Goal: Task Accomplishment & Management: Use online tool/utility

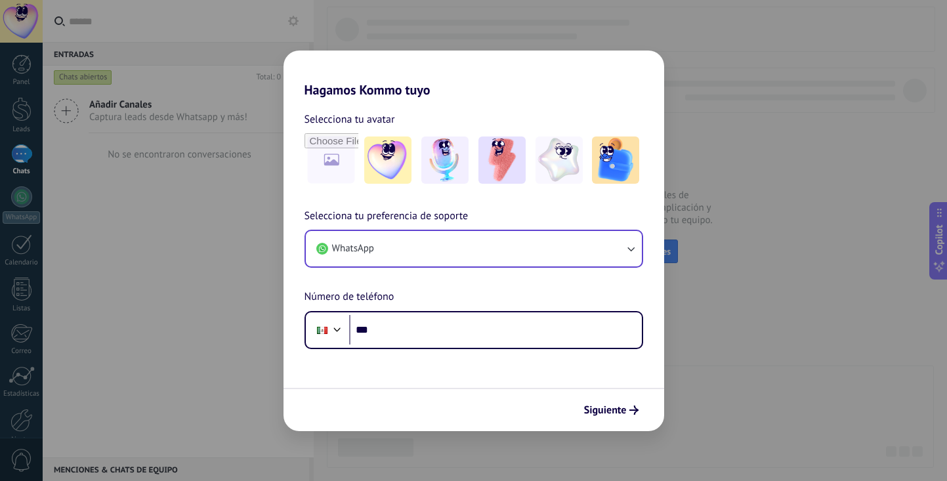
click at [421, 250] on button "WhatsApp" at bounding box center [474, 248] width 336 height 35
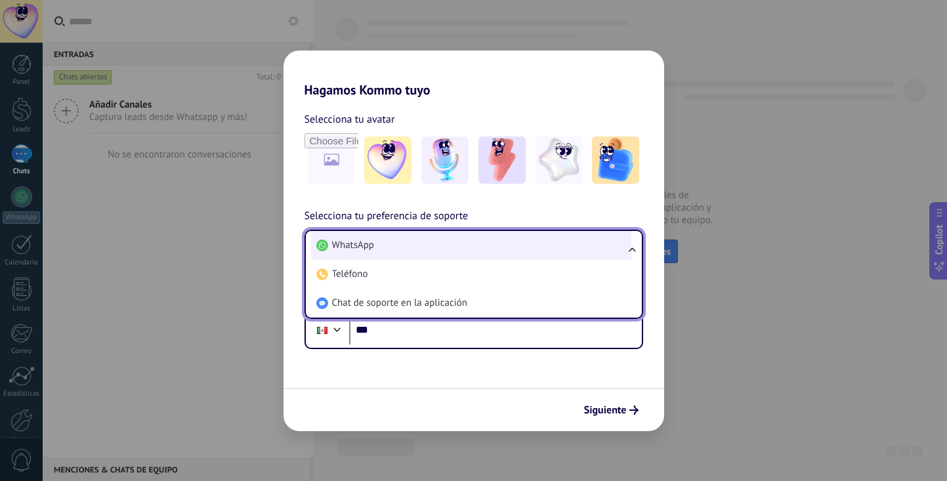
click at [421, 250] on li "WhatsApp" at bounding box center [471, 245] width 320 height 29
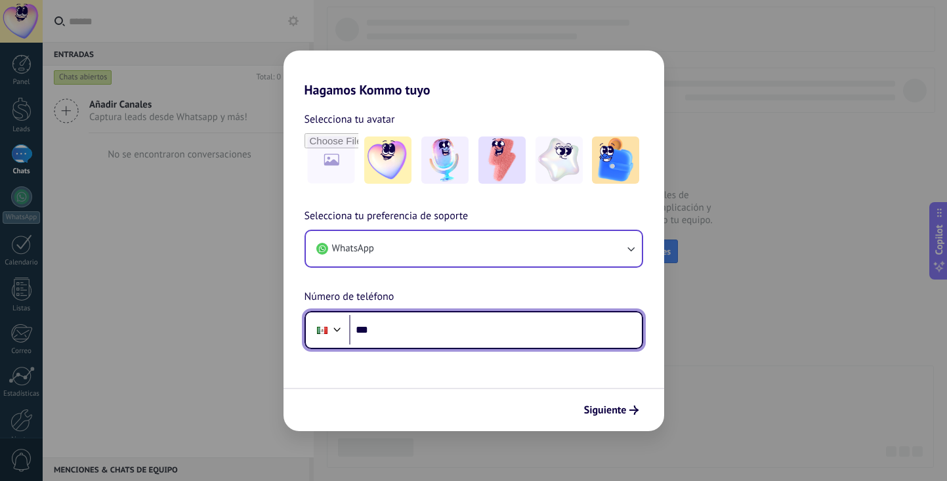
click at [431, 328] on input "***" at bounding box center [495, 330] width 293 height 30
type input "**********"
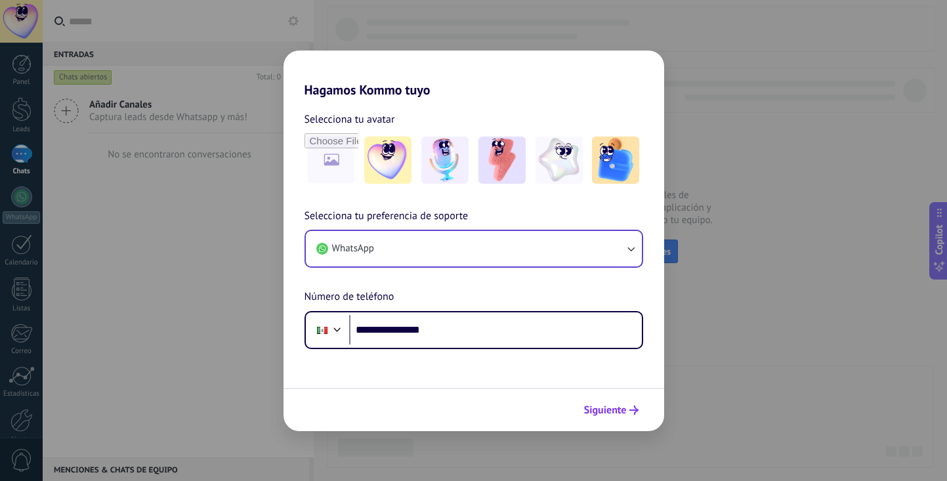
click at [599, 413] on span "Siguiente" at bounding box center [605, 410] width 43 height 9
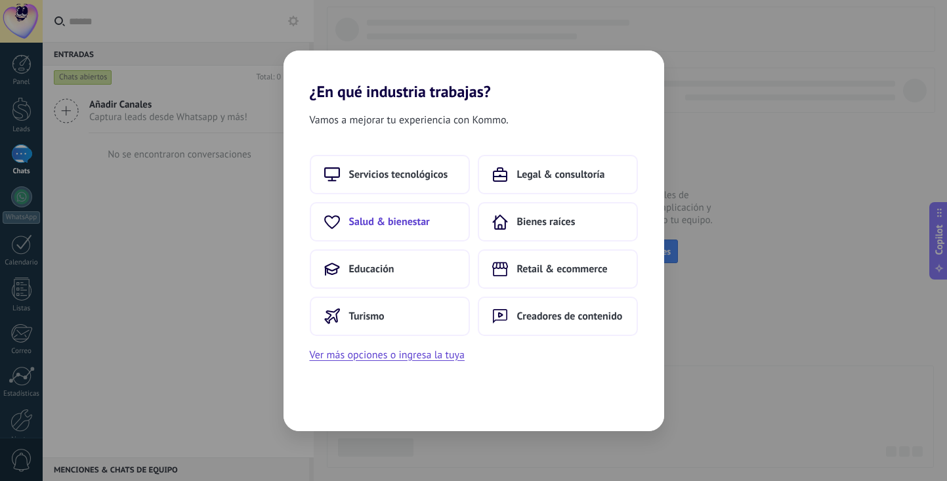
click at [416, 227] on span "Salud & bienestar" at bounding box center [389, 221] width 81 height 13
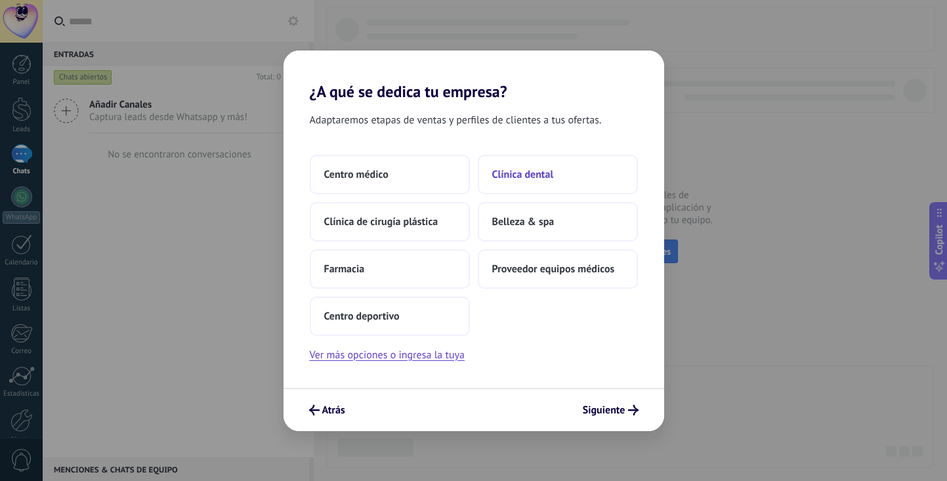
click at [514, 172] on span "Clínica dental" at bounding box center [523, 174] width 62 height 13
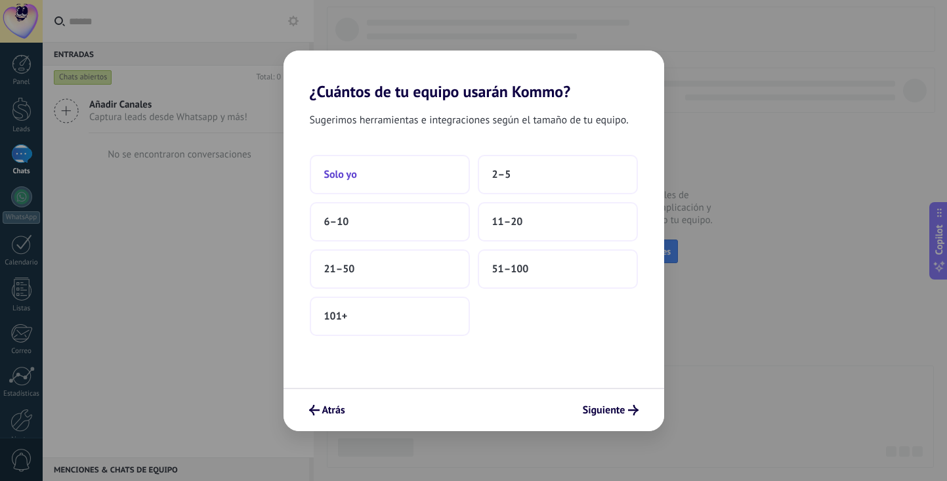
click at [387, 175] on button "Solo yo" at bounding box center [390, 174] width 160 height 39
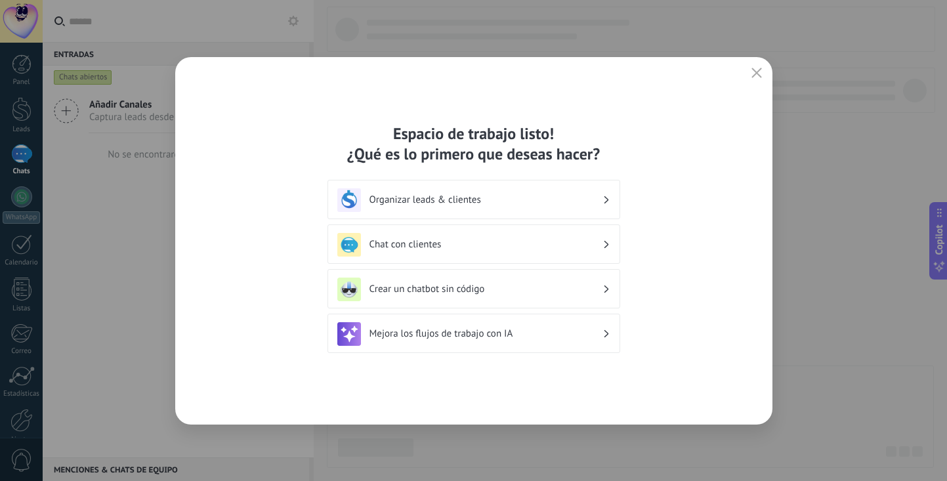
click at [517, 202] on h3 "Organizar leads & clientes" at bounding box center [486, 200] width 233 height 12
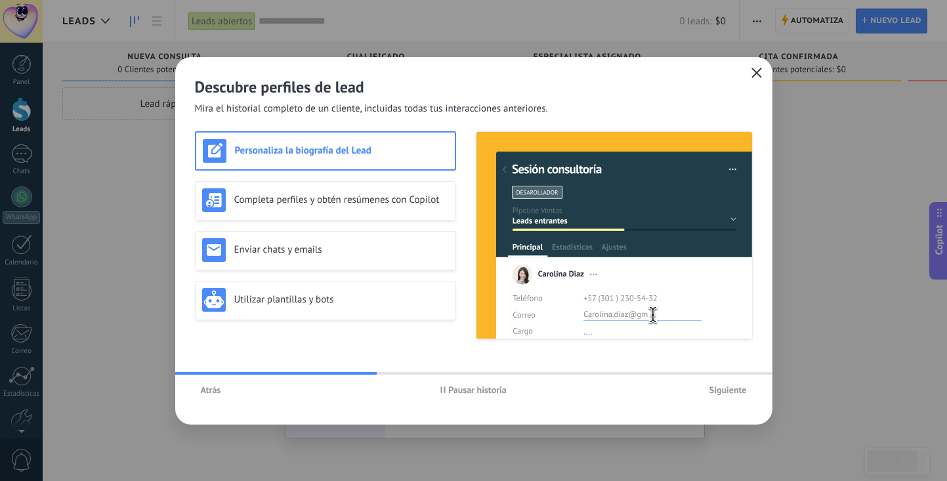
click at [759, 74] on icon "button" at bounding box center [757, 73] width 11 height 11
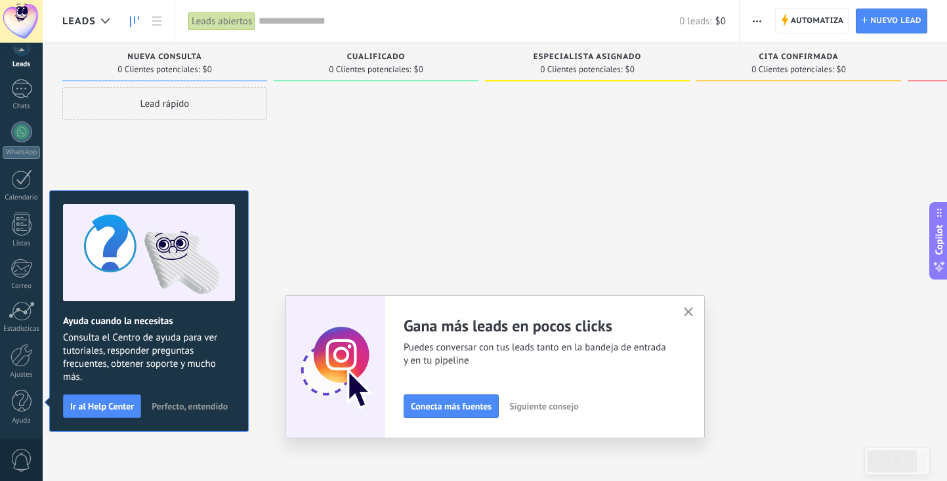
scroll to position [65, 0]
click at [30, 365] on div at bounding box center [22, 355] width 22 height 23
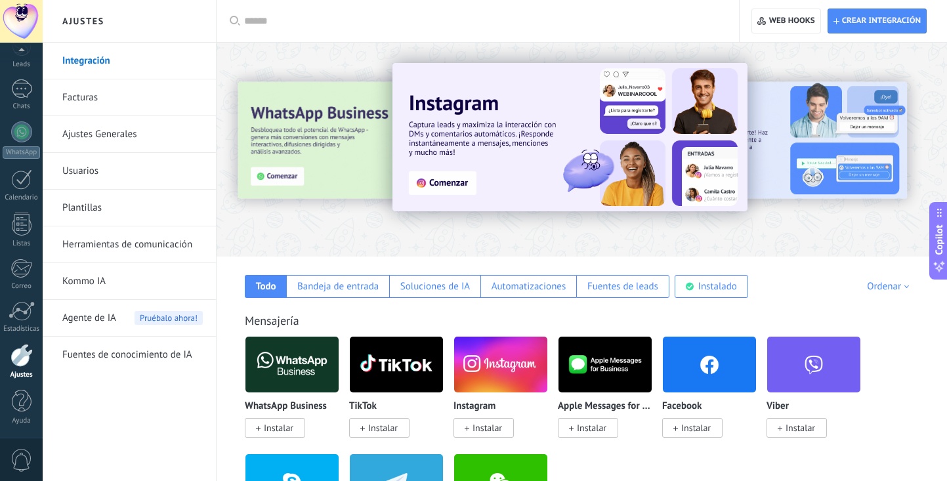
click at [79, 59] on link "Integración" at bounding box center [132, 61] width 140 height 37
click at [82, 59] on link "Integración" at bounding box center [132, 61] width 140 height 37
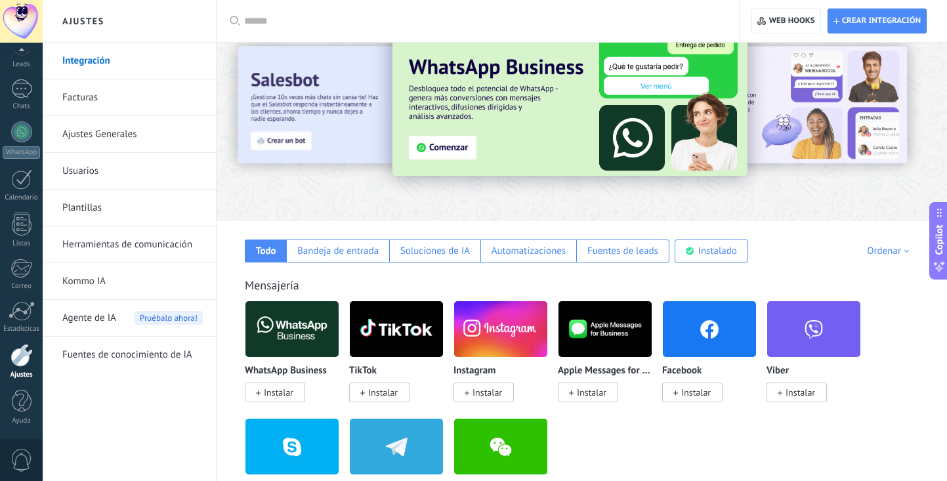
scroll to position [24, 0]
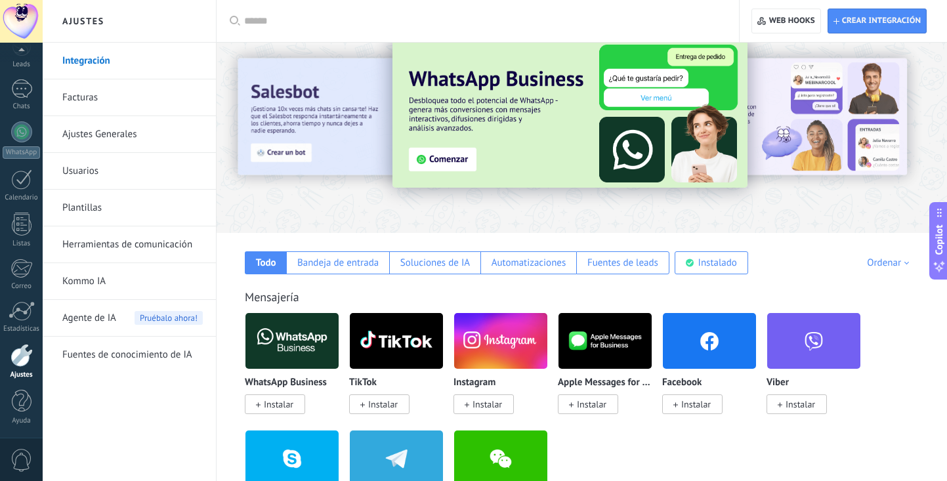
click at [306, 349] on img at bounding box center [292, 341] width 93 height 64
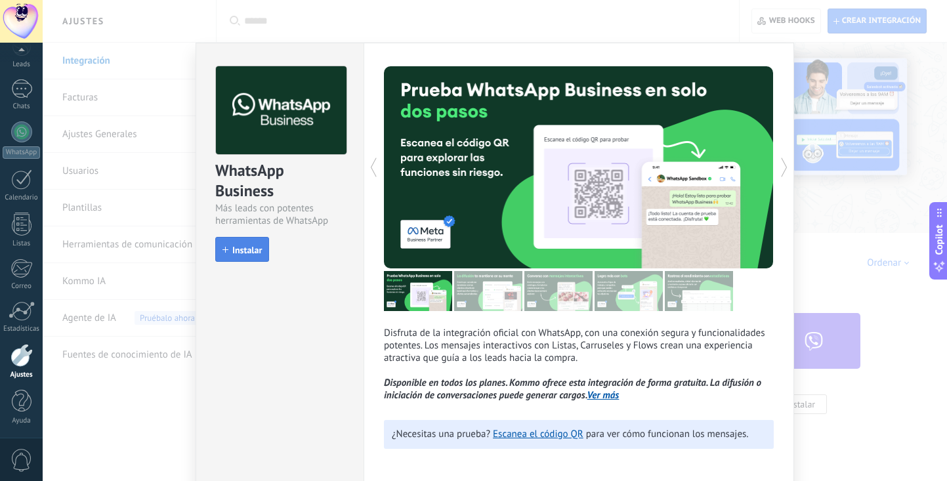
click at [251, 255] on span "Instalar" at bounding box center [247, 250] width 30 height 9
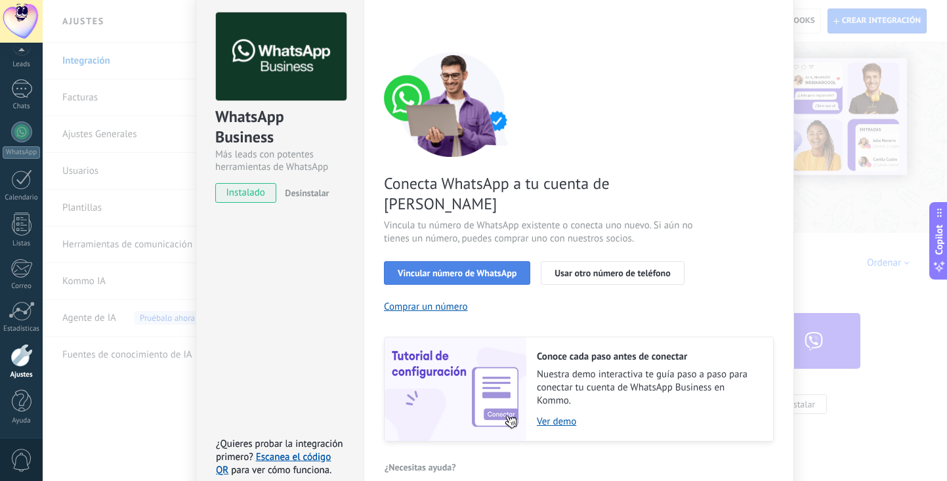
scroll to position [55, 0]
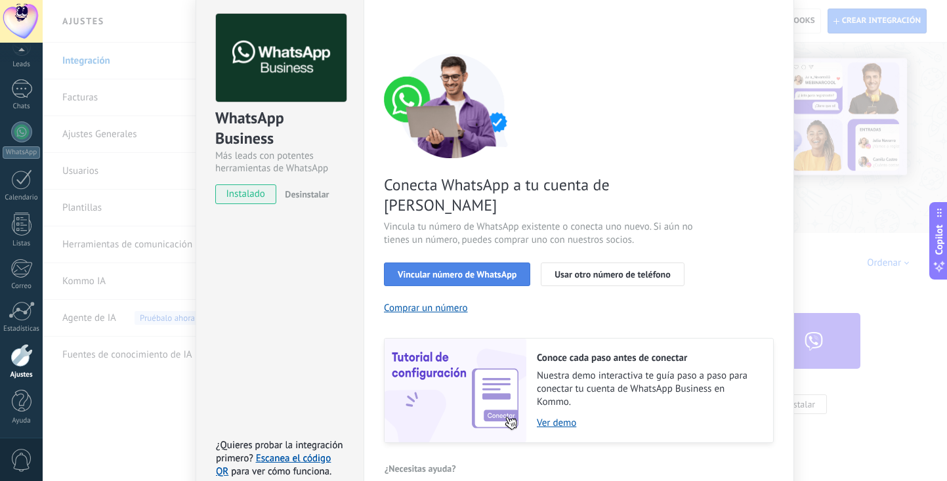
click at [472, 270] on span "Vincular número de WhatsApp" at bounding box center [457, 274] width 119 height 9
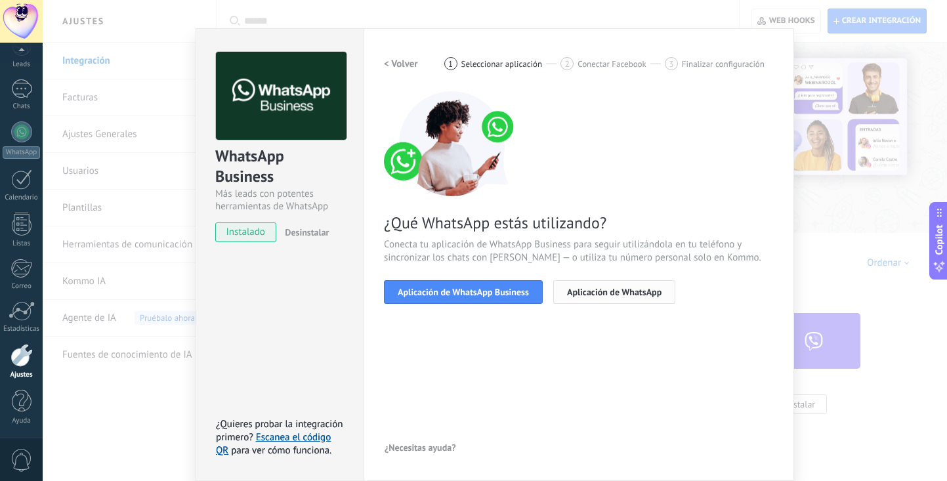
click at [600, 290] on span "Aplicación de WhatsApp" at bounding box center [614, 292] width 95 height 9
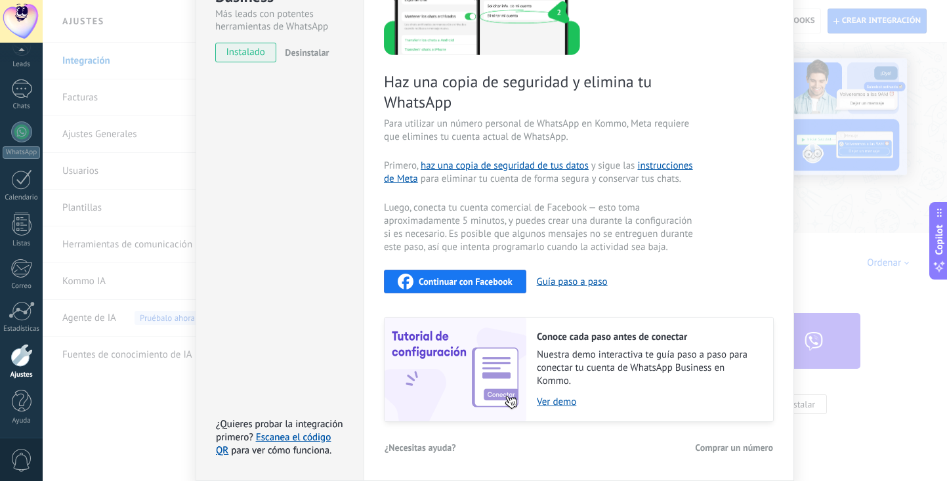
scroll to position [196, 0]
click at [507, 281] on span "Continuar con Facebook" at bounding box center [466, 282] width 94 height 9
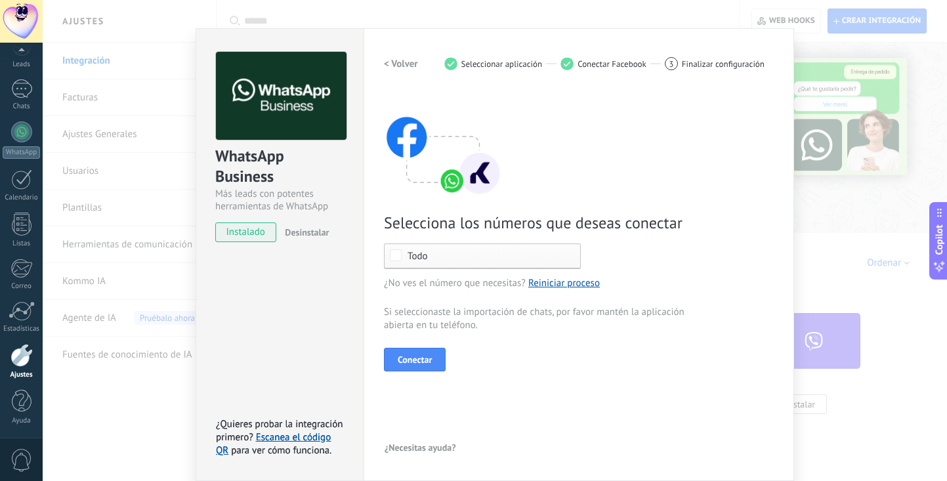
scroll to position [17, 0]
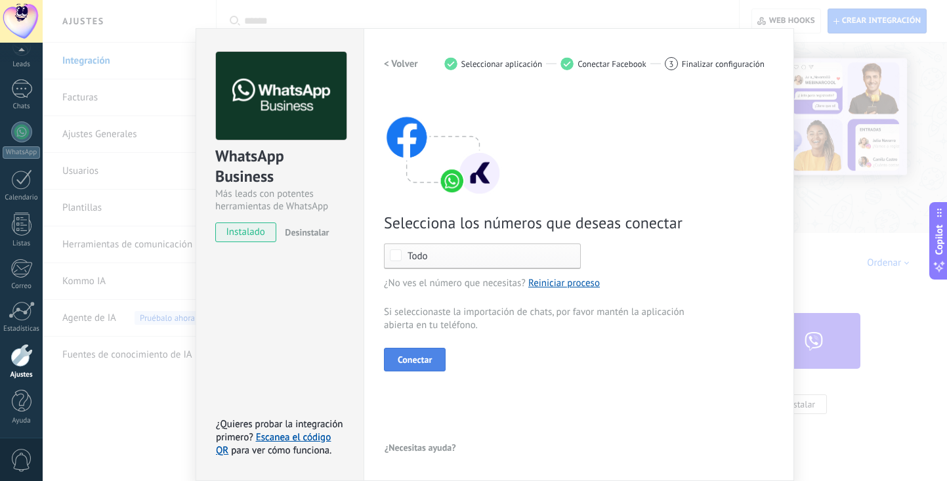
click at [427, 353] on button "Conectar" at bounding box center [415, 360] width 62 height 24
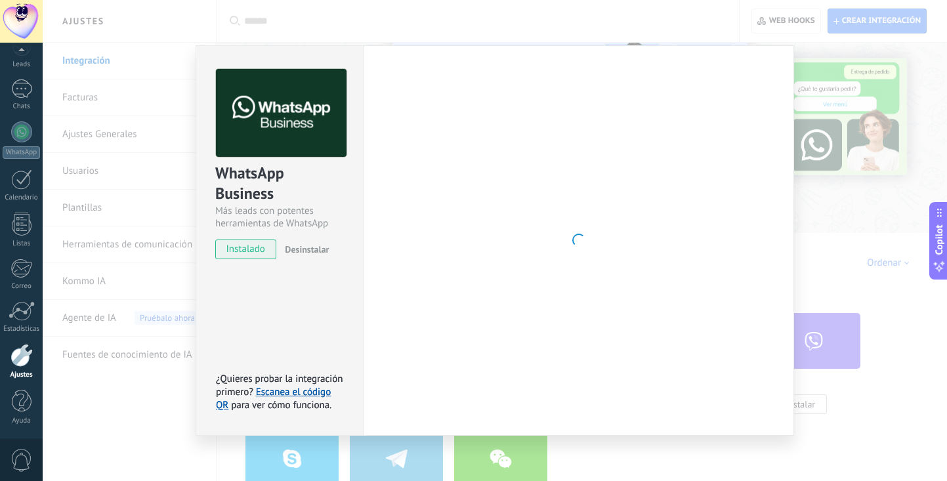
scroll to position [0, 0]
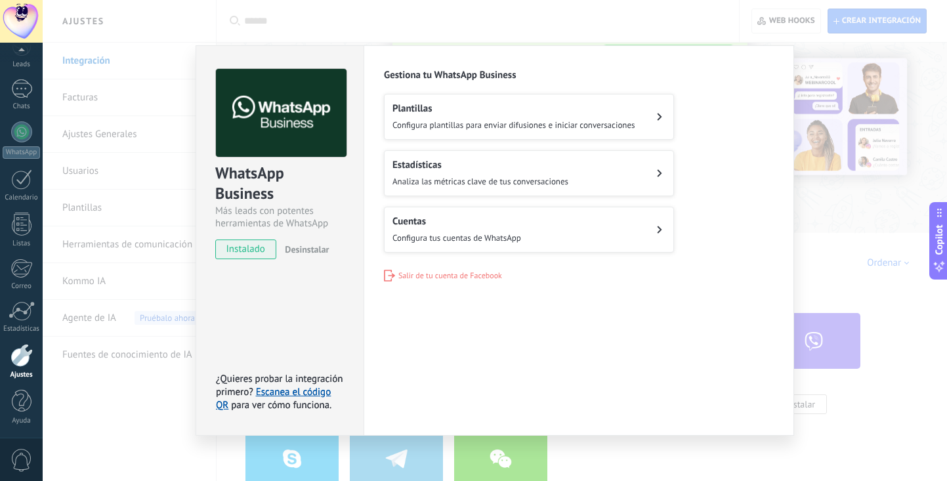
click at [184, 377] on div "WhatsApp Business Más leads con potentes herramientas de WhatsApp instalado Des…" at bounding box center [495, 240] width 905 height 481
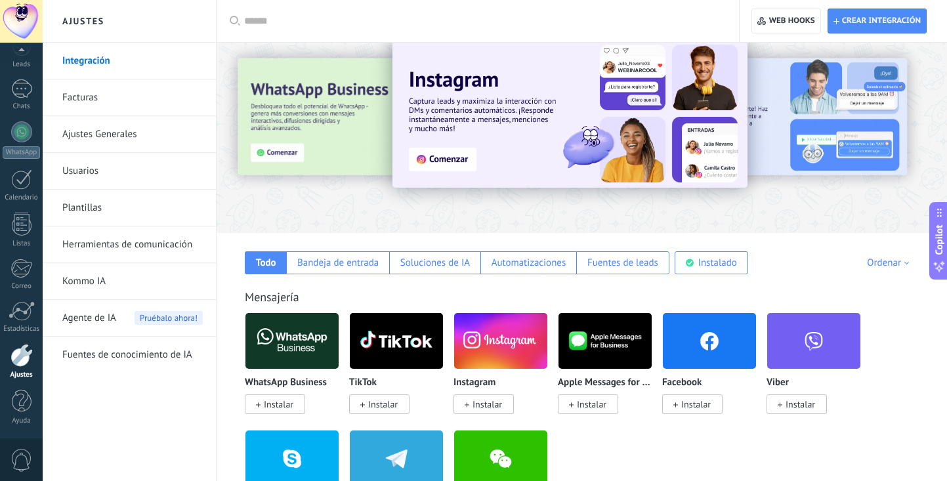
scroll to position [30, 0]
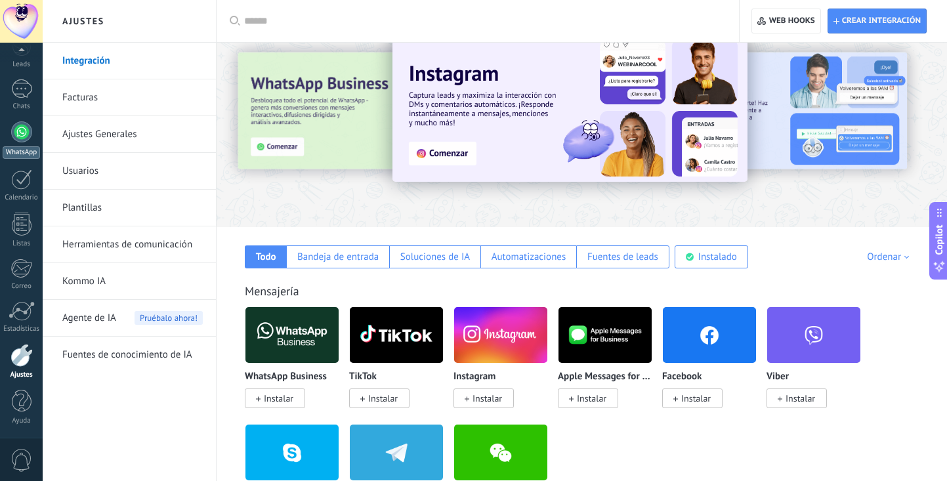
click at [24, 134] on div at bounding box center [21, 131] width 21 height 21
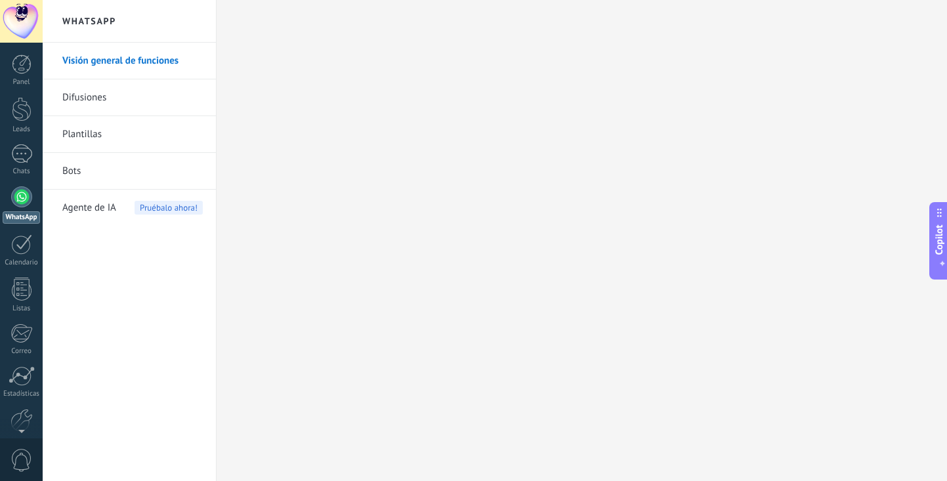
click at [30, 18] on div at bounding box center [21, 21] width 43 height 43
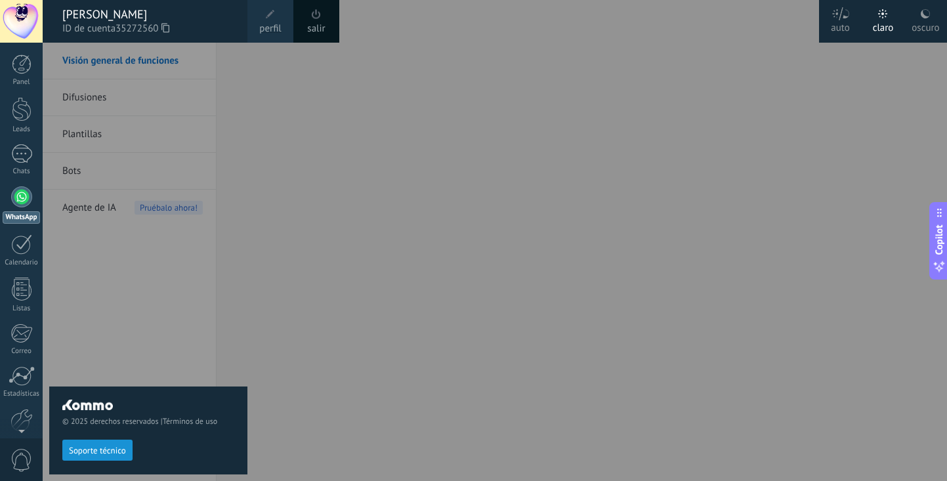
click at [308, 317] on div at bounding box center [516, 240] width 947 height 481
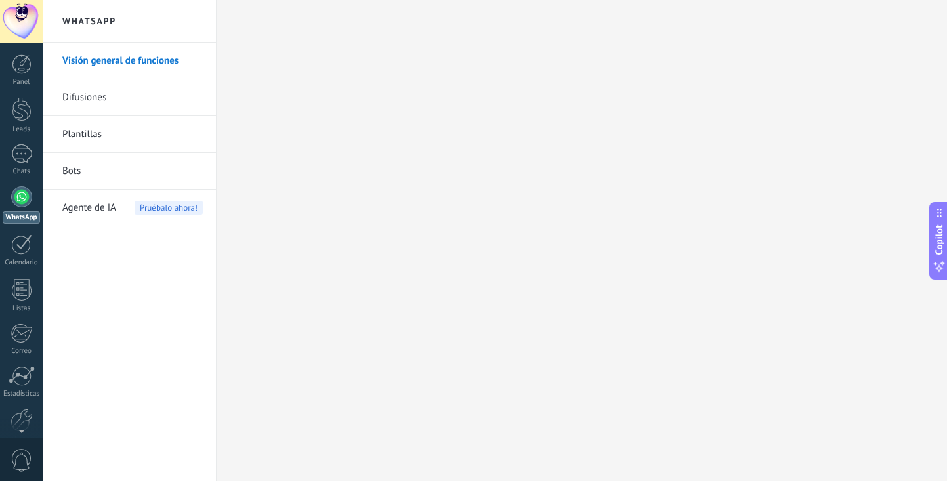
click at [26, 10] on div at bounding box center [21, 21] width 43 height 43
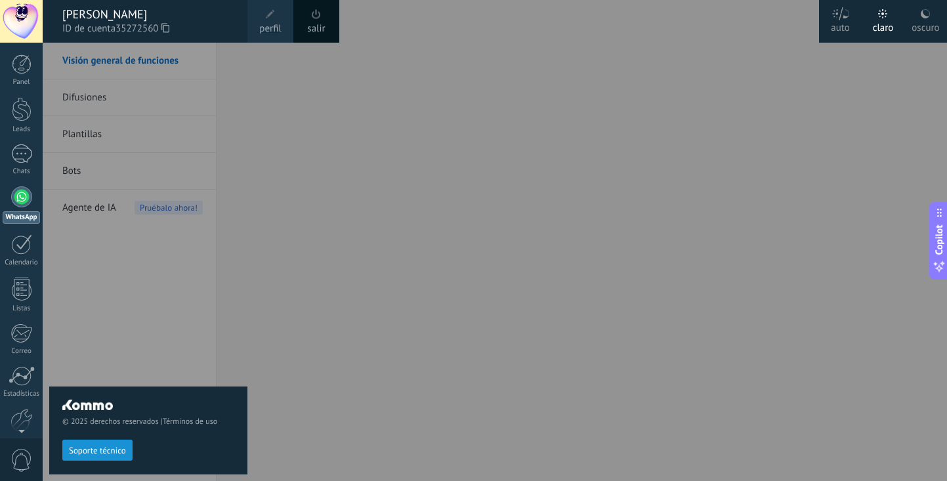
click at [840, 24] on div "auto" at bounding box center [840, 26] width 19 height 34
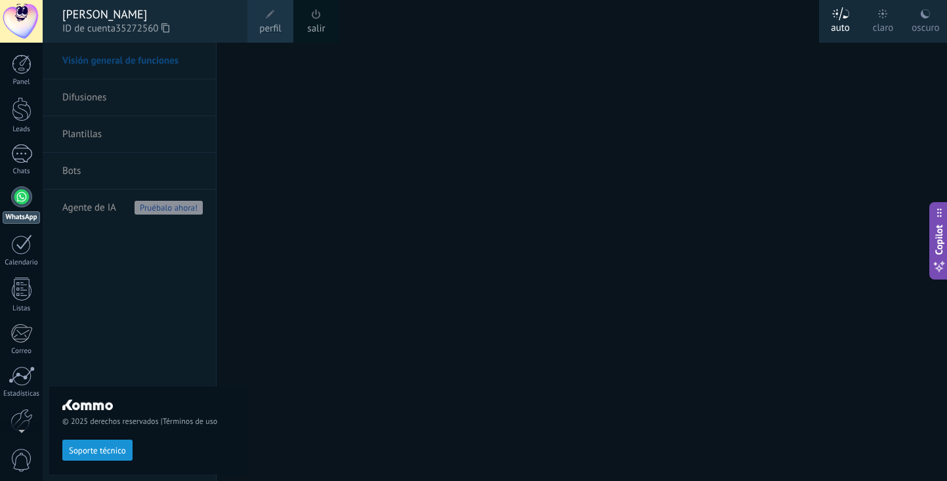
click at [916, 18] on div "oscuro" at bounding box center [926, 26] width 28 height 34
click at [857, 112] on div at bounding box center [516, 240] width 947 height 481
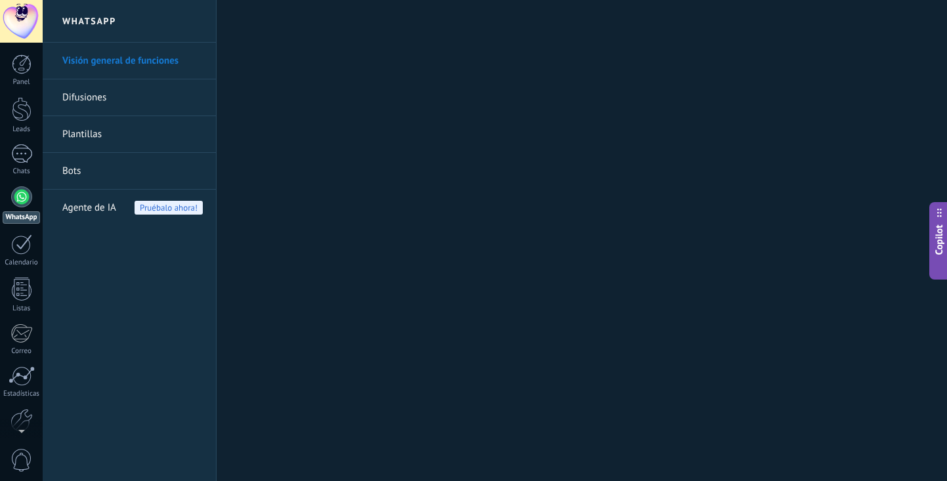
click at [28, 22] on div at bounding box center [21, 21] width 43 height 43
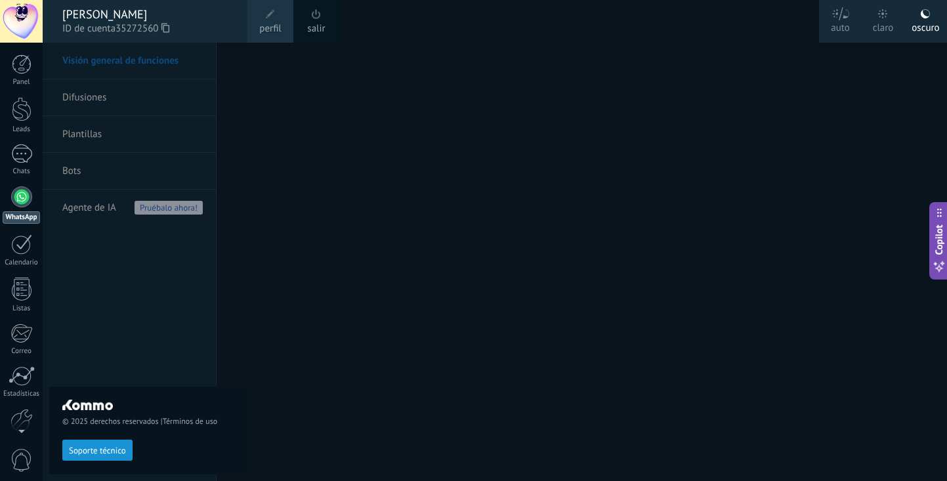
click at [271, 26] on span "perfil" at bounding box center [270, 29] width 22 height 14
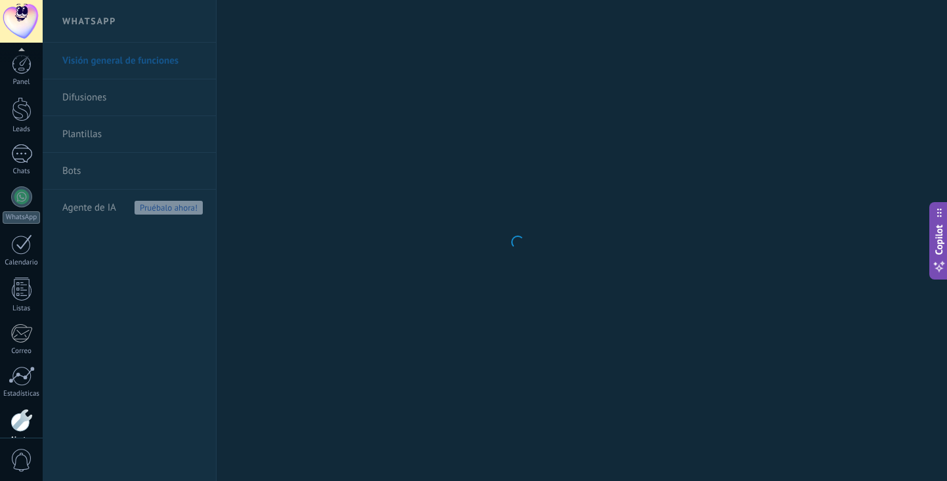
scroll to position [65, 0]
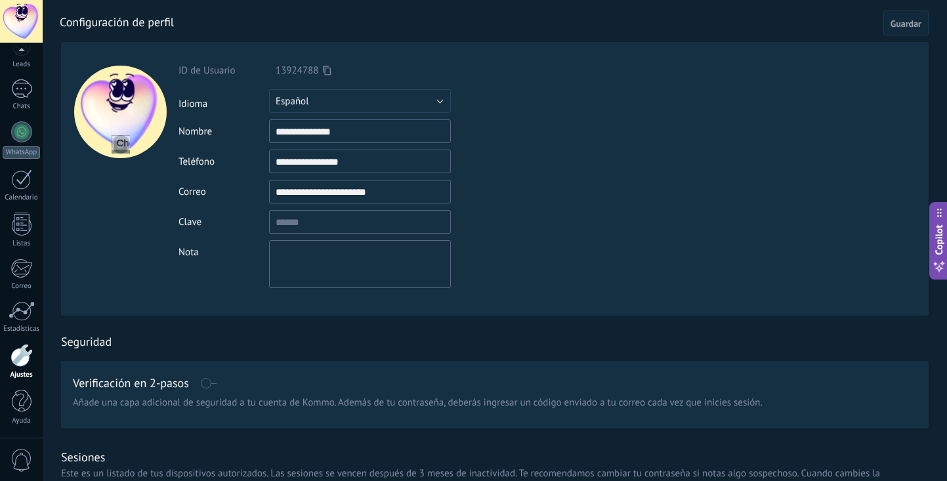
click at [504, 275] on div "Nota" at bounding box center [391, 264] width 424 height 48
click at [71, 56] on div at bounding box center [120, 179] width 118 height 274
click at [30, 20] on div at bounding box center [21, 21] width 43 height 43
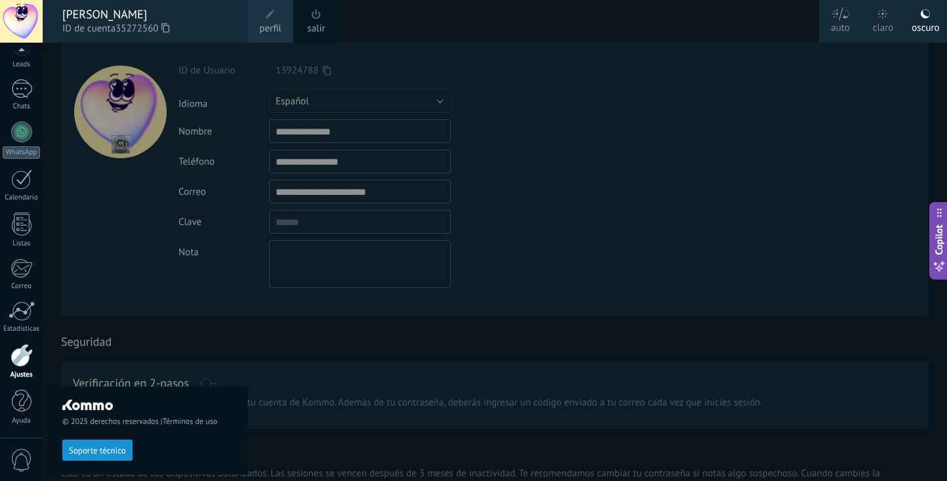
click at [64, 51] on div "© 2025 derechos reservados | Términos de uso Soporte técnico" at bounding box center [148, 262] width 198 height 439
click at [81, 61] on div "© 2025 derechos reservados | Términos de uso Soporte técnico" at bounding box center [148, 262] width 198 height 439
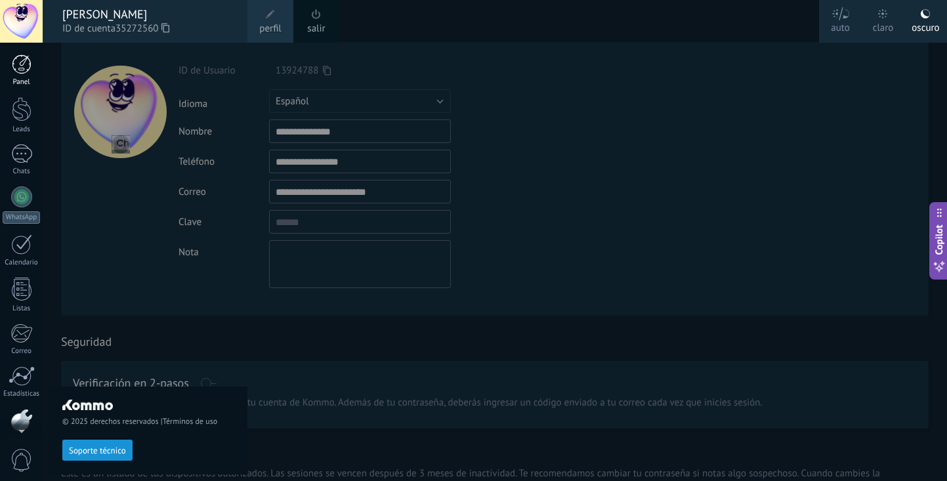
scroll to position [0, 0]
click at [22, 68] on div at bounding box center [22, 64] width 20 height 20
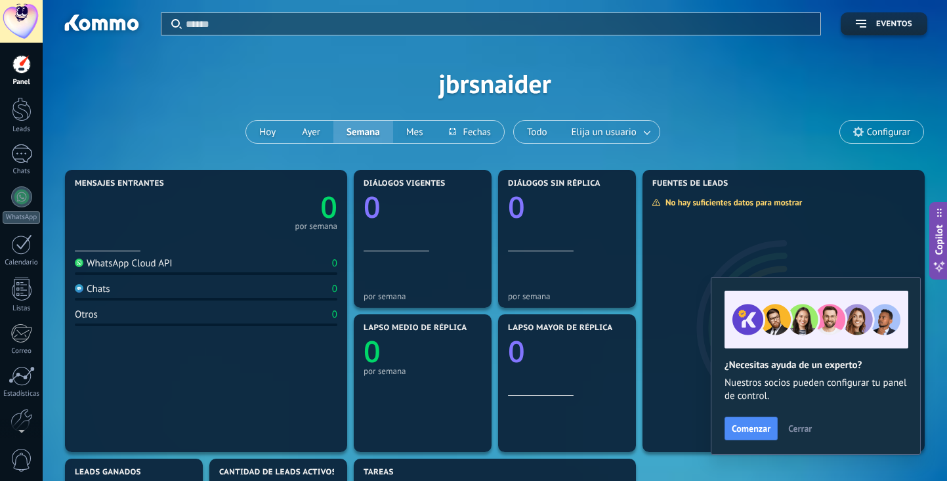
click at [344, 134] on button "Semana" at bounding box center [364, 132] width 60 height 22
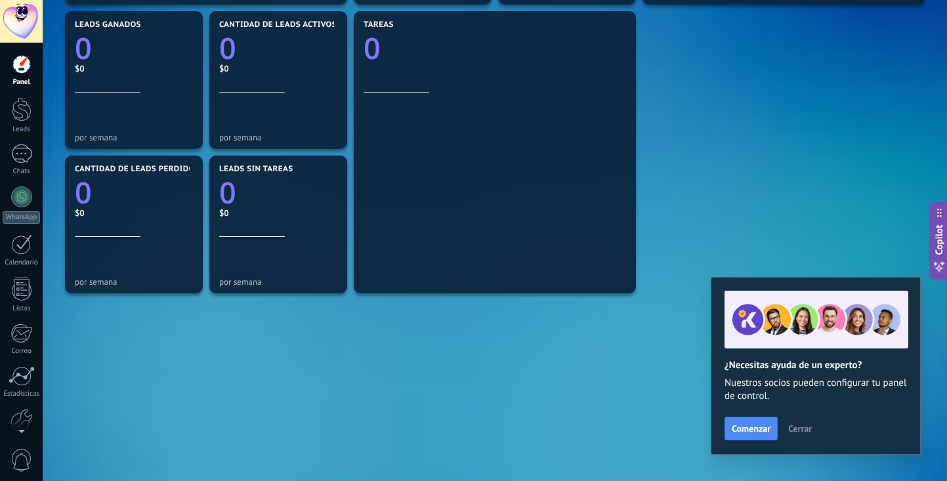
scroll to position [448, 0]
click at [21, 104] on div at bounding box center [22, 109] width 20 height 24
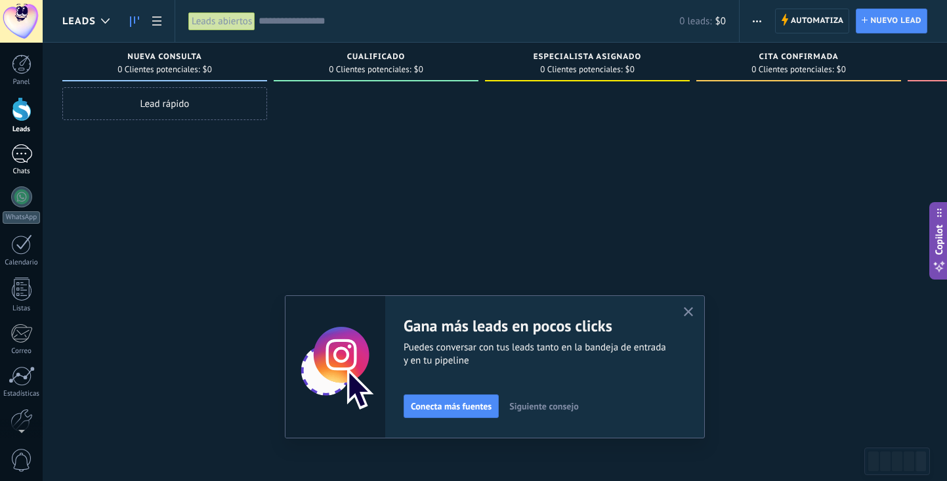
click at [20, 158] on div at bounding box center [21, 153] width 21 height 19
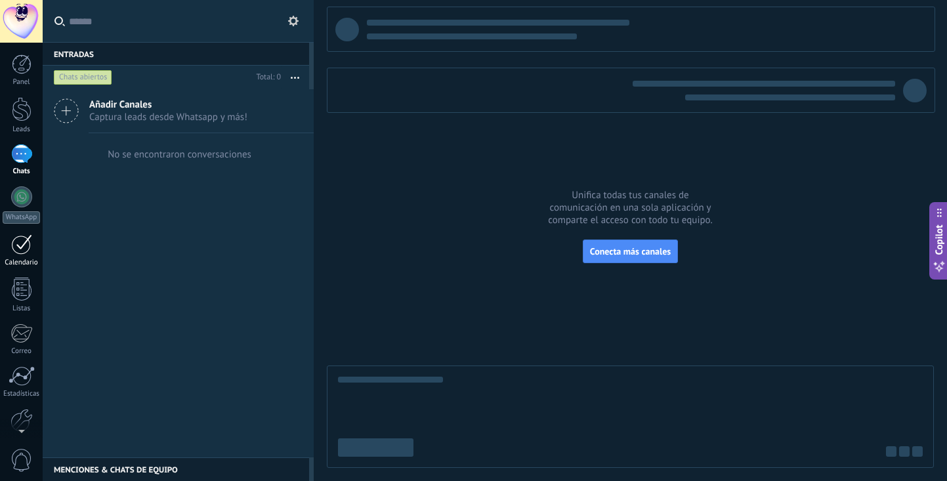
click at [21, 236] on div at bounding box center [21, 244] width 21 height 20
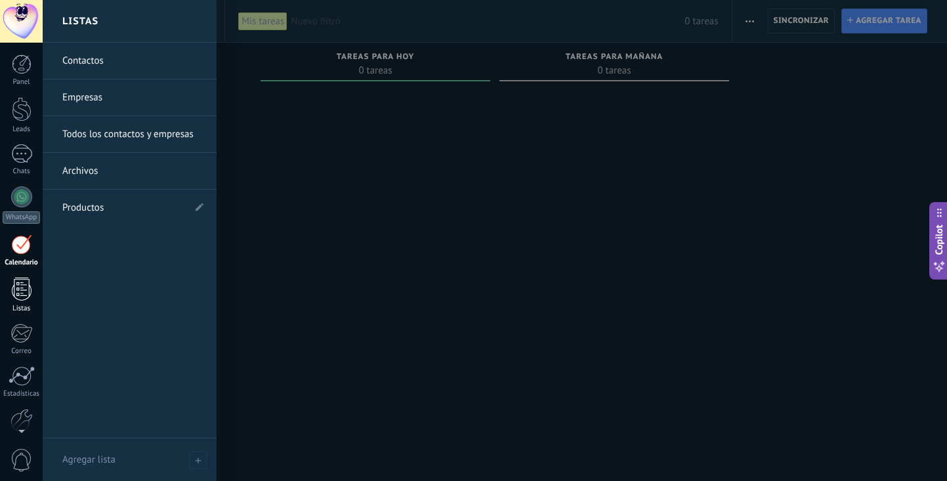
click at [22, 302] on link "Listas" at bounding box center [21, 295] width 43 height 35
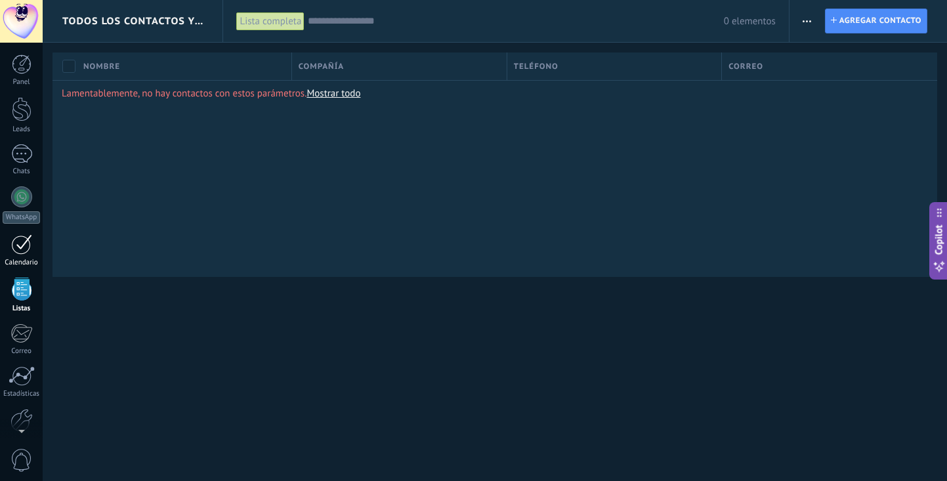
click at [21, 251] on div at bounding box center [21, 244] width 21 height 20
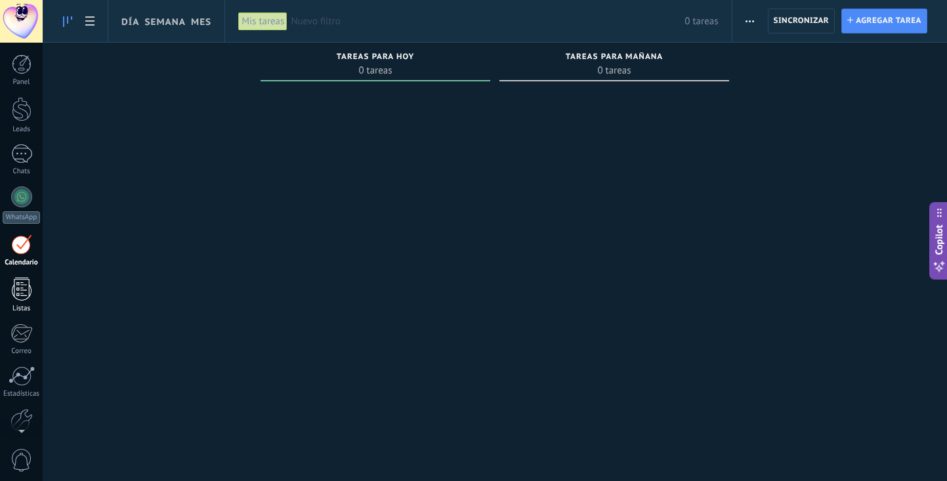
click at [20, 278] on div at bounding box center [22, 289] width 20 height 23
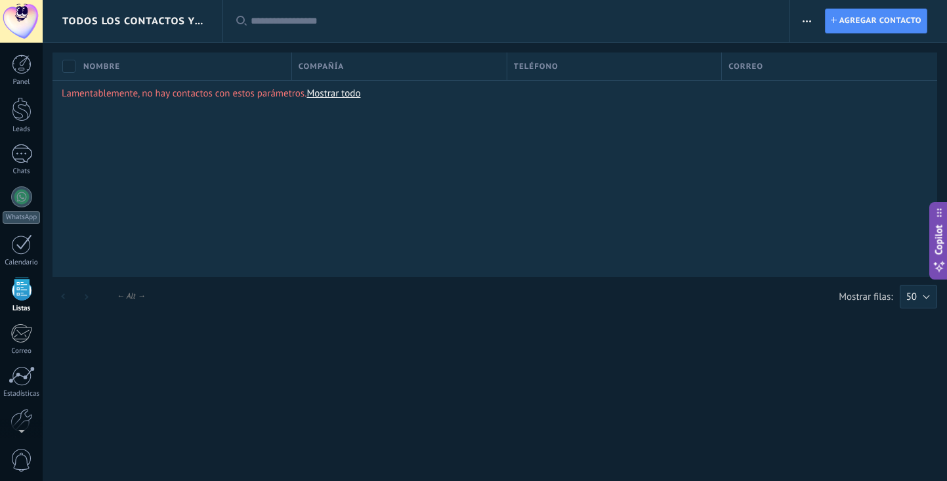
click at [20, 278] on div at bounding box center [22, 289] width 20 height 23
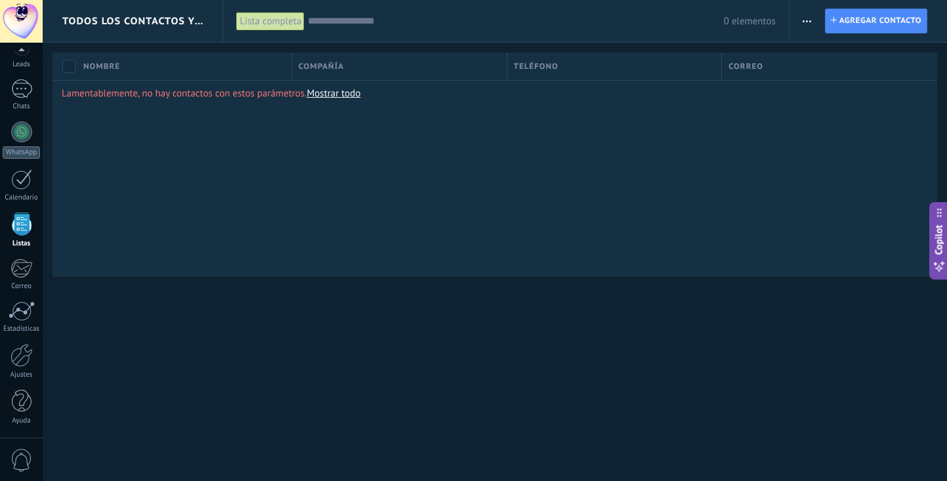
scroll to position [65, 0]
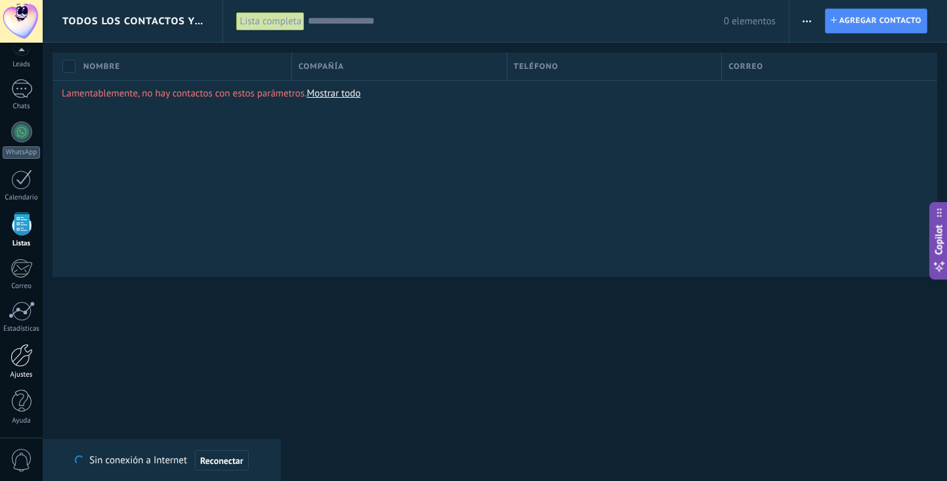
click at [20, 356] on div at bounding box center [22, 355] width 22 height 23
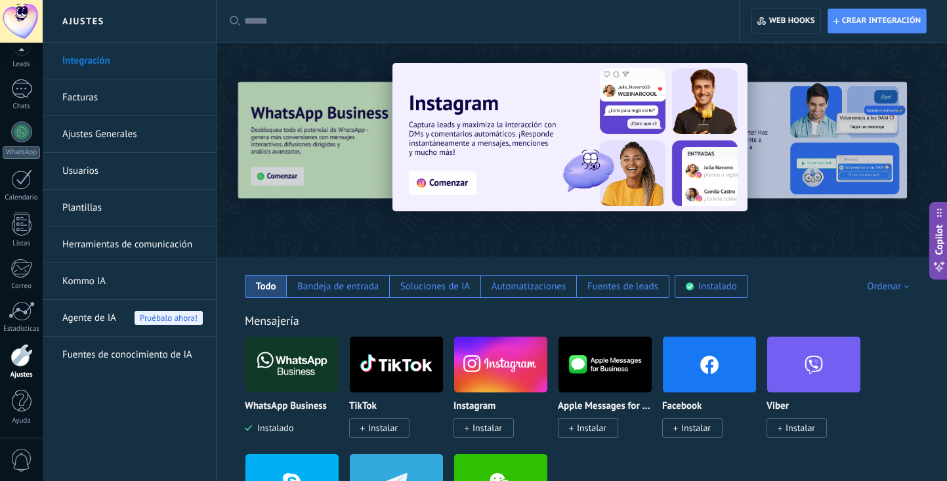
click at [89, 102] on link "Facturas" at bounding box center [132, 97] width 140 height 37
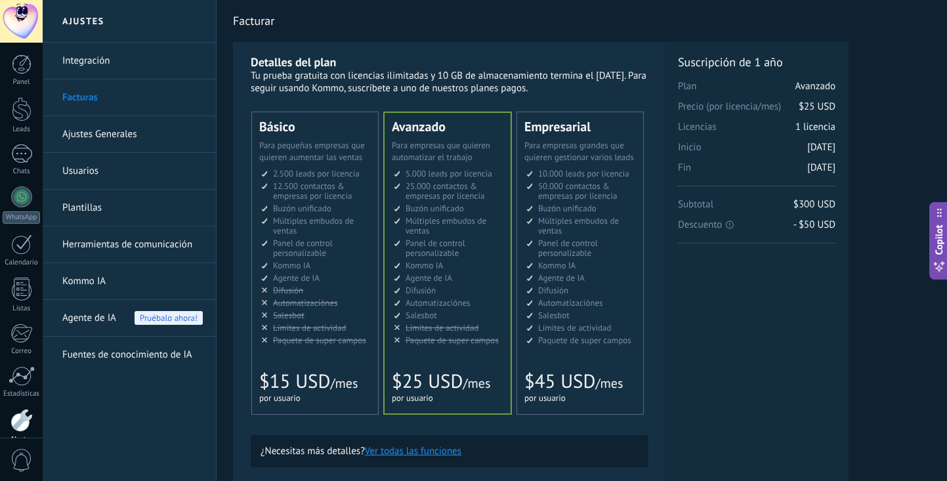
click at [329, 13] on div "Facturar" at bounding box center [582, 21] width 698 height 42
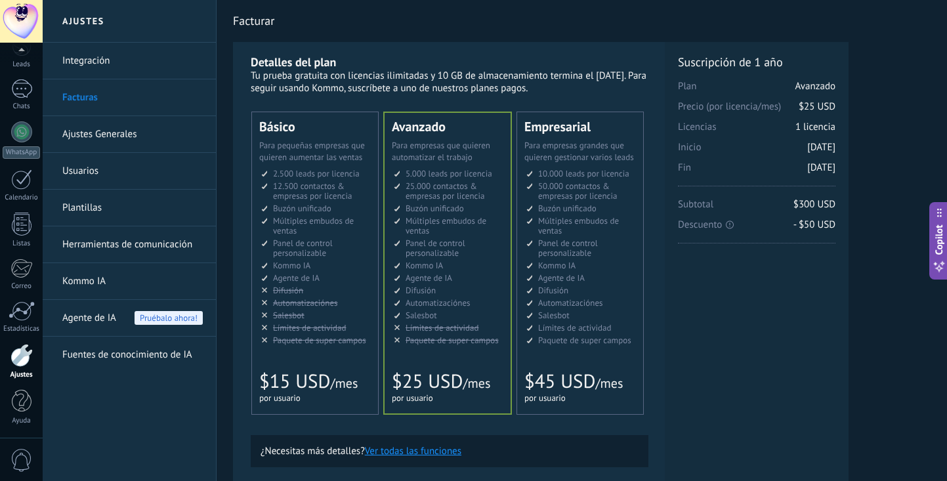
click at [24, 72] on div "Panel Leads Chats WhatsApp Clientes" at bounding box center [21, 213] width 43 height 449
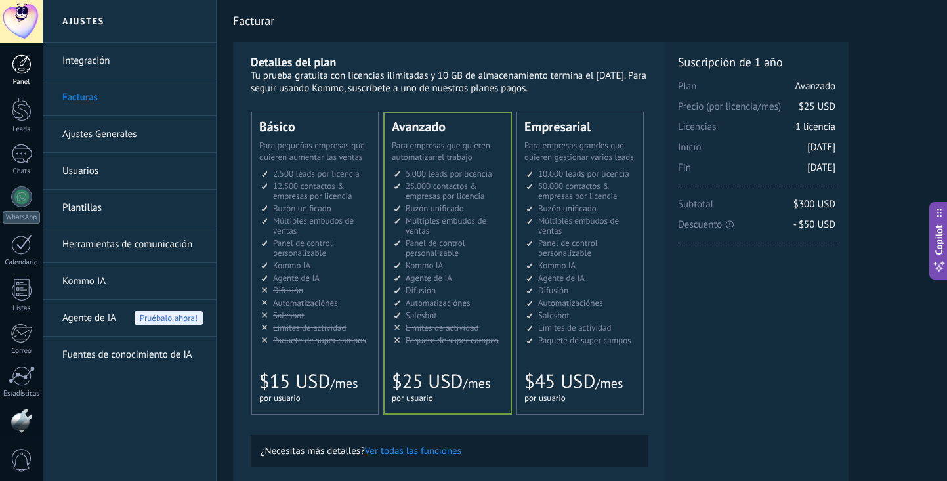
scroll to position [0, 0]
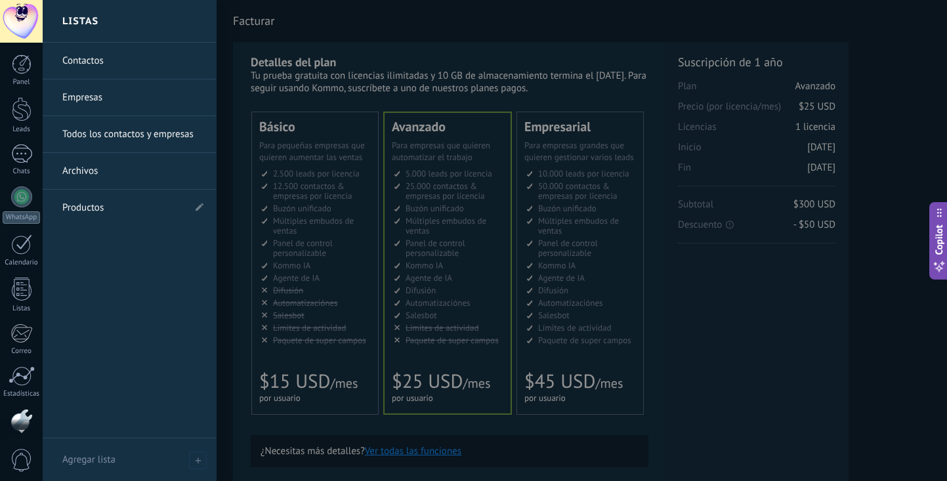
click at [111, 354] on div "Contactos Empresas Todos los contactos y empresas Archivos Productos" at bounding box center [130, 241] width 174 height 396
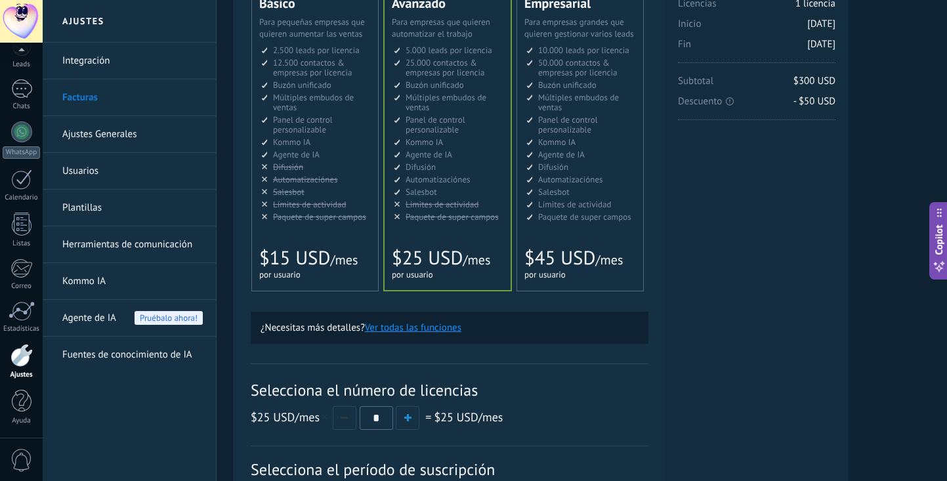
scroll to position [136, 0]
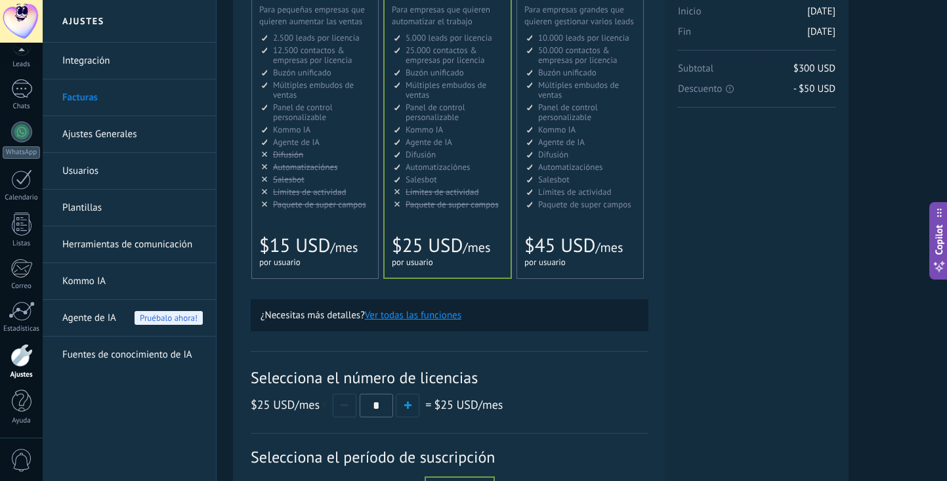
click at [22, 362] on div at bounding box center [22, 355] width 22 height 23
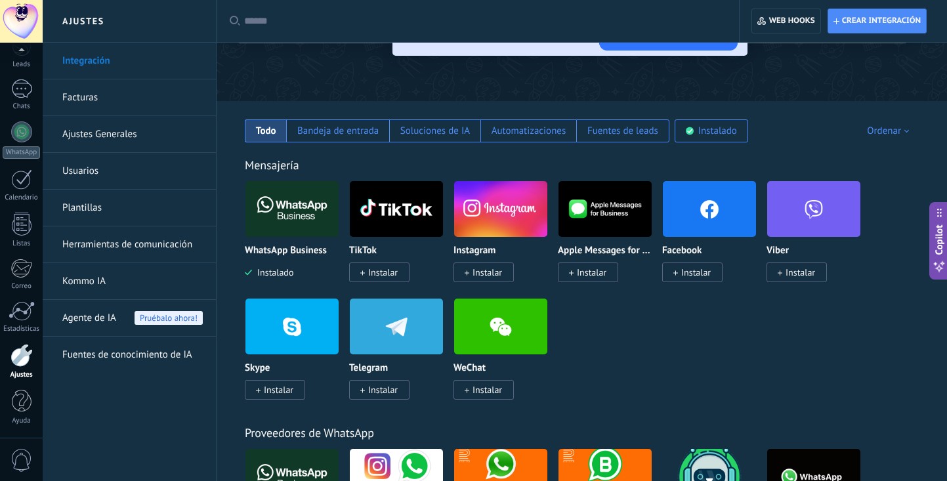
scroll to position [156, 0]
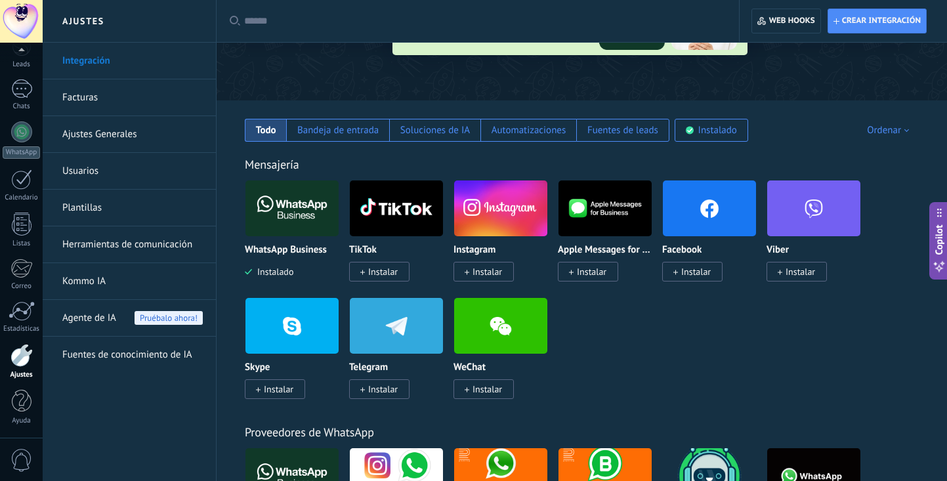
click at [493, 223] on img at bounding box center [500, 209] width 93 height 64
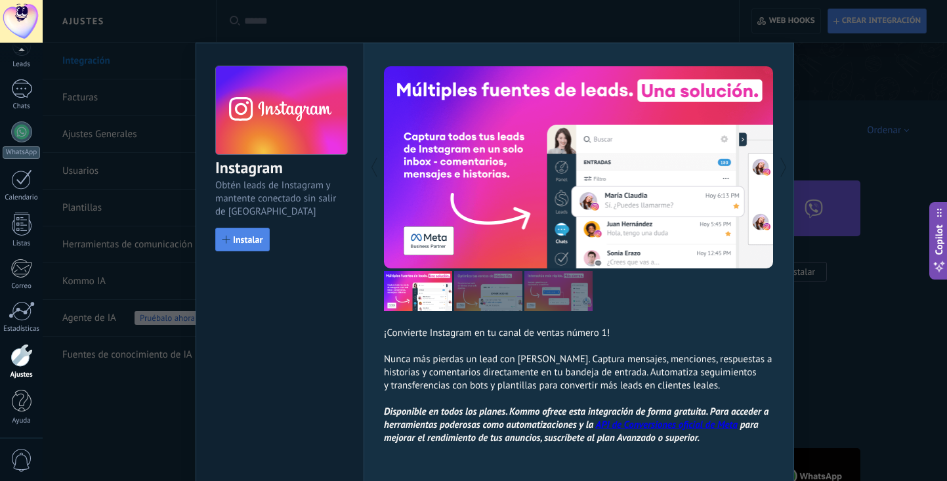
click at [259, 234] on button "Instalar" at bounding box center [242, 240] width 54 height 24
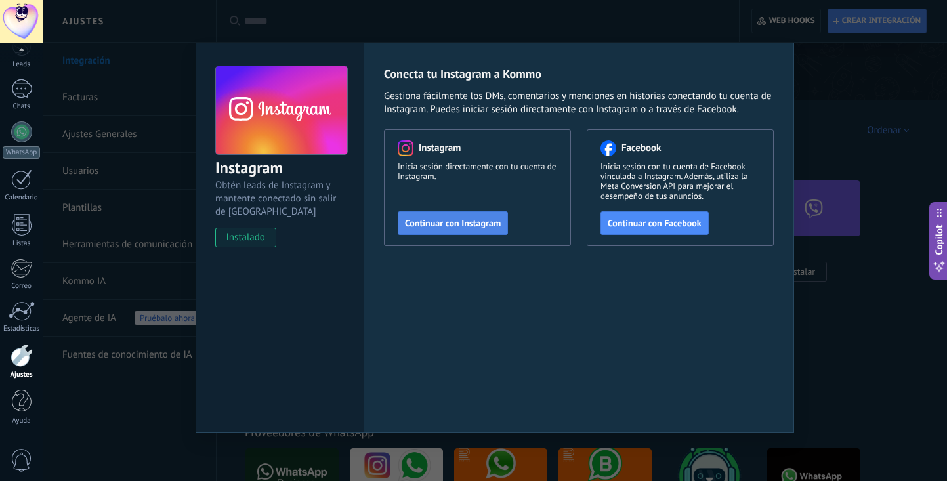
click at [439, 215] on button "Continuar con Instagram" at bounding box center [453, 223] width 110 height 24
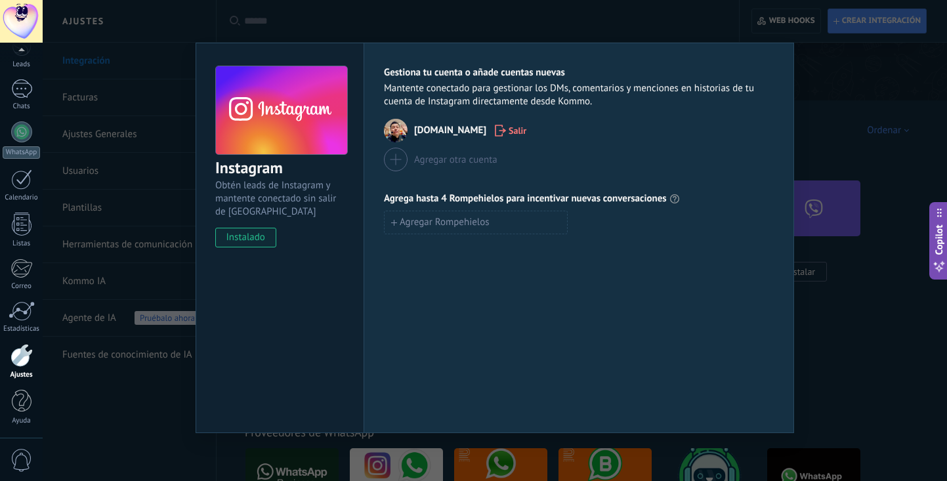
click at [434, 129] on span "sonrisas.vip" at bounding box center [450, 130] width 72 height 13
click at [425, 137] on span "sonrisas.vip" at bounding box center [450, 130] width 72 height 13
click at [431, 134] on span "sonrisas.vip" at bounding box center [450, 130] width 72 height 13
click at [262, 238] on span "instalado" at bounding box center [246, 238] width 60 height 20
click at [316, 353] on div "Instagram Obtén leads de Instagram y mantente conectado sin salir de Kommo inst…" at bounding box center [280, 238] width 168 height 391
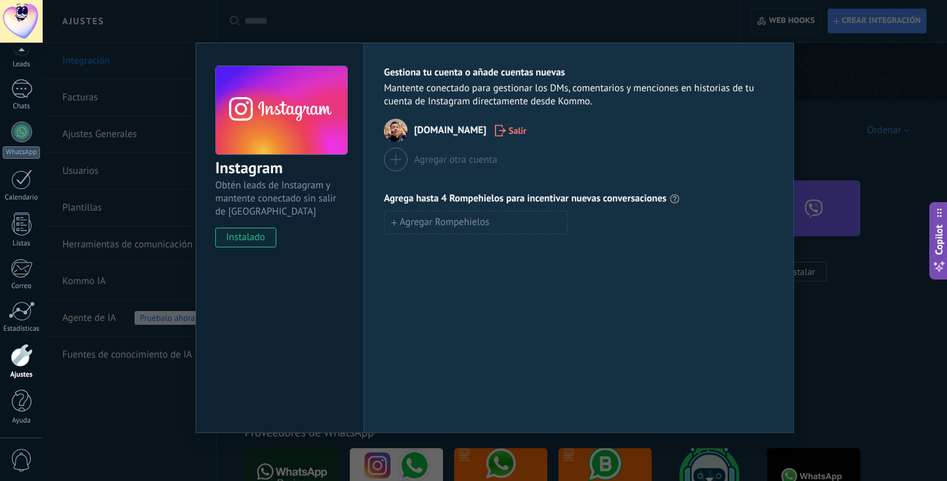
click at [460, 96] on span "Mantente conectado para gestionar los DMs, comentarios y menciones en historias…" at bounding box center [579, 95] width 390 height 26
click at [412, 76] on span "Gestiona tu cuenta o añade cuentas nuevas" at bounding box center [474, 72] width 181 height 13
click at [530, 76] on span "Gestiona tu cuenta o añade cuentas nuevas" at bounding box center [474, 72] width 181 height 13
click at [613, 77] on div "Gestiona tu cuenta o añade cuentas nuevas Mantente conectado para gestionar los…" at bounding box center [579, 87] width 390 height 42
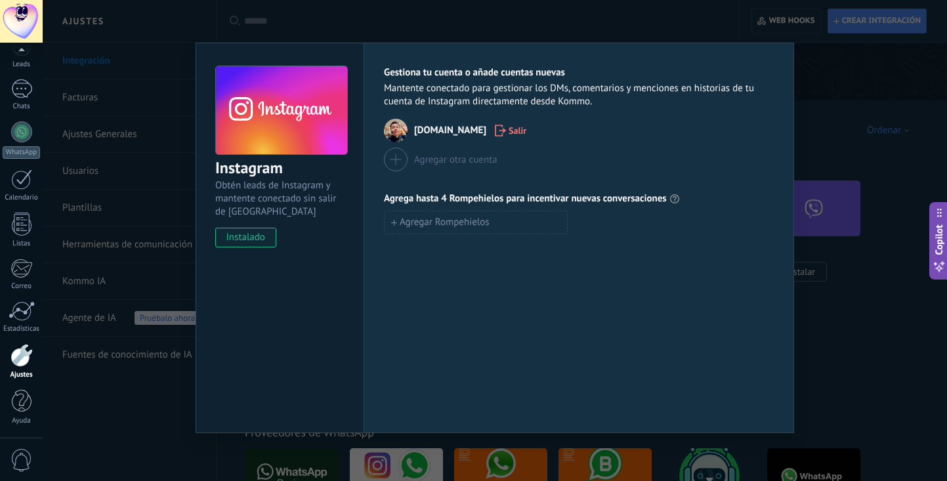
click at [533, 123] on div "sonrisas.vip Salir" at bounding box center [579, 131] width 390 height 24
click at [517, 39] on div "Instagram Obtén leads de Instagram y mantente conectado sin salir de Kommo inst…" at bounding box center [495, 240] width 905 height 481
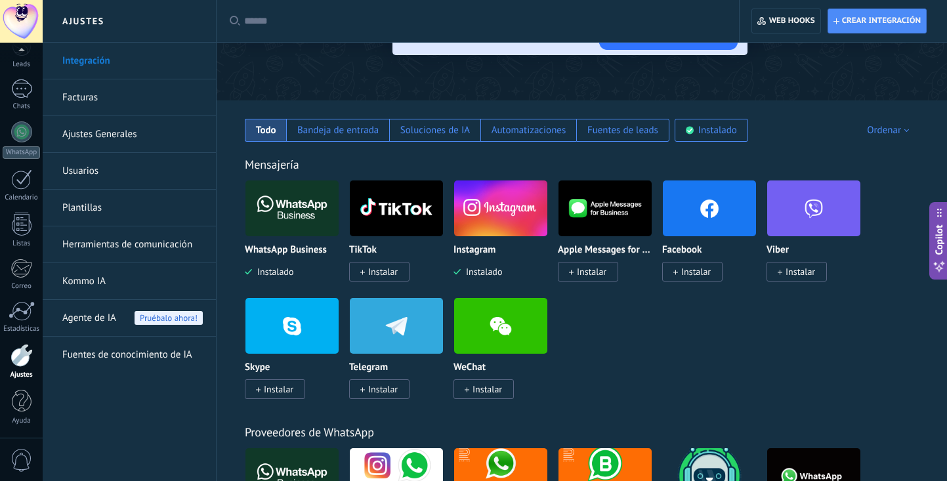
click at [697, 269] on span "Instalar" at bounding box center [696, 272] width 30 height 12
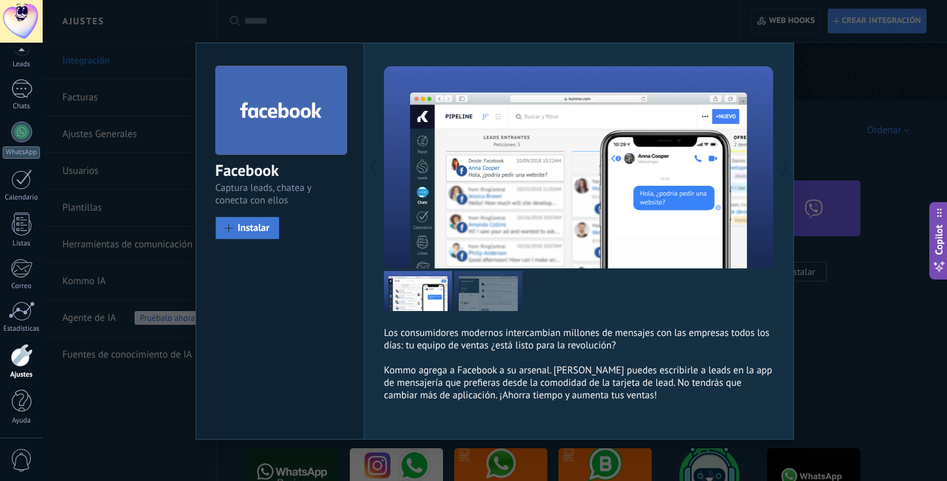
click at [257, 219] on button "Instalar" at bounding box center [247, 228] width 64 height 23
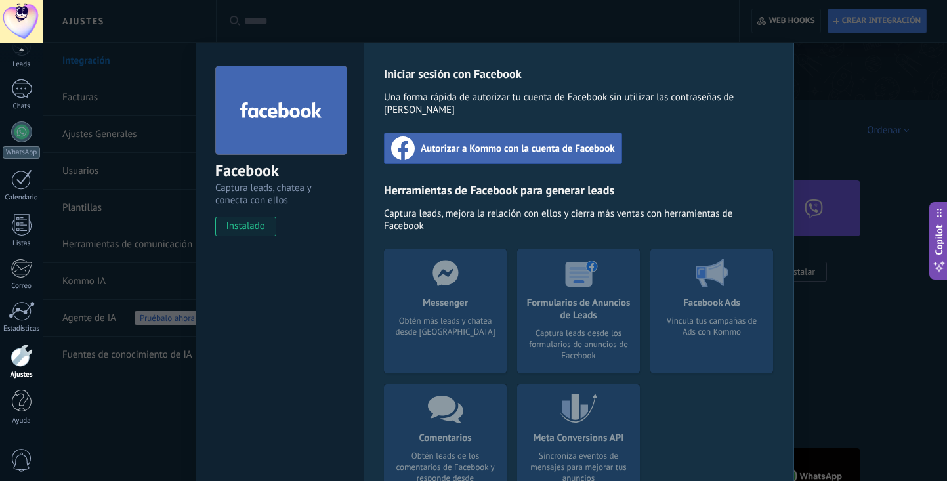
scroll to position [0, 0]
click at [481, 142] on span "Autorizar a Kommo con la cuenta de Facebook" at bounding box center [518, 148] width 194 height 13
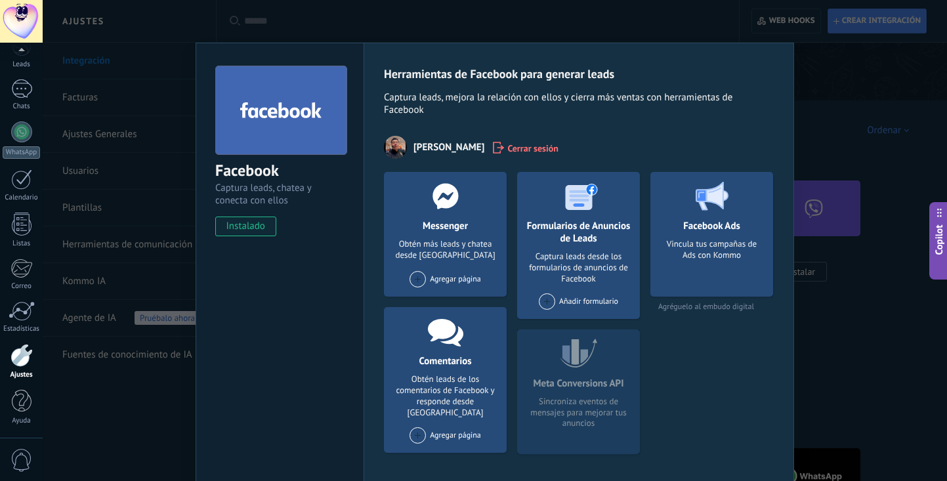
click at [270, 230] on span "instalado" at bounding box center [246, 227] width 60 height 20
click at [269, 230] on span "instalado" at bounding box center [246, 227] width 60 height 20
click at [581, 37] on div "Facebook Captura leads, chatea y conecta con ellos instalado Desinstalar Herram…" at bounding box center [495, 240] width 905 height 481
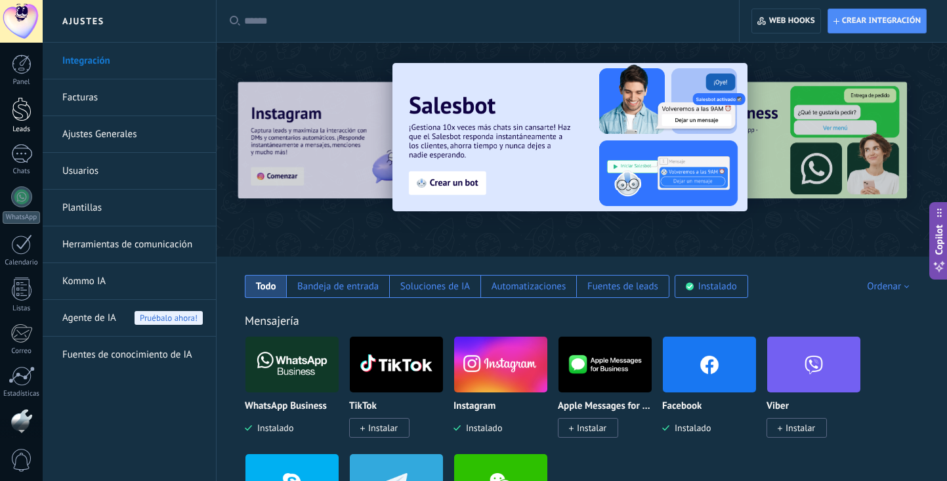
click at [24, 111] on div at bounding box center [22, 109] width 20 height 24
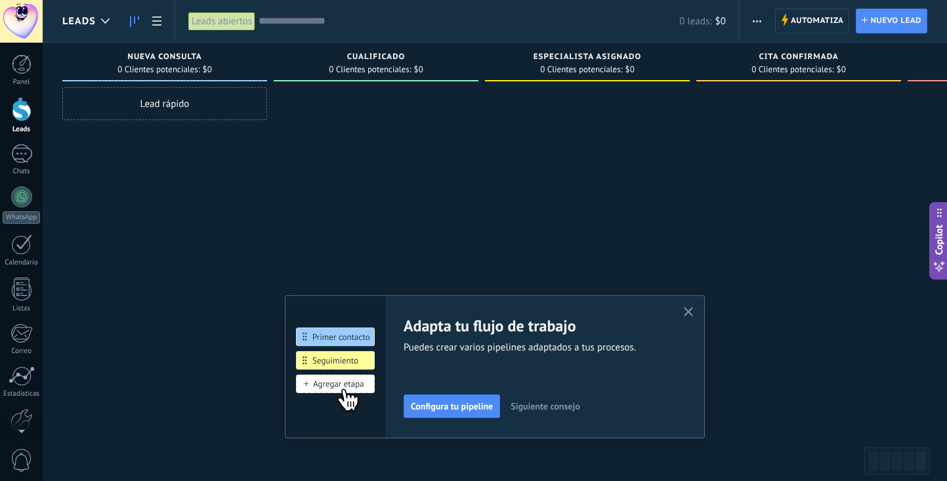
click at [352, 337] on img at bounding box center [336, 366] width 100 height 143
click at [350, 364] on img at bounding box center [336, 366] width 100 height 143
click at [348, 387] on img at bounding box center [336, 366] width 100 height 143
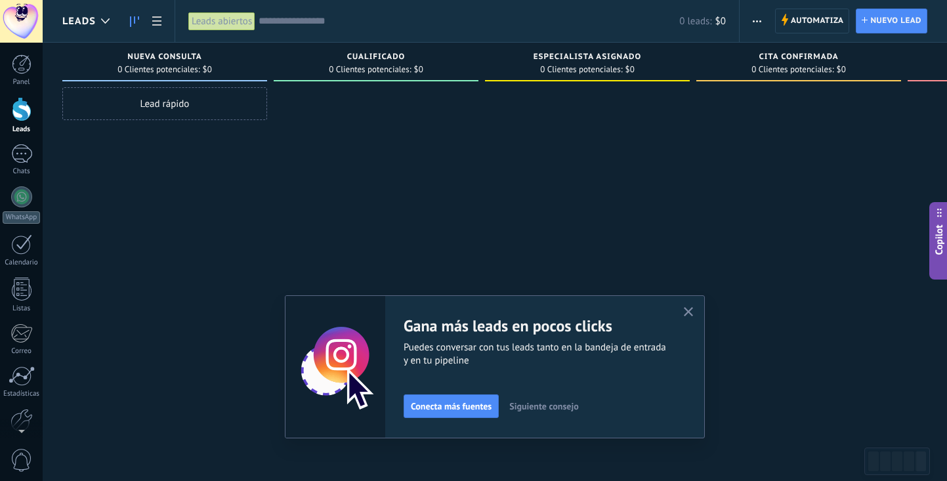
click at [538, 409] on span "Siguiente consejo" at bounding box center [543, 406] width 69 height 9
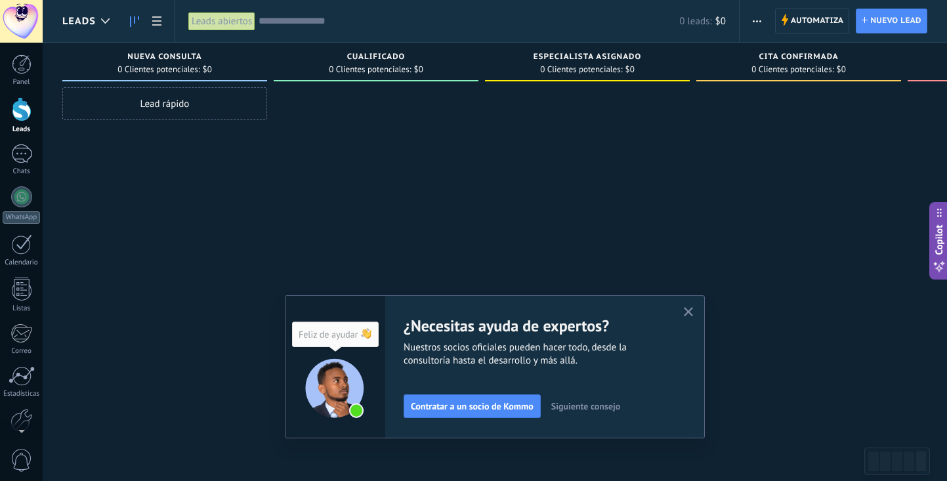
click at [565, 409] on span "Siguiente consejo" at bounding box center [585, 406] width 69 height 9
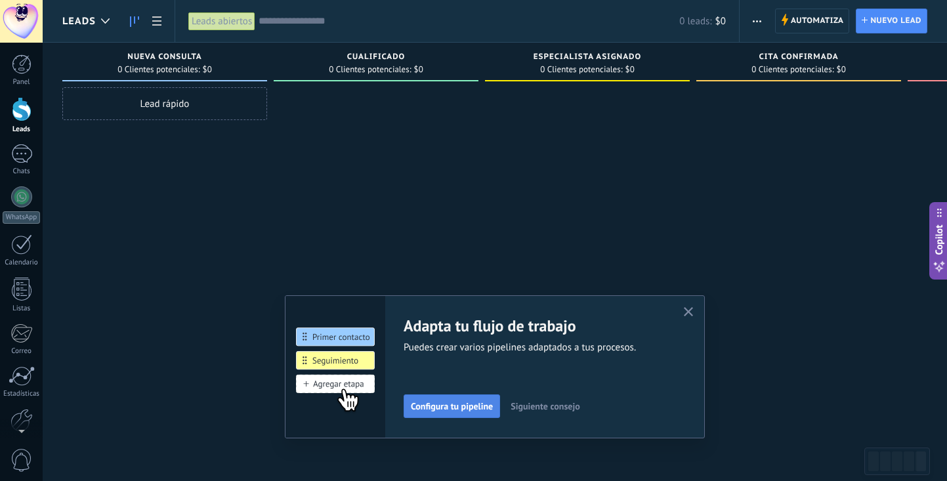
click at [481, 399] on button "Configura tu pipeline" at bounding box center [452, 407] width 97 height 24
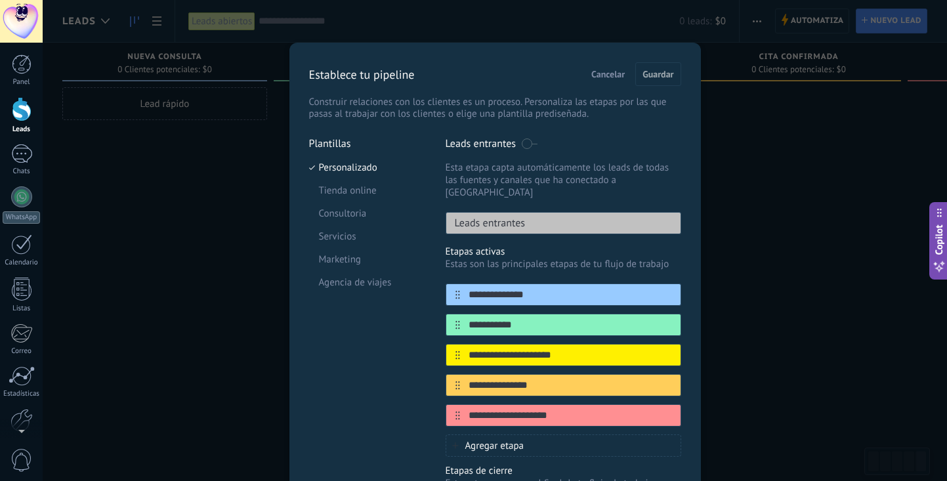
click at [529, 146] on span at bounding box center [529, 144] width 16 height 11
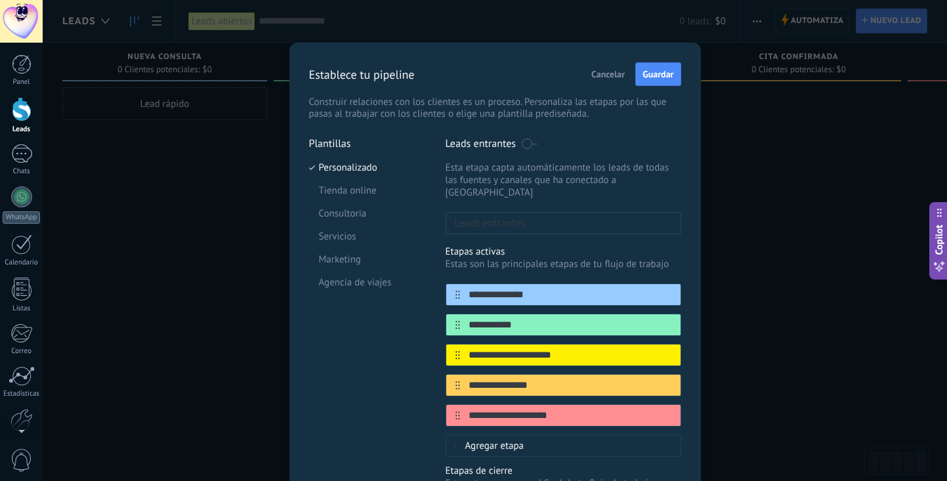
click at [527, 144] on span at bounding box center [529, 144] width 16 height 11
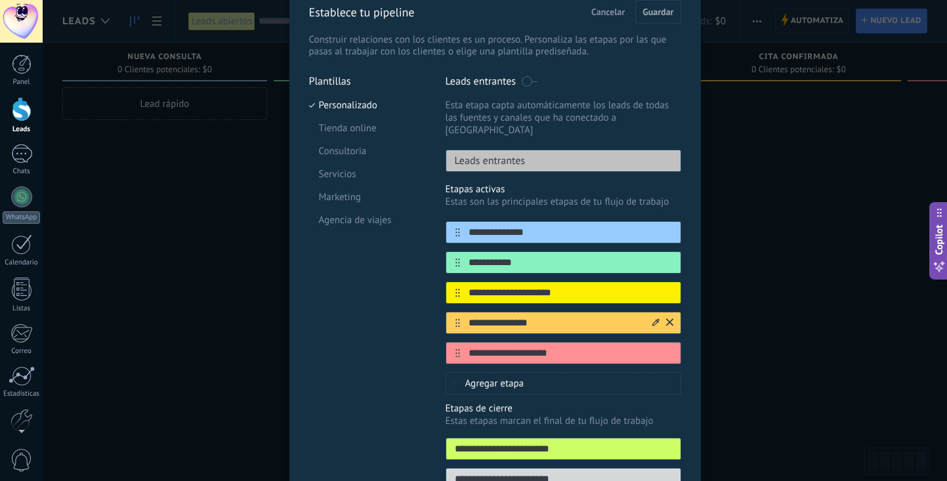
scroll to position [68, 0]
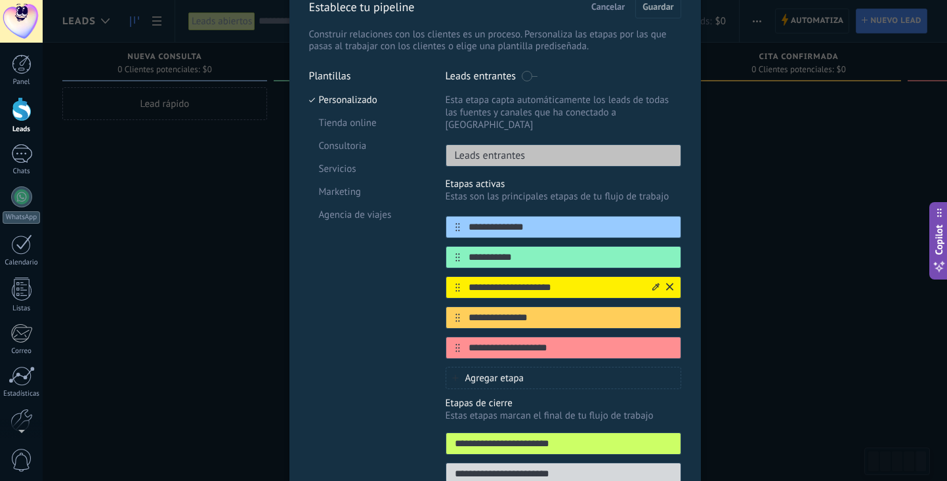
click at [666, 283] on icon at bounding box center [669, 287] width 7 height 8
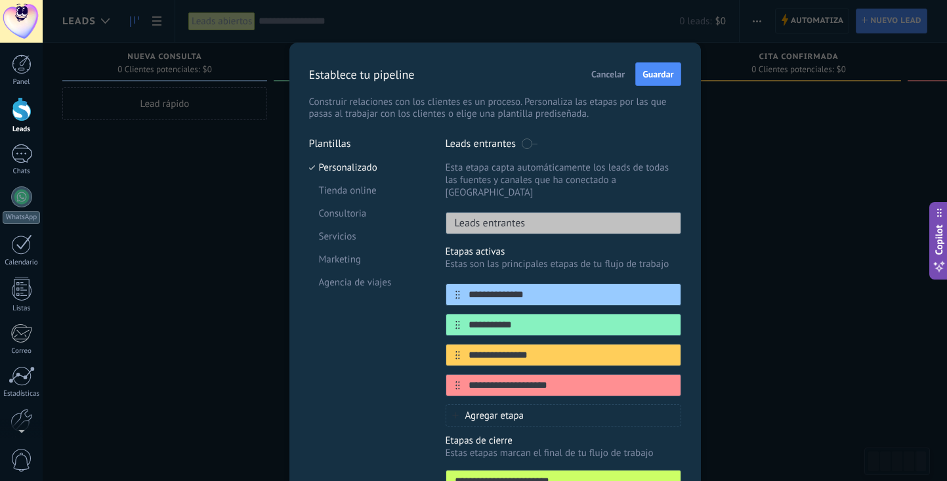
scroll to position [0, 0]
click at [657, 76] on span "Guardar" at bounding box center [658, 74] width 31 height 9
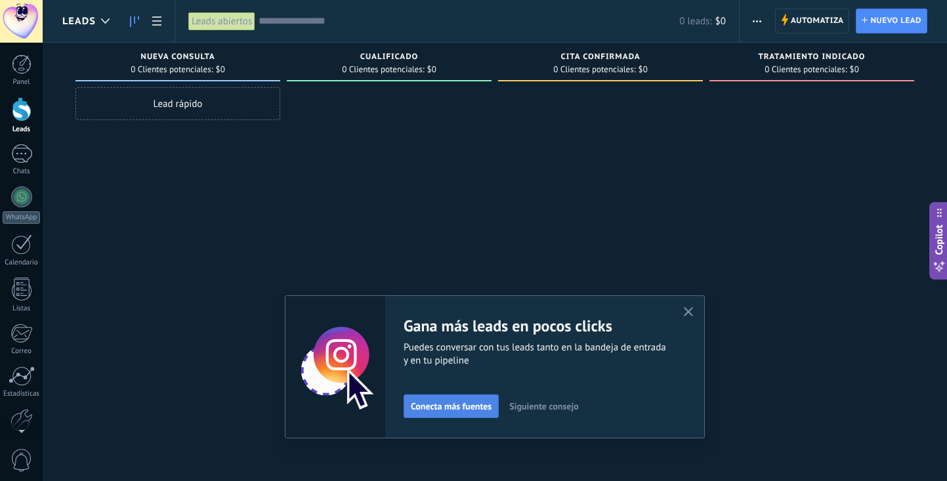
click at [456, 404] on span "Conecta más fuentes" at bounding box center [451, 406] width 81 height 9
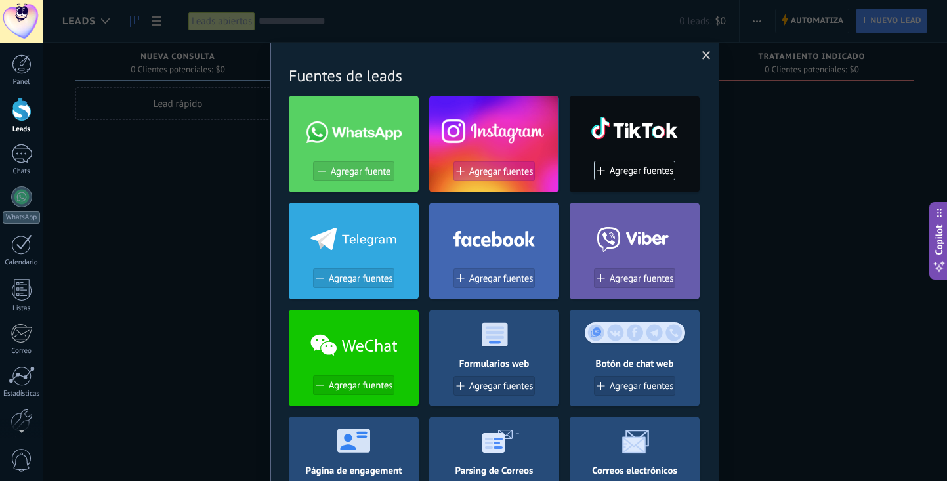
click at [498, 167] on span "Agregar fuentes" at bounding box center [501, 171] width 64 height 11
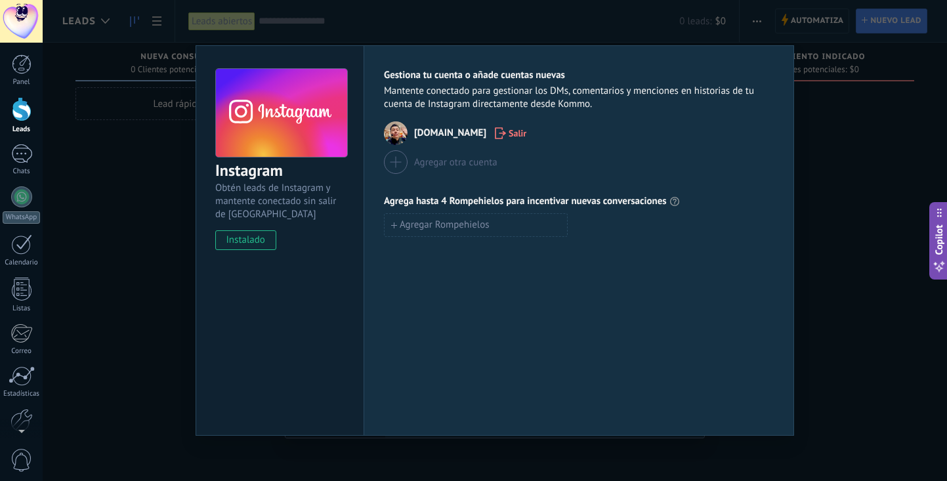
click at [184, 219] on div "Instagram Obtén leads de Instagram y mantente conectado sin salir de Kommo inst…" at bounding box center [495, 240] width 905 height 481
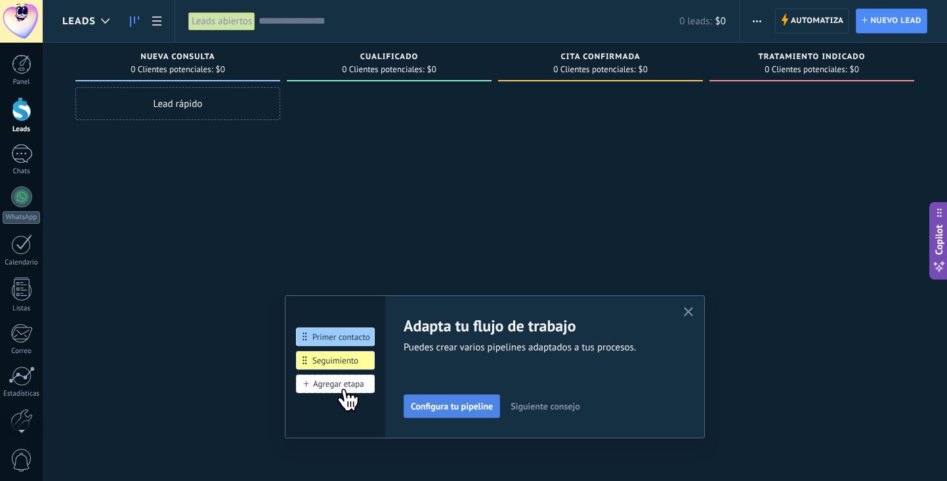
click at [465, 410] on span "Configura tu pipeline" at bounding box center [452, 406] width 82 height 9
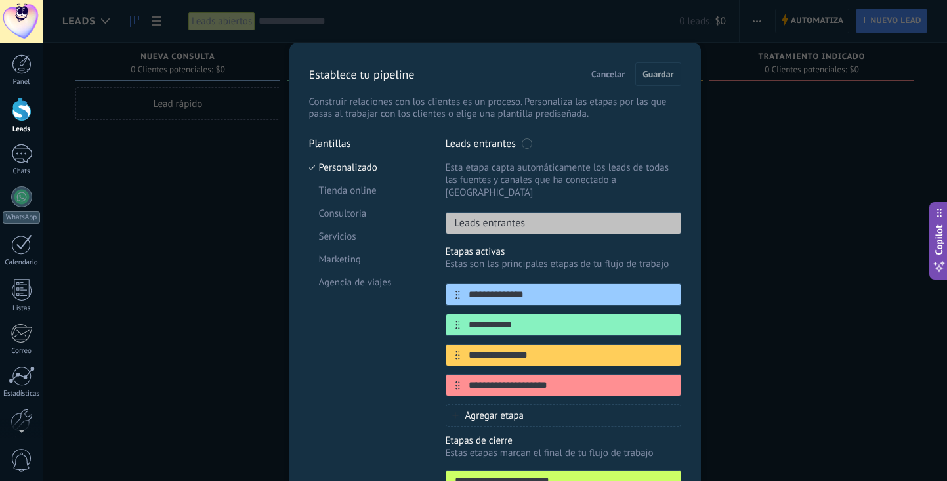
click at [601, 77] on span "Cancelar" at bounding box center [608, 74] width 33 height 9
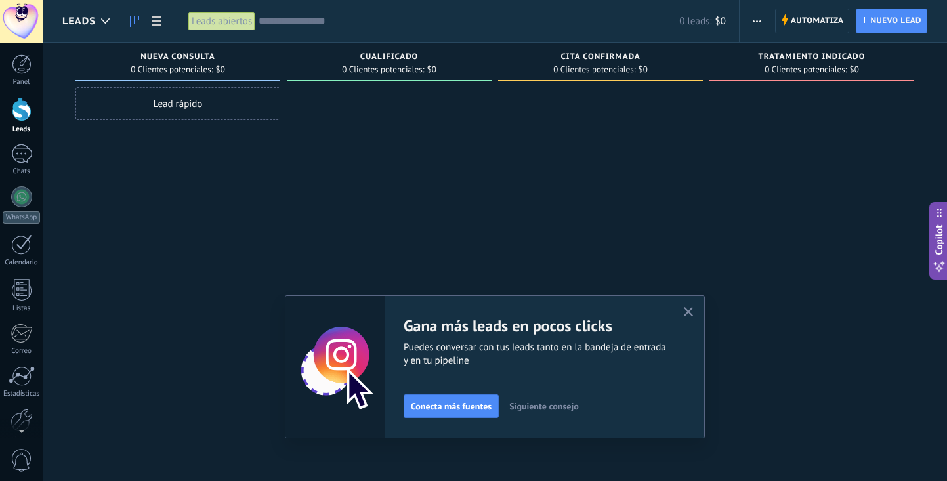
click at [533, 406] on span "Siguiente consejo" at bounding box center [543, 406] width 69 height 9
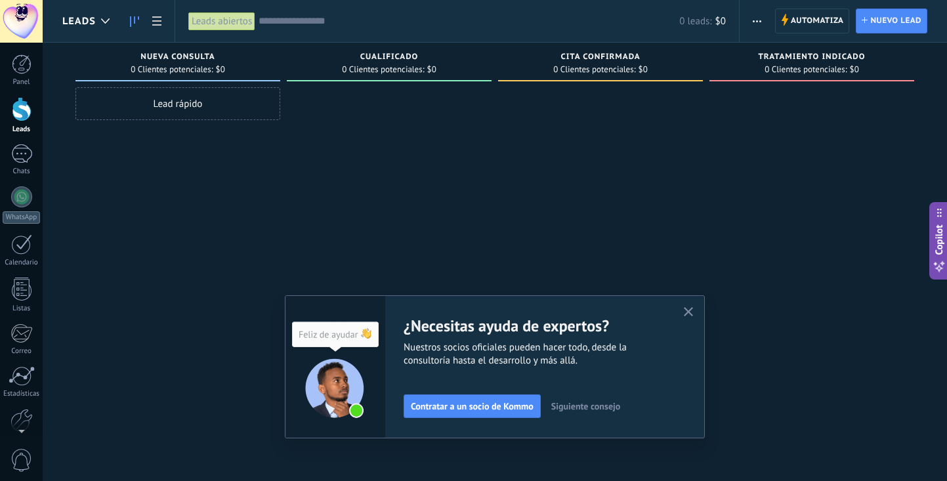
click at [556, 406] on span "Siguiente consejo" at bounding box center [585, 406] width 69 height 9
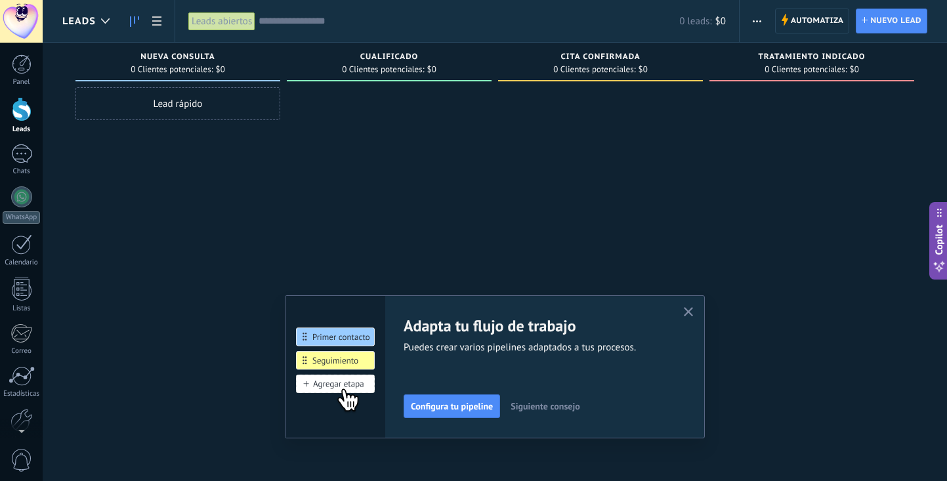
click at [523, 408] on span "Siguiente consejo" at bounding box center [545, 406] width 69 height 9
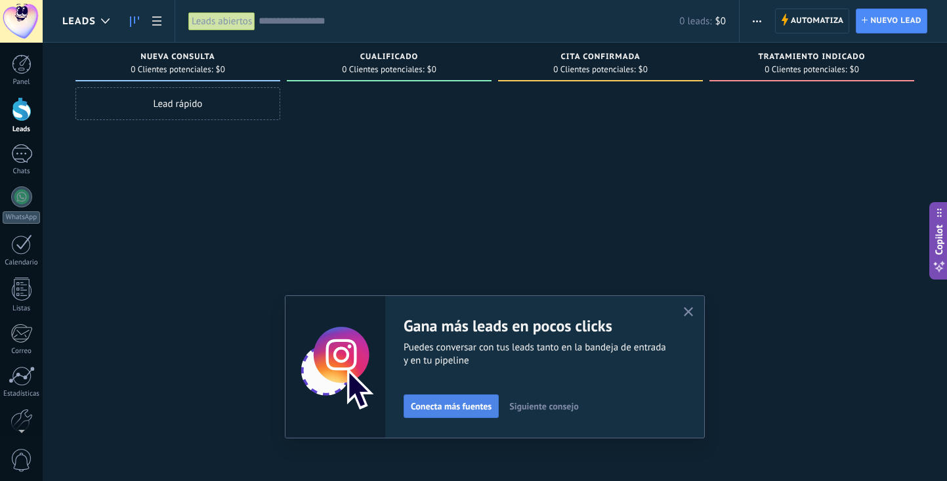
click at [485, 408] on span "Conecta más fuentes" at bounding box center [451, 406] width 81 height 9
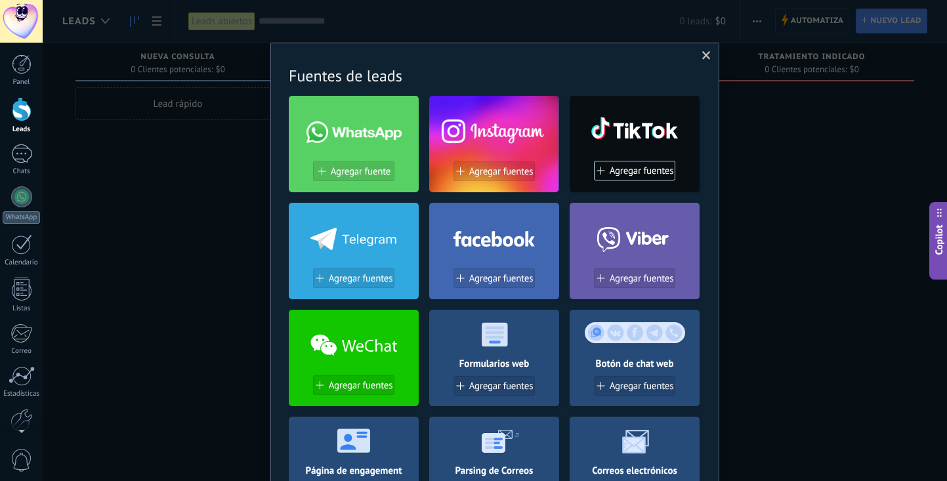
click at [365, 139] on span at bounding box center [354, 132] width 95 height 22
click at [371, 177] on span "Agregar fuente" at bounding box center [361, 171] width 60 height 11
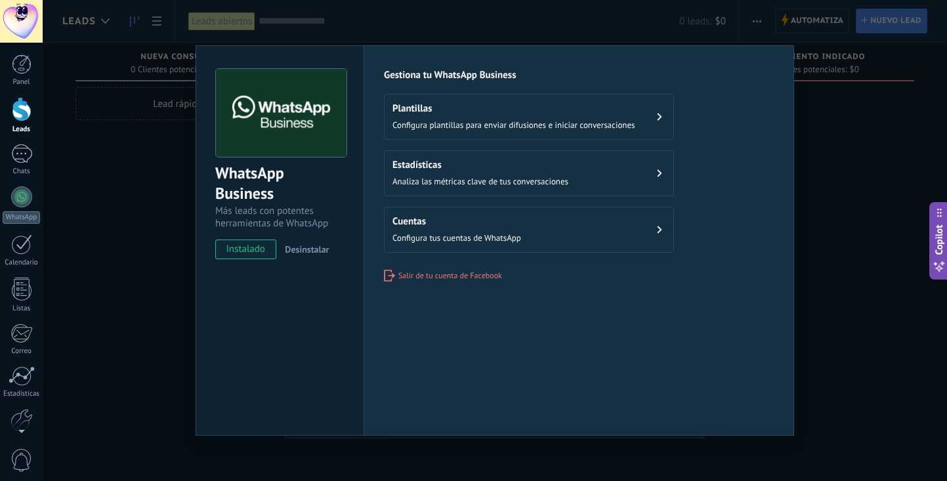
click at [250, 248] on span "instalado" at bounding box center [246, 250] width 60 height 20
click at [542, 121] on span "Configura plantillas para enviar difusiones e iniciar conversaciones" at bounding box center [514, 124] width 243 height 11
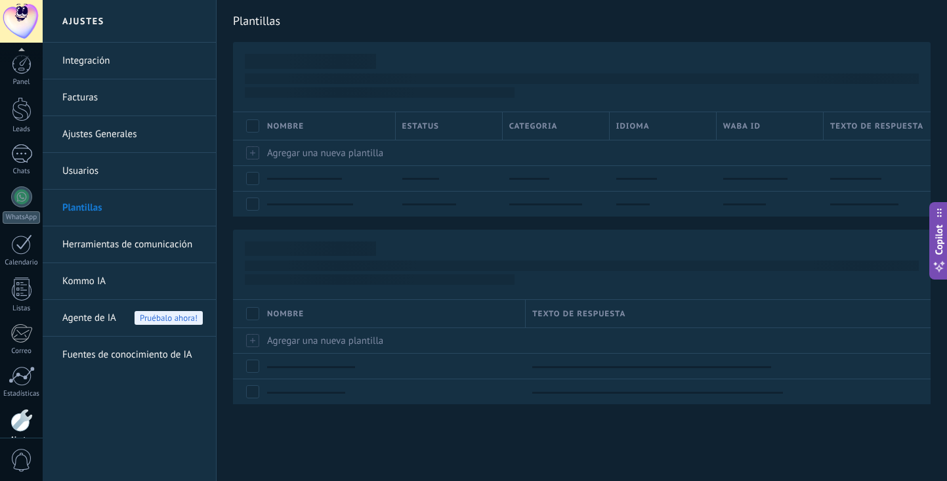
scroll to position [65, 0]
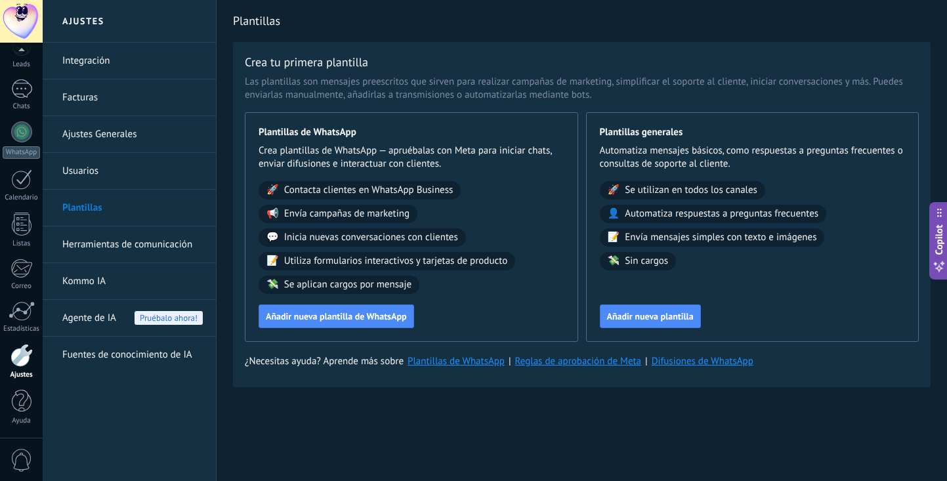
click at [310, 156] on span "Crea plantillas de WhatsApp — apruébalas con Meta para iniciar chats, enviar di…" at bounding box center [412, 157] width 306 height 26
click at [357, 195] on span "Contacta clientes en WhatsApp Business" at bounding box center [368, 190] width 169 height 13
click at [348, 204] on div "🚀 Contacta clientes en WhatsApp Business 📢 Envía campañas de marketing 💬 Inicia…" at bounding box center [412, 237] width 306 height 113
click at [343, 320] on span "Añadir nueva plantilla de WhatsApp" at bounding box center [336, 316] width 141 height 9
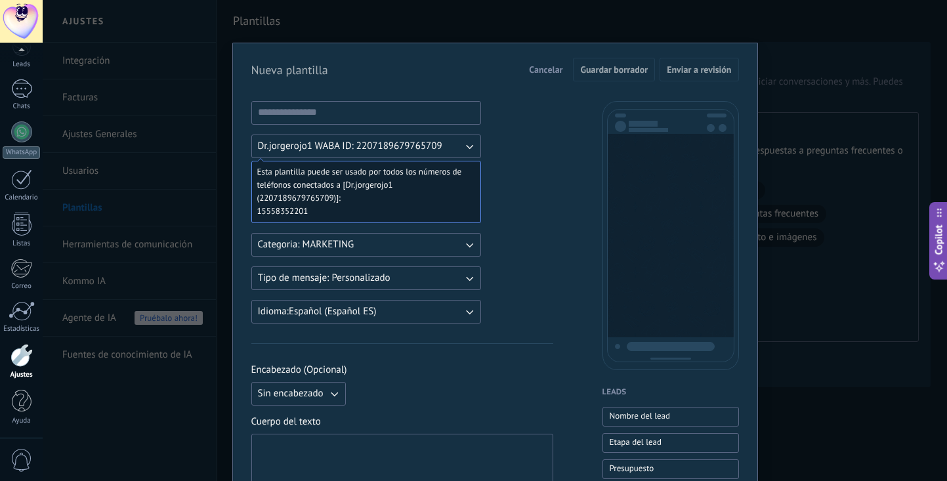
click at [463, 145] on icon "button" at bounding box center [469, 146] width 13 height 13
click at [471, 150] on li "Dr.jorgerojo1 WABA ID: 2207189679765709" at bounding box center [362, 146] width 237 height 22
click at [468, 245] on icon "button" at bounding box center [469, 244] width 13 height 13
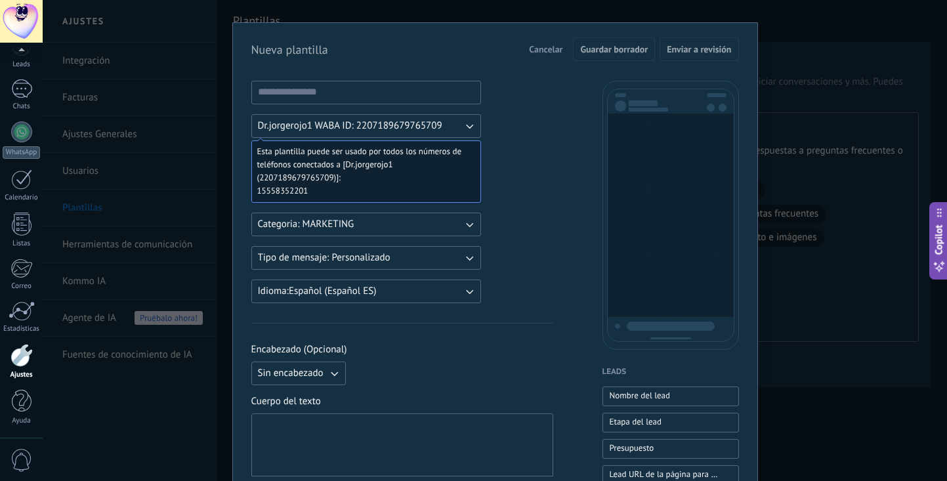
scroll to position [26, 0]
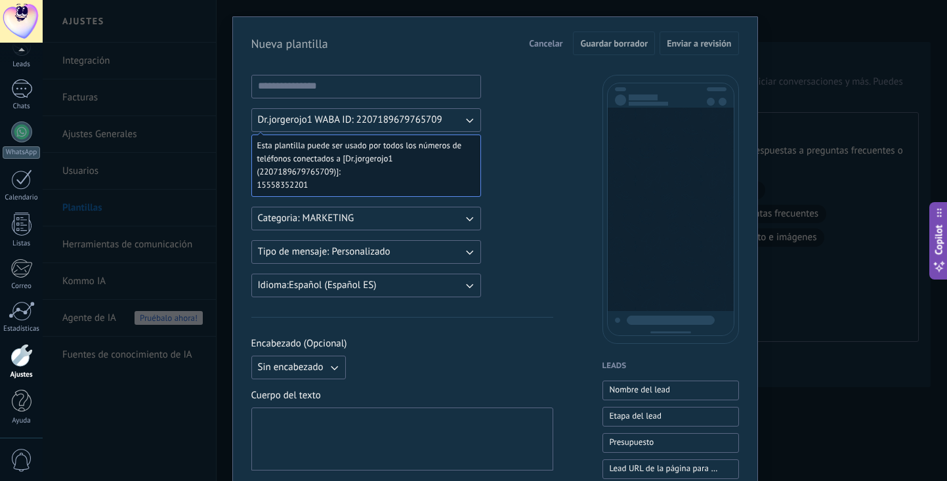
click at [437, 246] on button "Tipo de mensaje: Personalizado" at bounding box center [366, 252] width 230 height 24
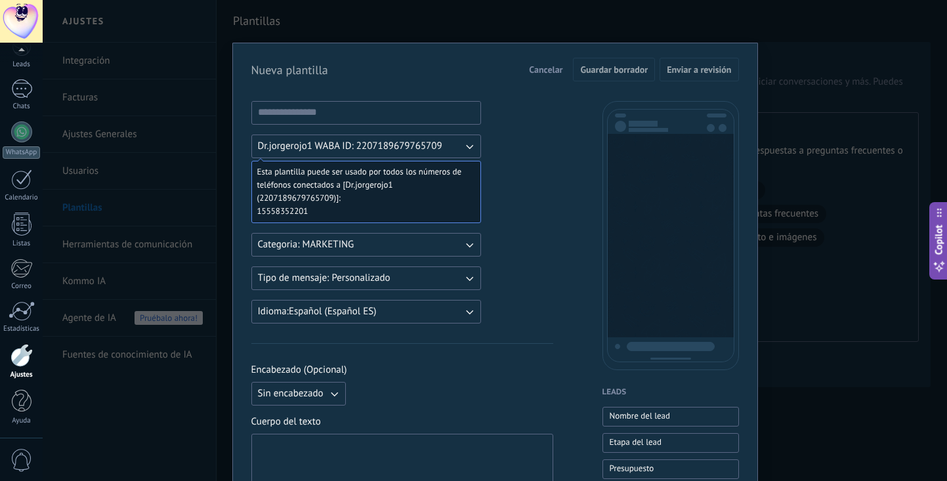
scroll to position [0, 0]
click at [324, 177] on span "Esta plantilla puede ser usado por todos los números de teléfonos conectados a …" at bounding box center [360, 184] width 207 height 39
click at [322, 177] on span "Esta plantilla puede ser usado por todos los números de teléfonos conectados a …" at bounding box center [360, 184] width 207 height 39
click at [319, 182] on span "Esta plantilla puede ser usado por todos los números de teléfonos conectados a …" at bounding box center [360, 184] width 207 height 39
click at [318, 190] on span "Esta plantilla puede ser usado por todos los números de teléfonos conectados a …" at bounding box center [360, 184] width 207 height 39
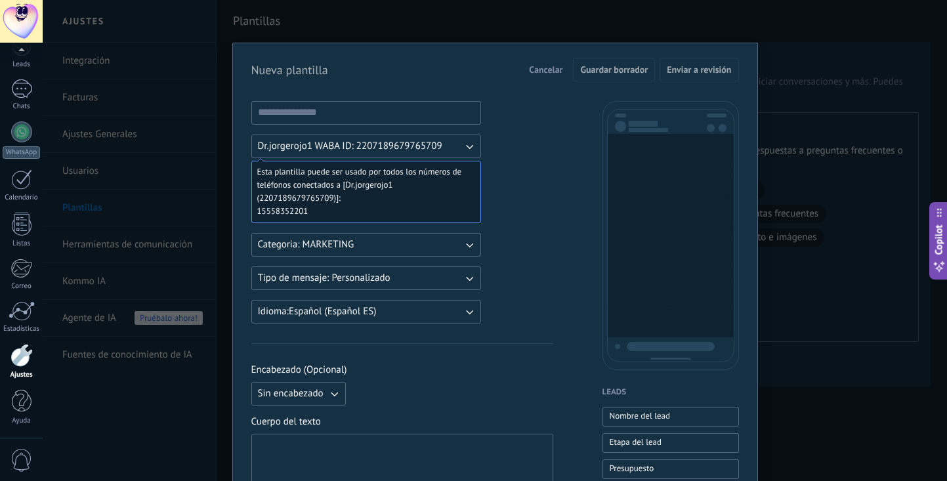
click at [318, 231] on div "Dr.jorgerojo1 WABA ID: 2207189679765709 Esta plantilla puede ser usado por todo…" at bounding box center [366, 212] width 230 height 223
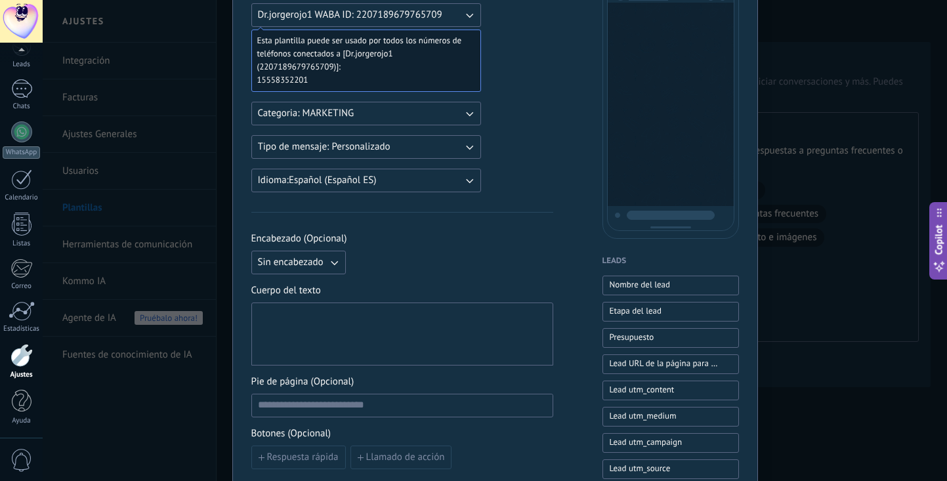
scroll to position [134, 0]
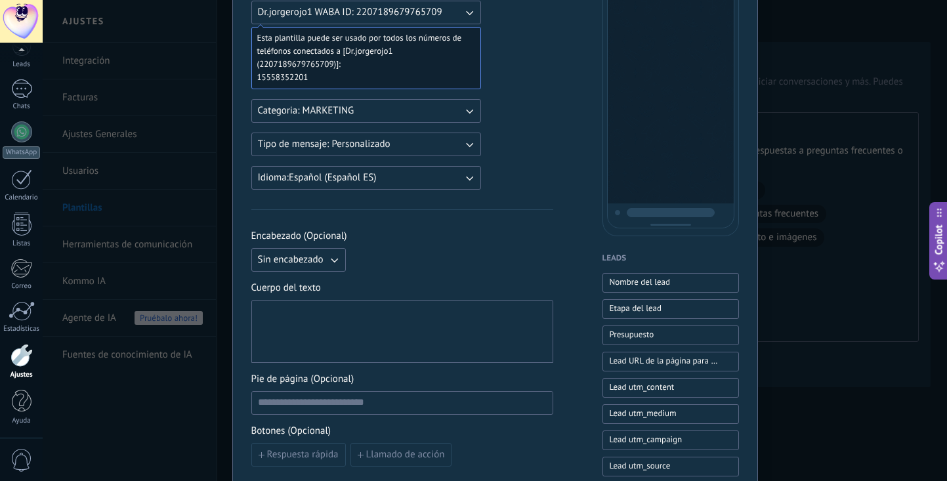
click at [315, 331] on div at bounding box center [402, 332] width 289 height 52
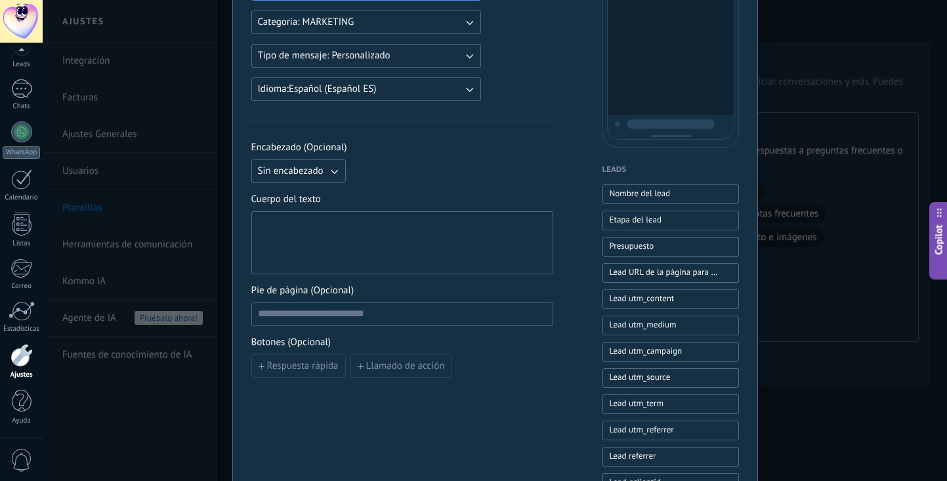
scroll to position [288, 0]
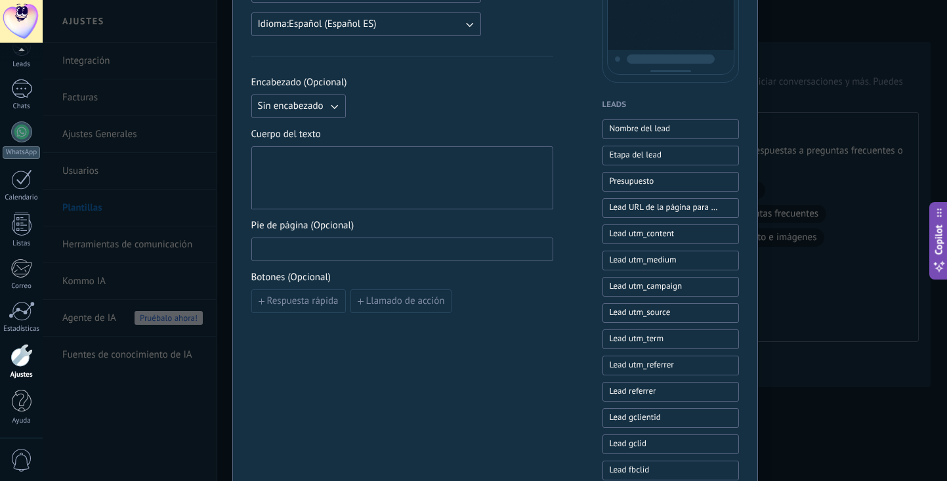
click at [319, 253] on input at bounding box center [402, 248] width 301 height 21
click at [309, 248] on input "**********" at bounding box center [402, 248] width 301 height 21
click at [492, 252] on input "**********" at bounding box center [402, 248] width 301 height 21
click at [256, 252] on input "**********" at bounding box center [402, 248] width 301 height 21
click at [519, 249] on input "**********" at bounding box center [402, 248] width 301 height 21
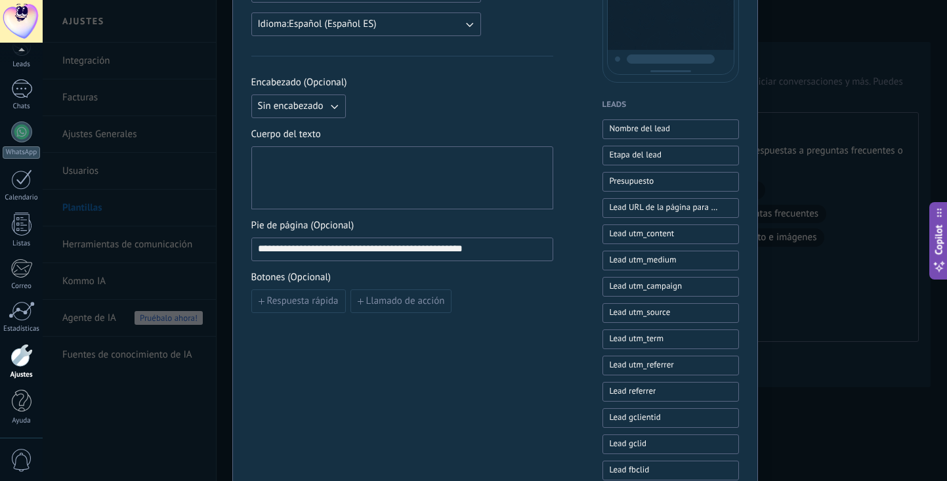
type input "**********"
click at [318, 190] on div at bounding box center [402, 178] width 289 height 52
click at [356, 158] on div "**********" at bounding box center [402, 178] width 289 height 52
click at [326, 157] on div "**********" at bounding box center [402, 178] width 289 height 52
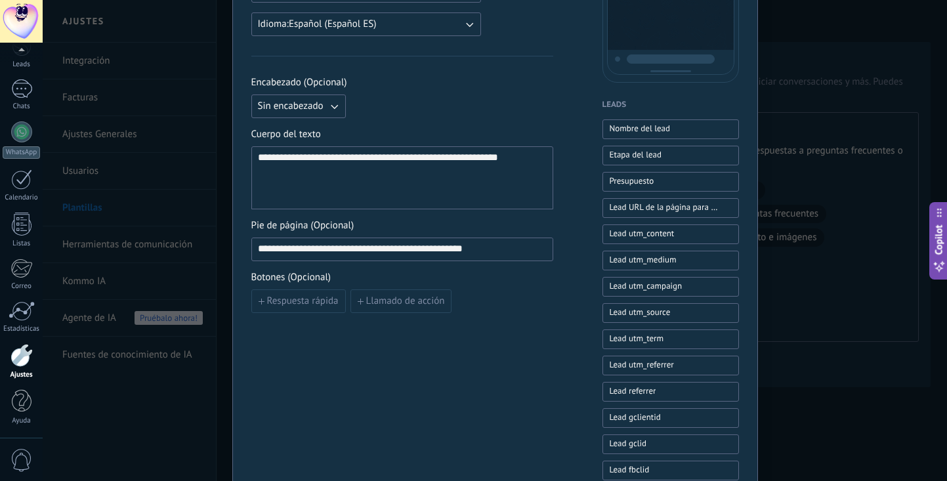
click at [536, 167] on div "**********" at bounding box center [402, 178] width 289 height 52
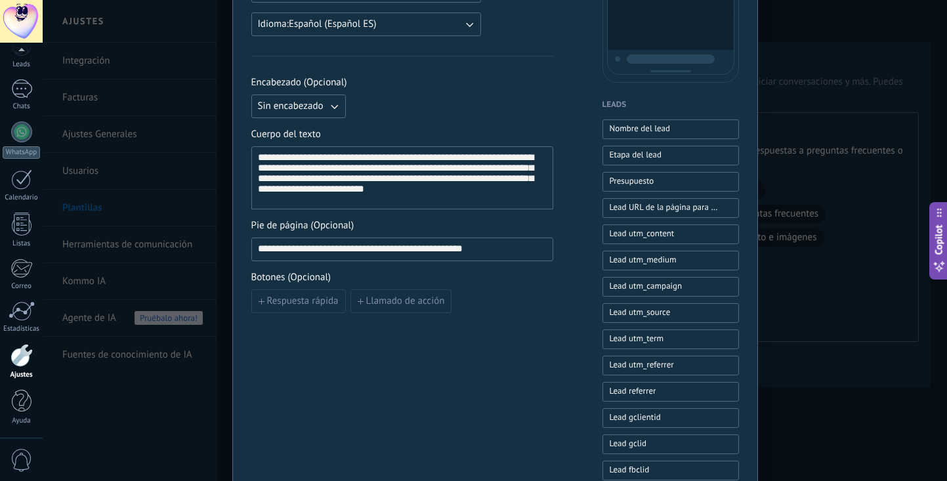
click at [337, 194] on div "**********" at bounding box center [402, 178] width 289 height 52
click at [349, 196] on div "**********" at bounding box center [402, 178] width 289 height 52
click at [303, 192] on div "**********" at bounding box center [402, 178] width 289 height 52
click at [434, 204] on div "**********" at bounding box center [402, 178] width 289 height 52
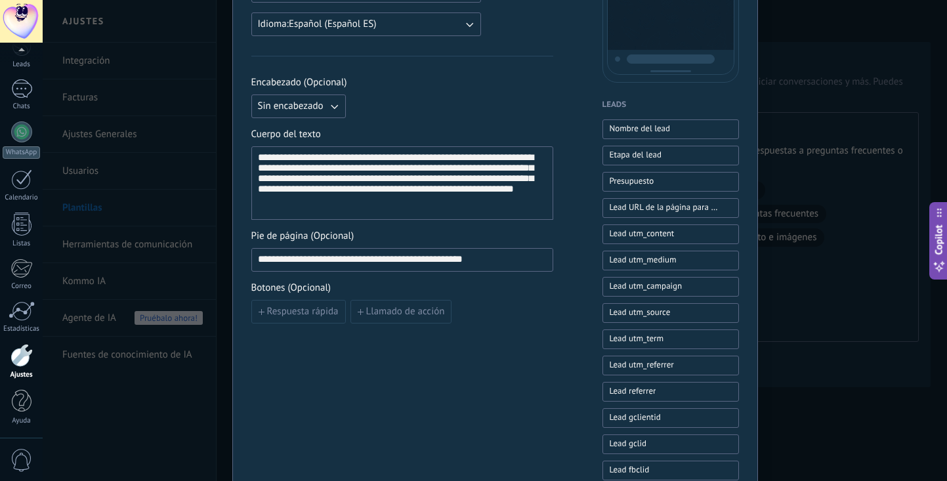
click at [530, 193] on div "**********" at bounding box center [402, 183] width 289 height 62
click at [416, 211] on div "**********" at bounding box center [402, 183] width 289 height 62
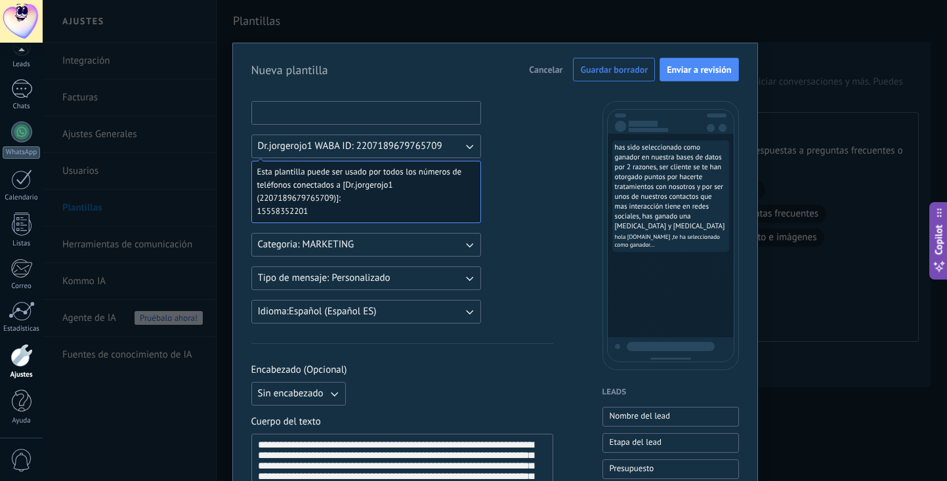
click at [343, 116] on input at bounding box center [366, 112] width 228 height 21
type input "******"
click at [351, 75] on div "premio Cancelar Guardar borrador Enviar a revisión" at bounding box center [495, 70] width 488 height 24
click at [308, 114] on input "******" at bounding box center [366, 112] width 228 height 21
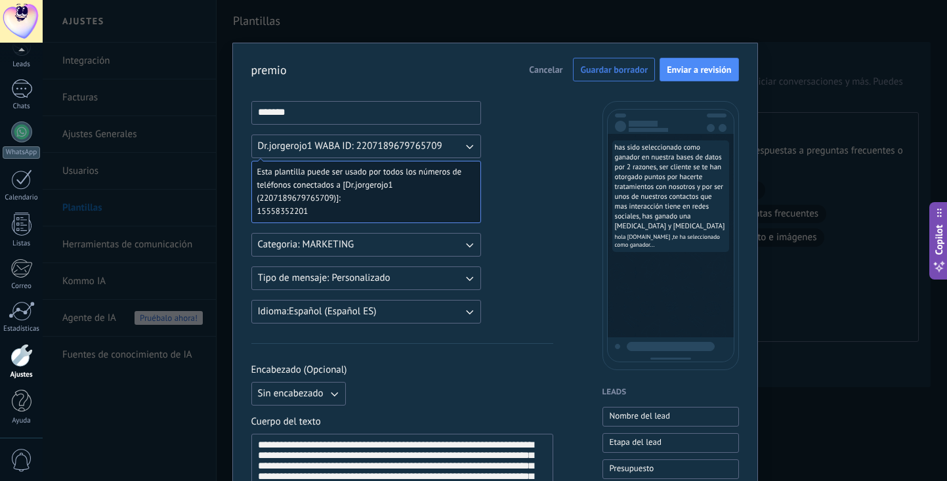
click at [278, 114] on input "******" at bounding box center [366, 112] width 228 height 21
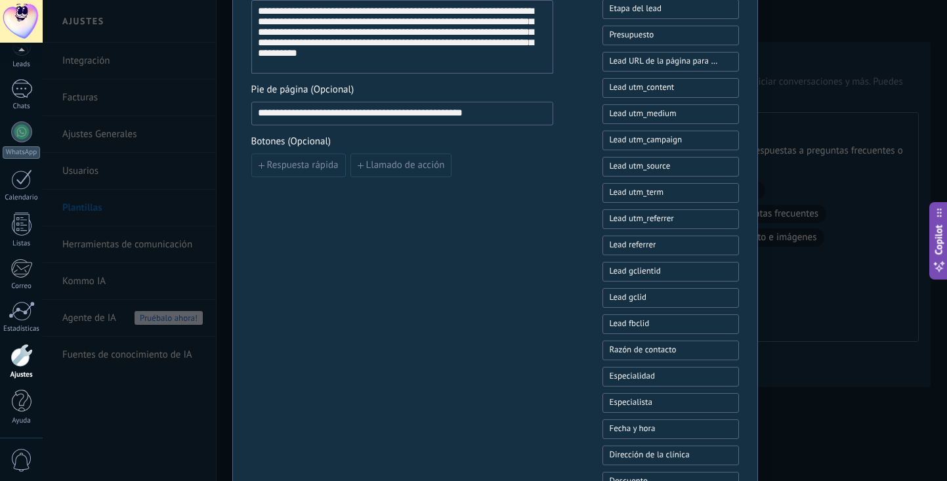
scroll to position [435, 0]
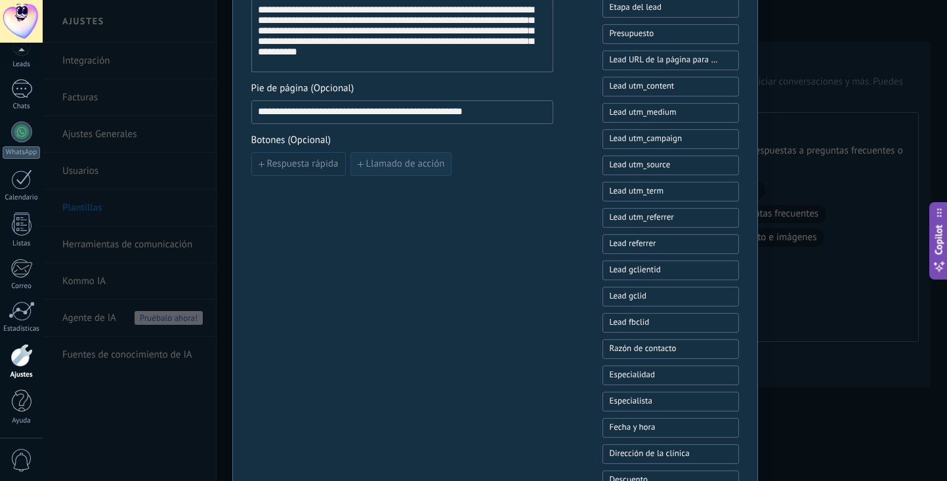
click at [360, 170] on button "Llamado de acción" at bounding box center [402, 164] width 102 height 24
click at [319, 167] on input at bounding box center [325, 163] width 146 height 21
type input "*"
type input "**********"
click at [386, 228] on div "**********" at bounding box center [402, 267] width 302 height 1202
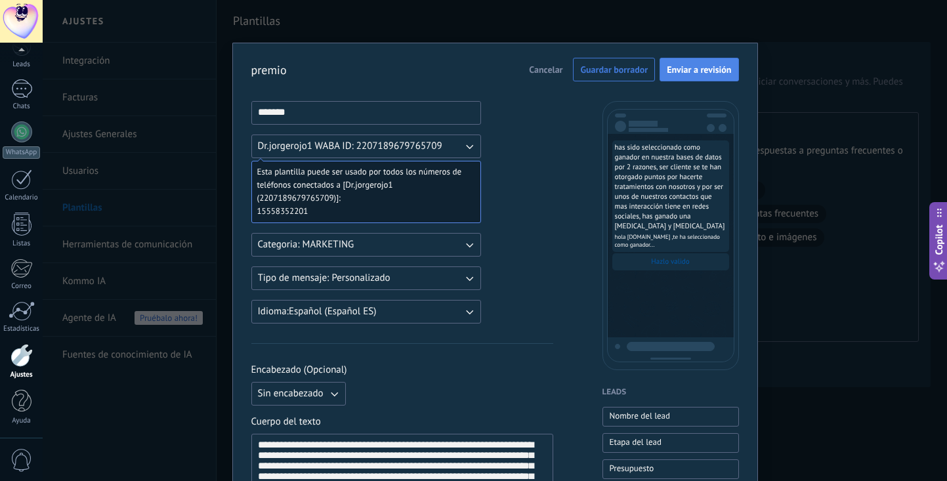
scroll to position [0, 0]
click at [693, 65] on span "Enviar a revisión" at bounding box center [699, 69] width 64 height 9
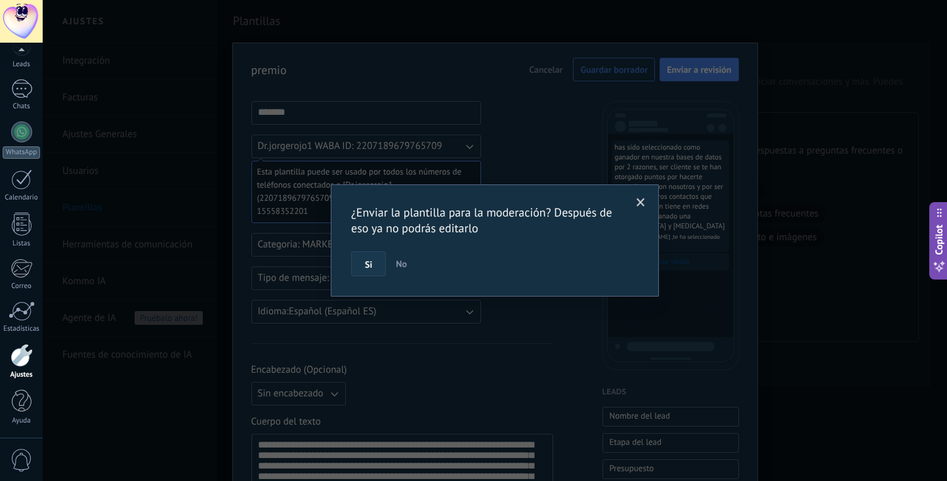
click at [373, 265] on button "Si" at bounding box center [368, 263] width 35 height 25
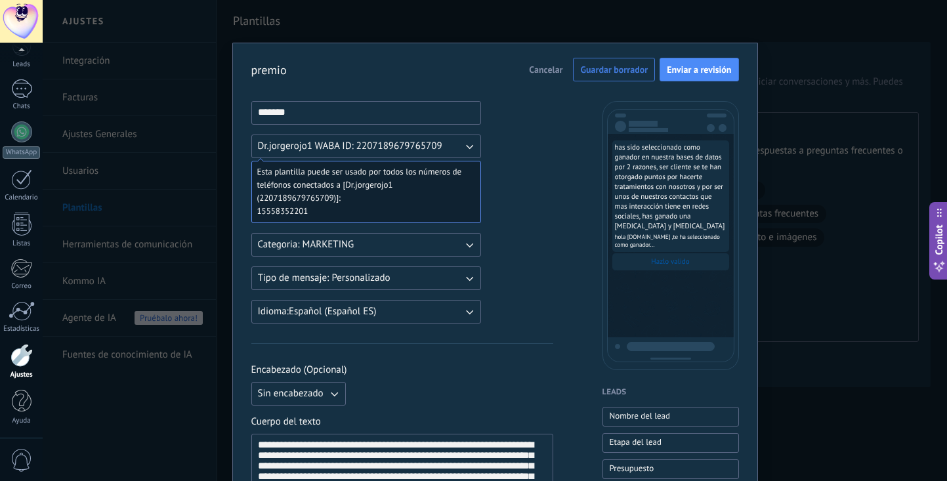
scroll to position [358, 0]
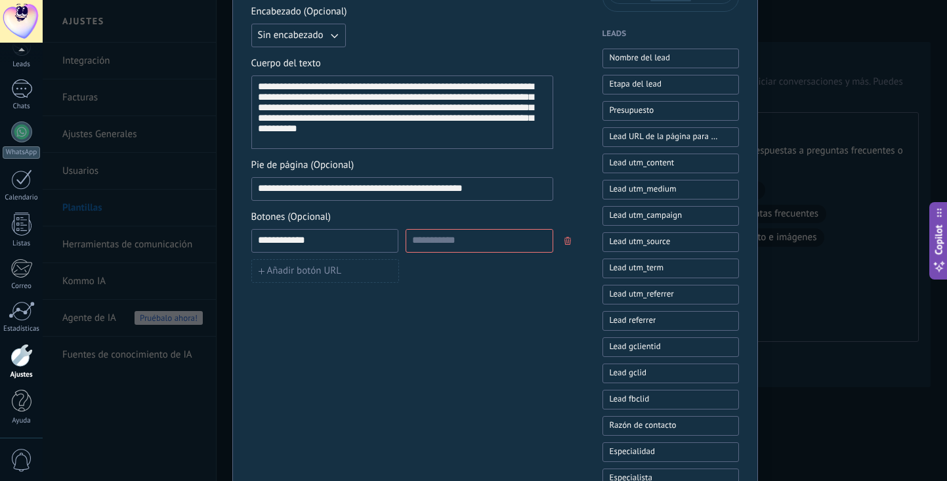
click at [564, 246] on button "button" at bounding box center [569, 241] width 11 height 20
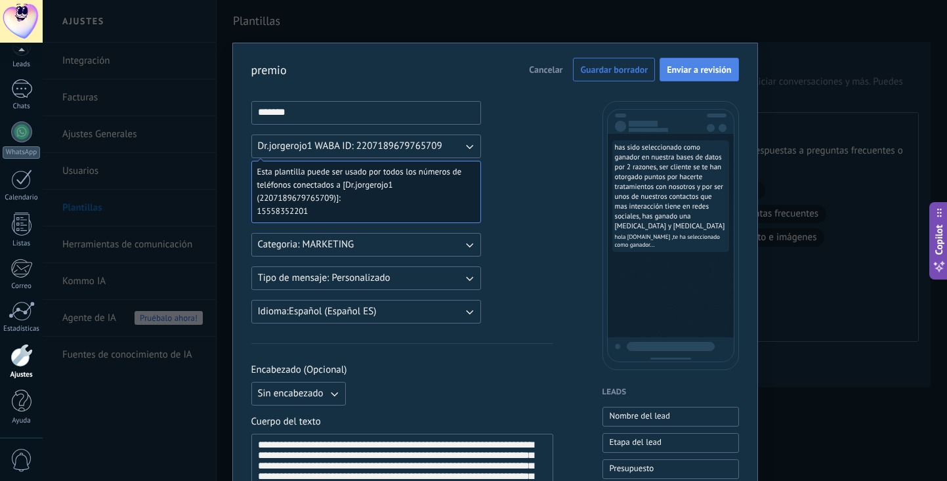
scroll to position [0, 0]
click at [702, 68] on span "Enviar a revisión" at bounding box center [699, 69] width 64 height 9
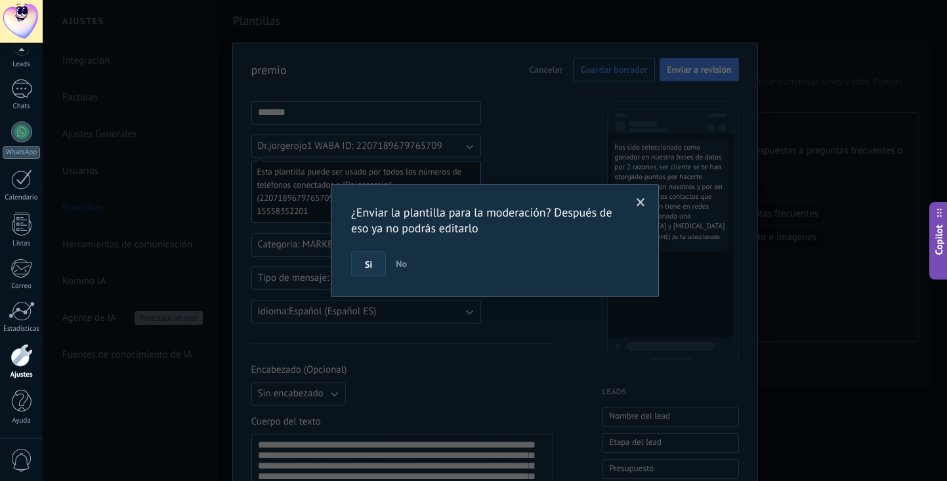
click at [365, 263] on span "Si" at bounding box center [368, 264] width 7 height 9
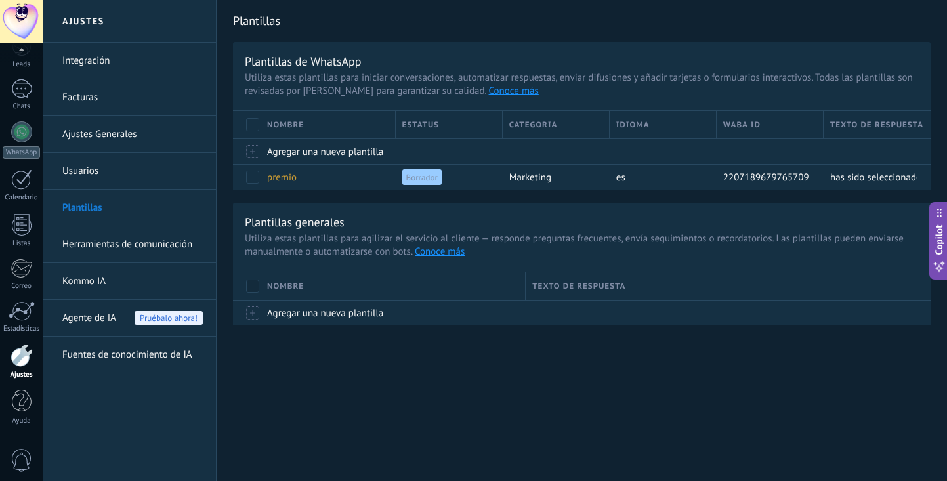
click at [100, 248] on link "Herramientas de comunicación" at bounding box center [132, 244] width 140 height 37
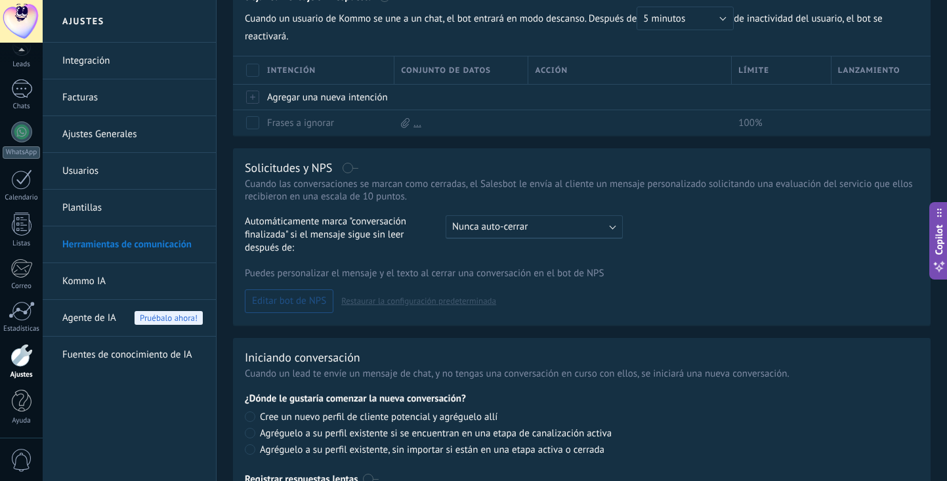
scroll to position [450, 0]
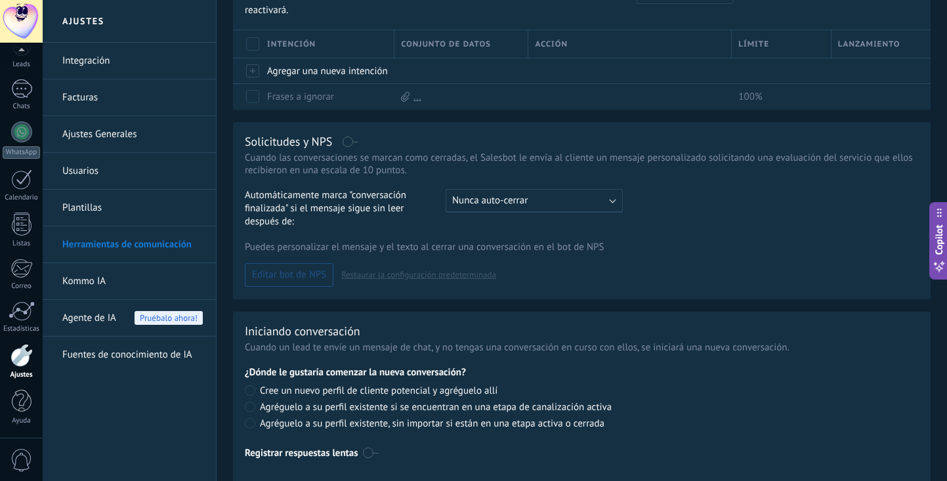
click at [131, 286] on link "Kommo IA" at bounding box center [132, 281] width 140 height 37
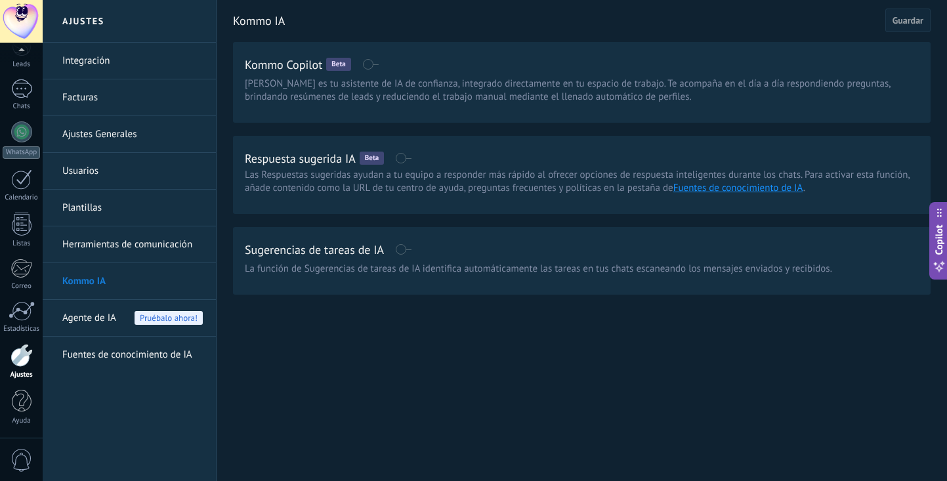
click at [403, 157] on span at bounding box center [403, 158] width 16 height 11
click at [397, 261] on div "Sugerencias de tareas de IA La función de Sugerencias de tareas de IA identific…" at bounding box center [582, 257] width 674 height 37
click at [402, 251] on span at bounding box center [403, 249] width 16 height 11
click at [914, 24] on span "Guardar" at bounding box center [908, 20] width 31 height 9
click at [142, 360] on link "Fuentes de conocimiento de IA" at bounding box center [132, 355] width 140 height 37
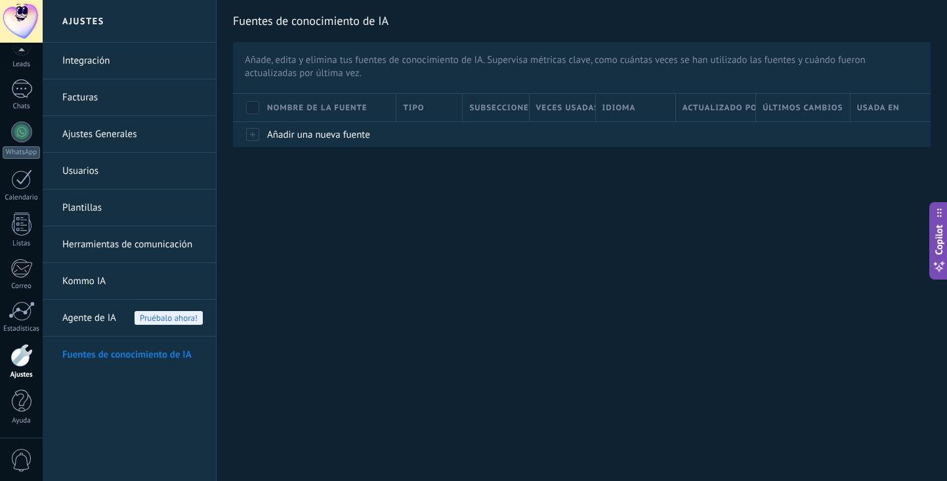
click at [118, 248] on link "Herramientas de comunicación" at bounding box center [132, 244] width 140 height 37
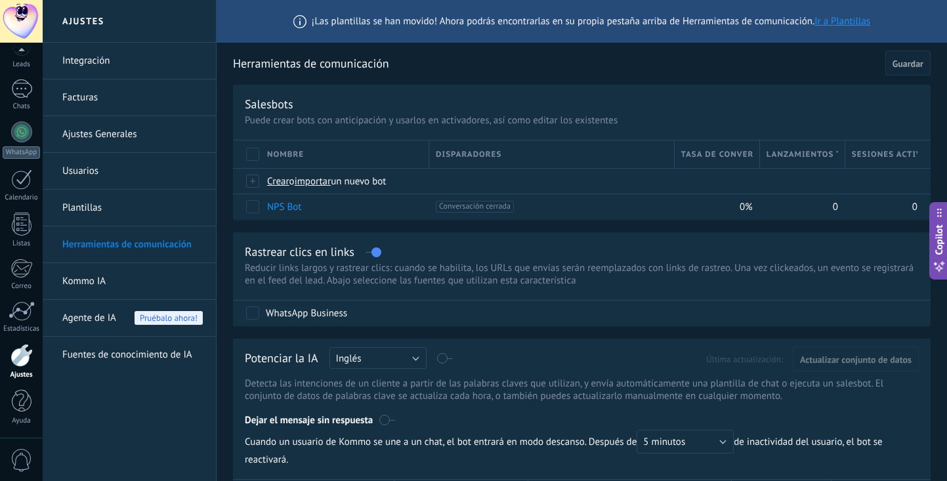
click at [104, 283] on link "Kommo IA" at bounding box center [132, 281] width 140 height 37
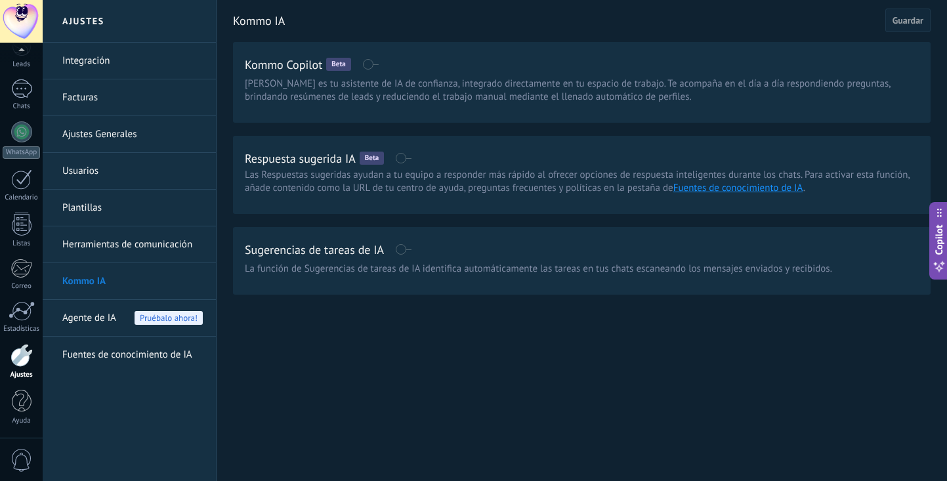
click at [102, 325] on span "Agente de IA" at bounding box center [89, 318] width 54 height 37
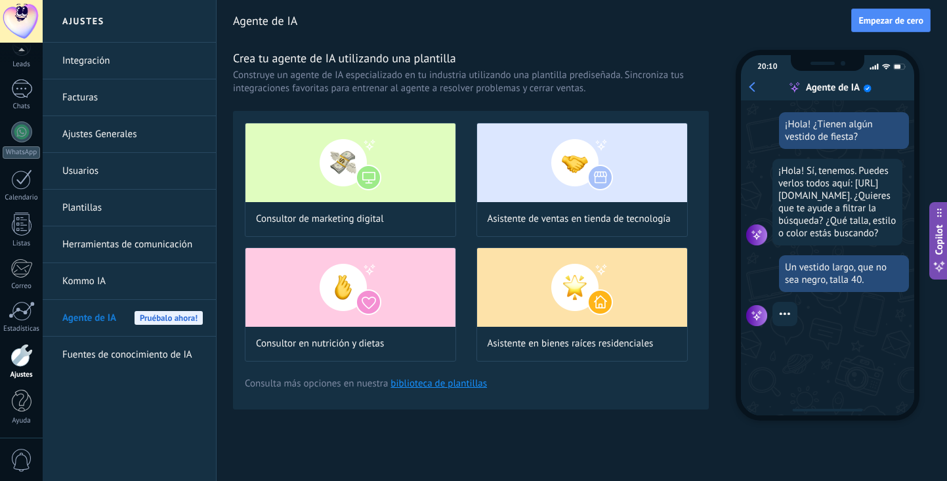
click at [114, 58] on link "Integración" at bounding box center [132, 61] width 140 height 37
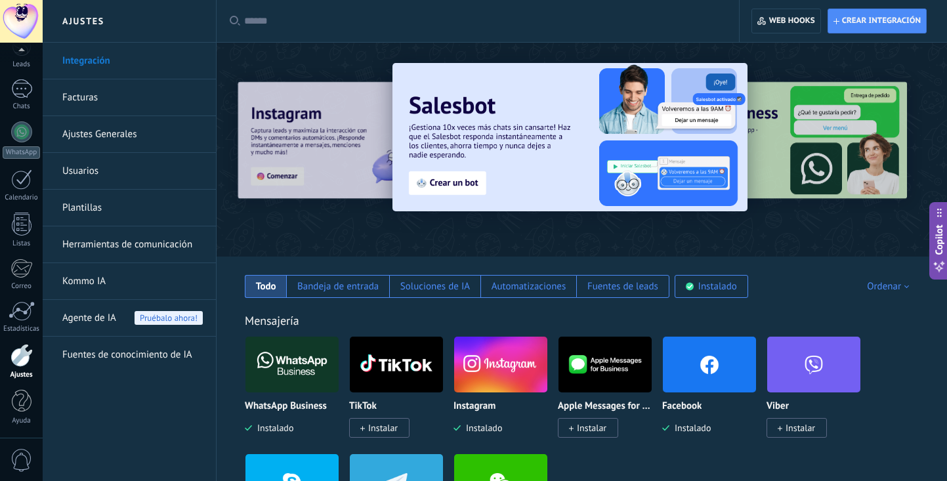
click at [238, 69] on div at bounding box center [582, 146] width 731 height 188
click at [101, 133] on link "Ajustes Generales" at bounding box center [132, 134] width 140 height 37
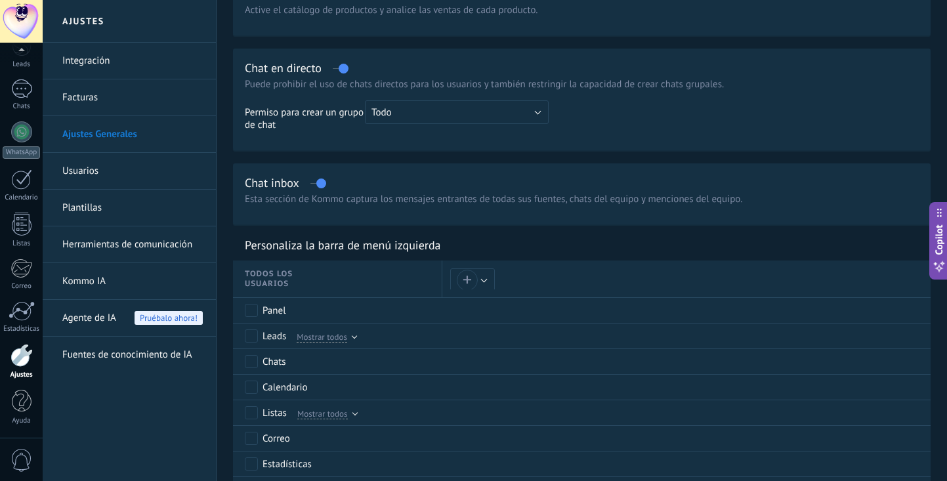
scroll to position [177, 0]
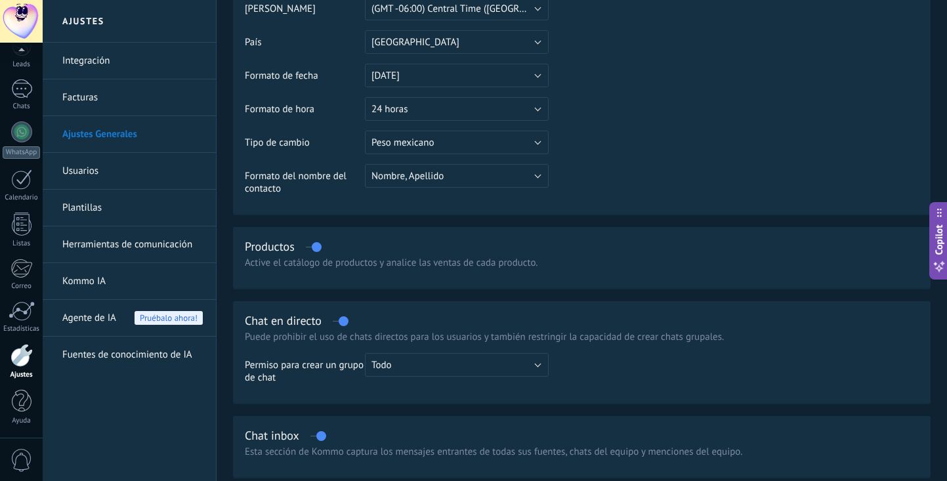
click at [117, 173] on link "Usuarios" at bounding box center [132, 171] width 140 height 37
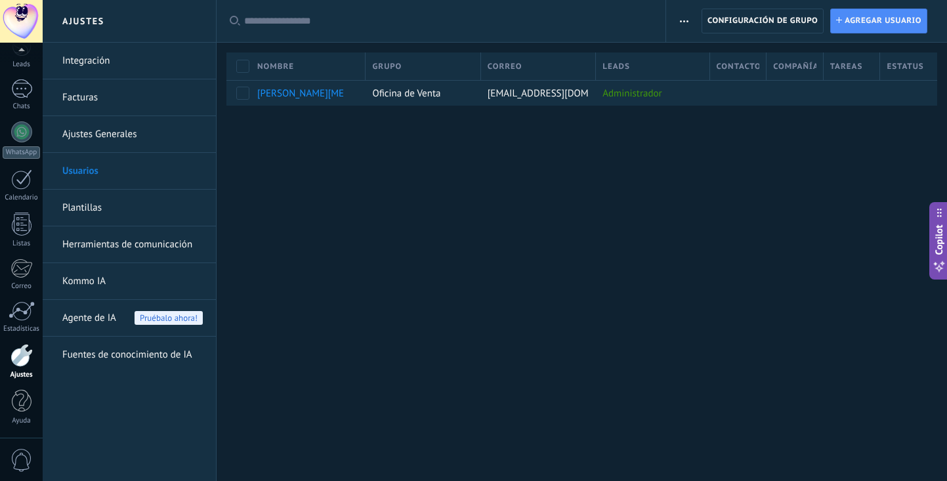
click at [102, 205] on link "Plantillas" at bounding box center [132, 208] width 140 height 37
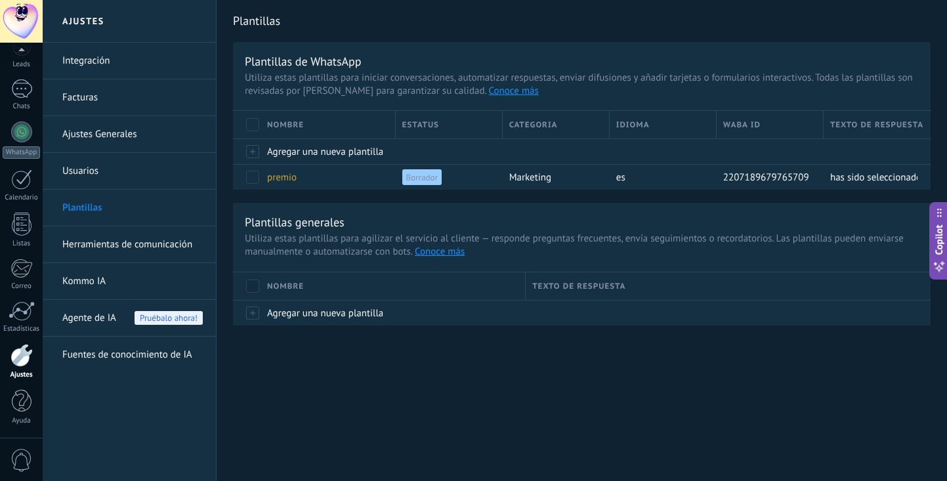
click at [123, 244] on link "Herramientas de comunicación" at bounding box center [132, 244] width 140 height 37
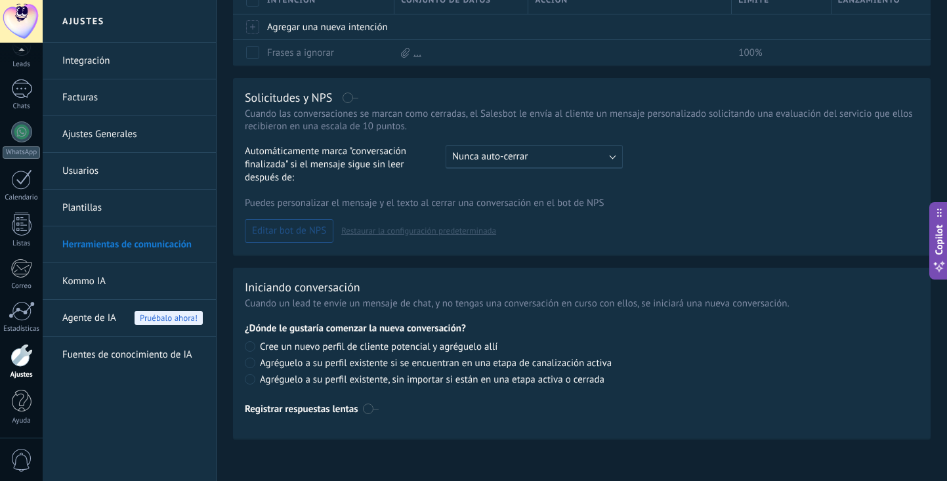
scroll to position [494, 0]
click at [104, 282] on link "Kommo IA" at bounding box center [132, 281] width 140 height 37
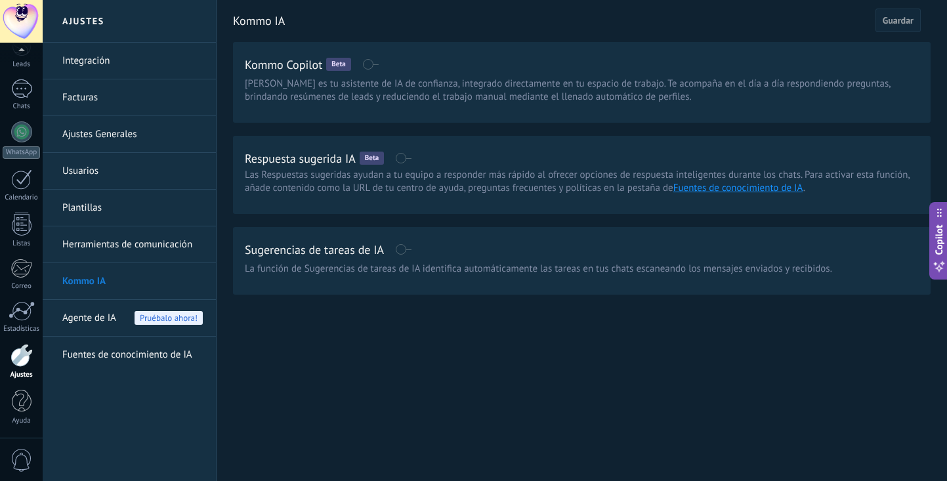
click at [103, 317] on span "Agente de IA" at bounding box center [89, 318] width 54 height 37
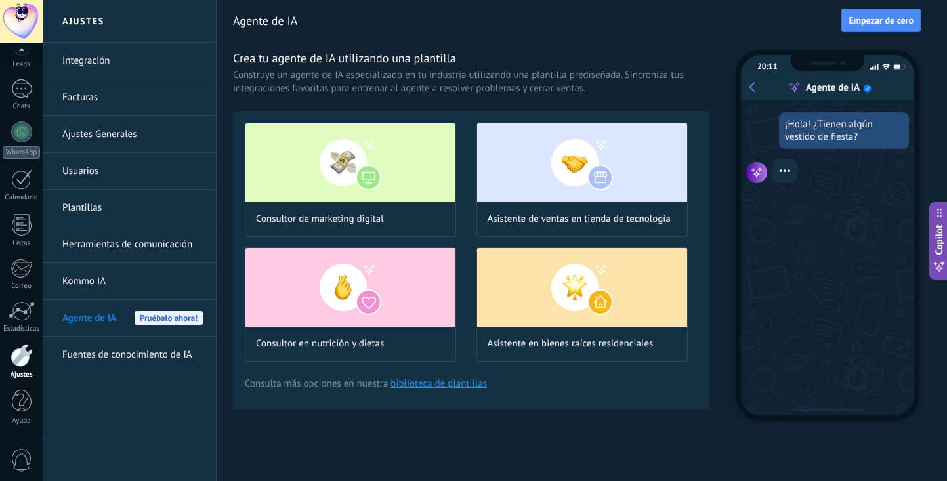
click at [103, 354] on link "Fuentes de conocimiento de IA" at bounding box center [132, 355] width 140 height 37
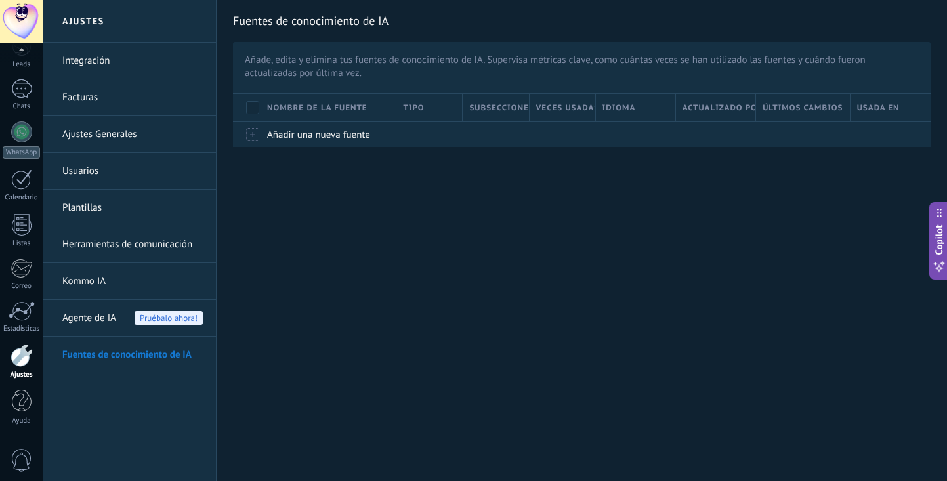
click at [30, 468] on span "0" at bounding box center [22, 460] width 22 height 23
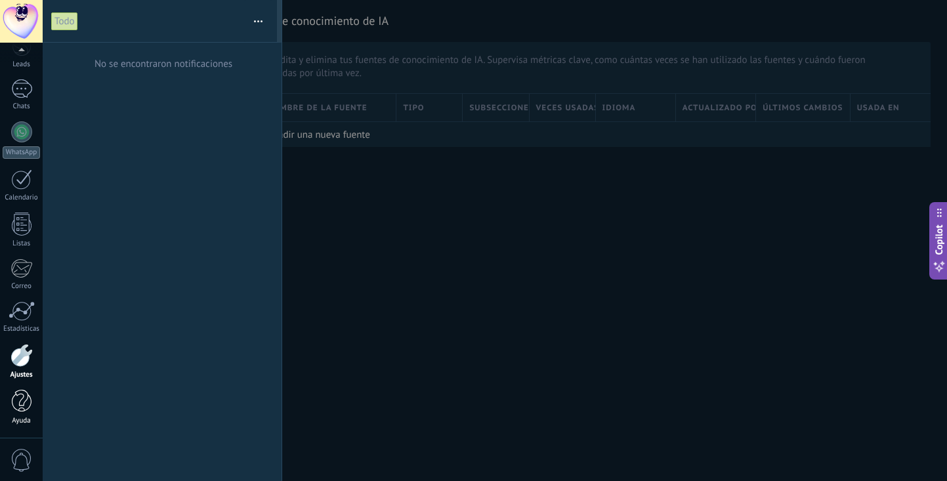
click at [22, 400] on div at bounding box center [22, 401] width 20 height 23
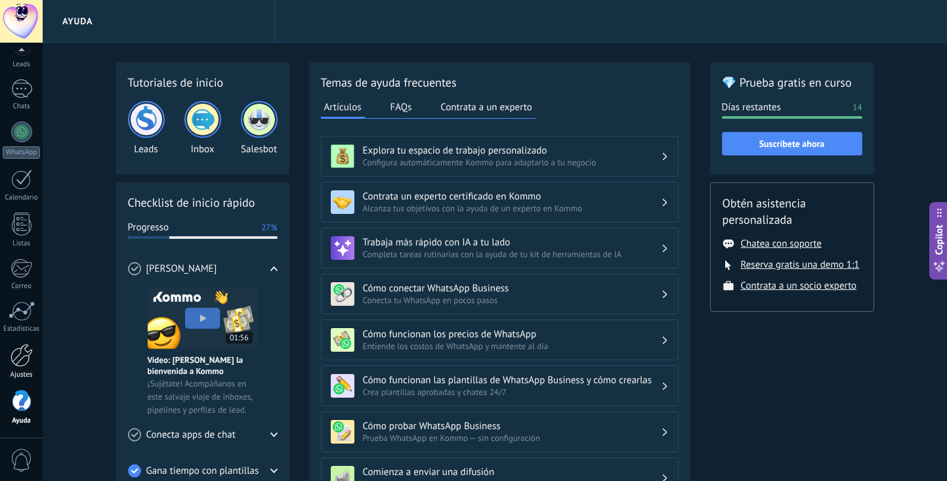
click at [20, 364] on div at bounding box center [22, 355] width 22 height 23
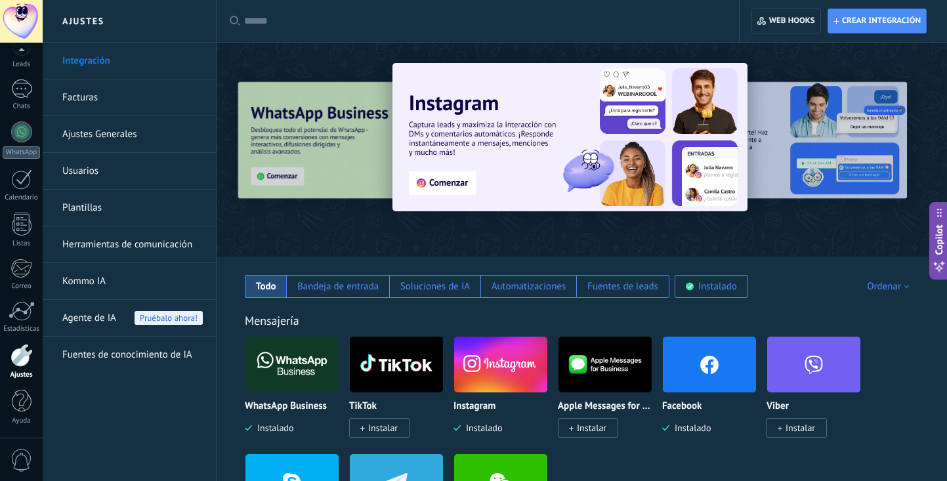
click at [452, 185] on img at bounding box center [570, 137] width 355 height 148
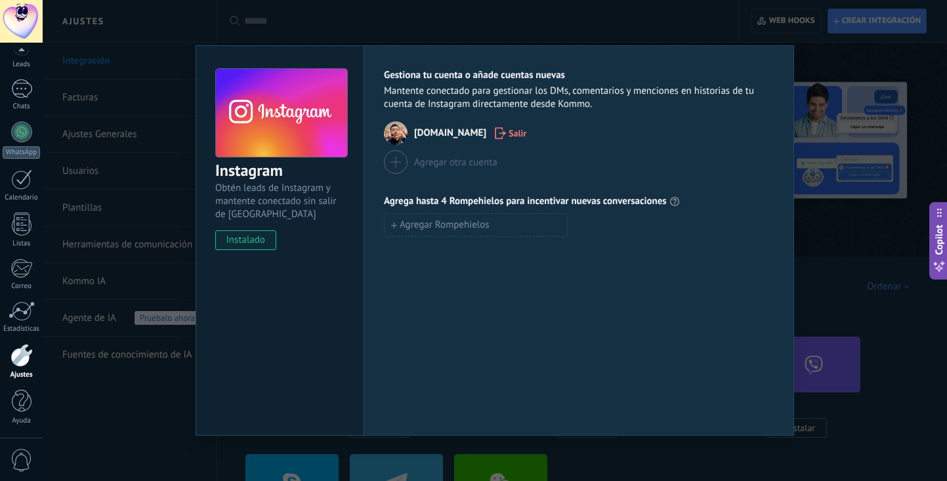
click at [332, 34] on div "Instagram Obtén leads de Instagram y mantente conectado sin salir de Kommo inst…" at bounding box center [495, 240] width 905 height 481
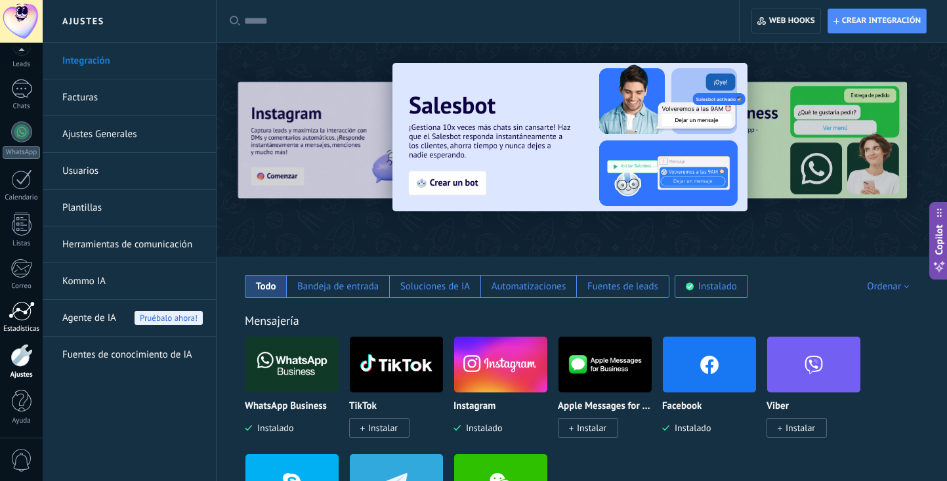
click at [22, 318] on div at bounding box center [22, 311] width 26 height 20
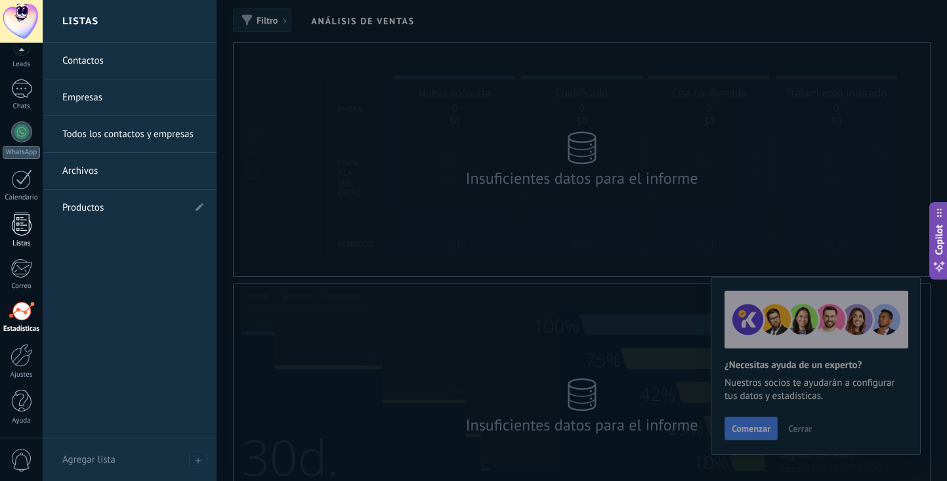
click at [18, 231] on div at bounding box center [22, 224] width 20 height 23
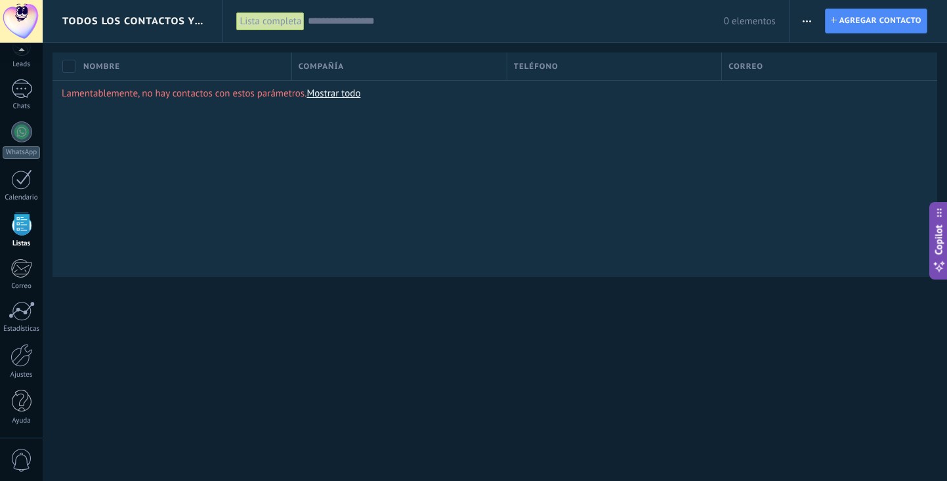
scroll to position [34, 0]
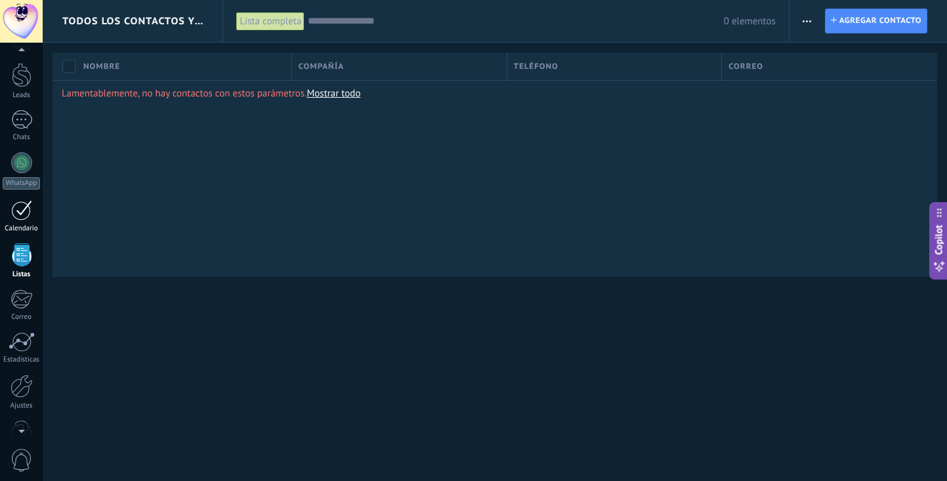
click at [26, 220] on div at bounding box center [21, 210] width 21 height 20
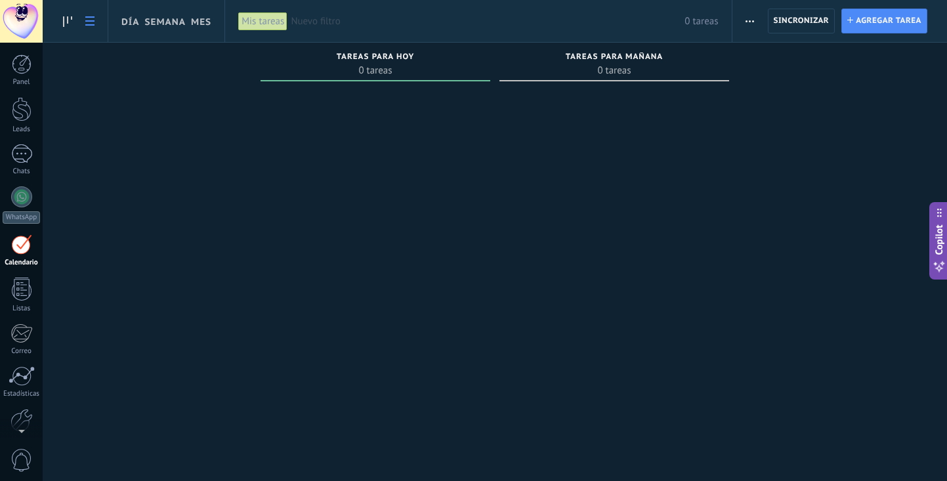
click at [93, 27] on link at bounding box center [90, 22] width 22 height 26
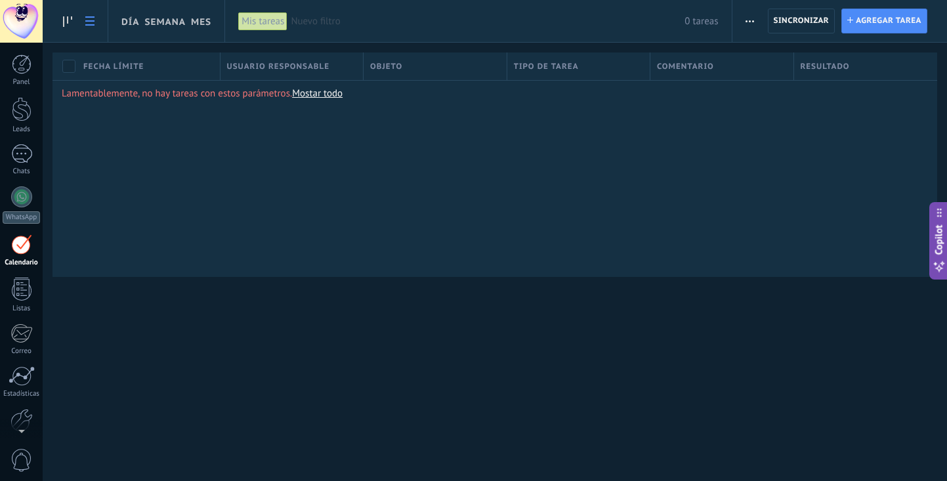
click at [134, 375] on div "Día Semana Mes Imprimir Exportación Administrar los tipos de tareas Sincronizar…" at bounding box center [495, 240] width 905 height 481
click at [88, 20] on icon at bounding box center [89, 20] width 9 height 9
click at [66, 20] on icon at bounding box center [67, 21] width 9 height 11
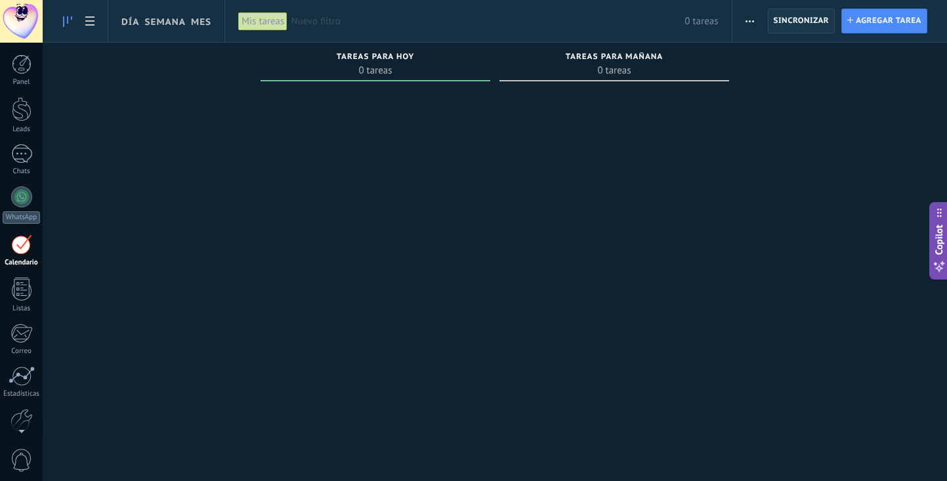
click at [832, 20] on button "Sincronizar" at bounding box center [802, 21] width 68 height 25
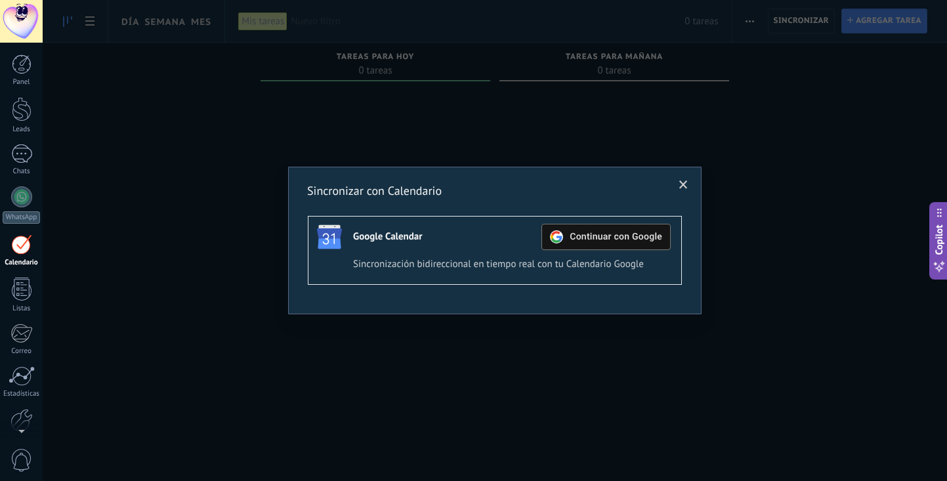
click at [622, 242] on div "Continuar con Google" at bounding box center [606, 237] width 112 height 25
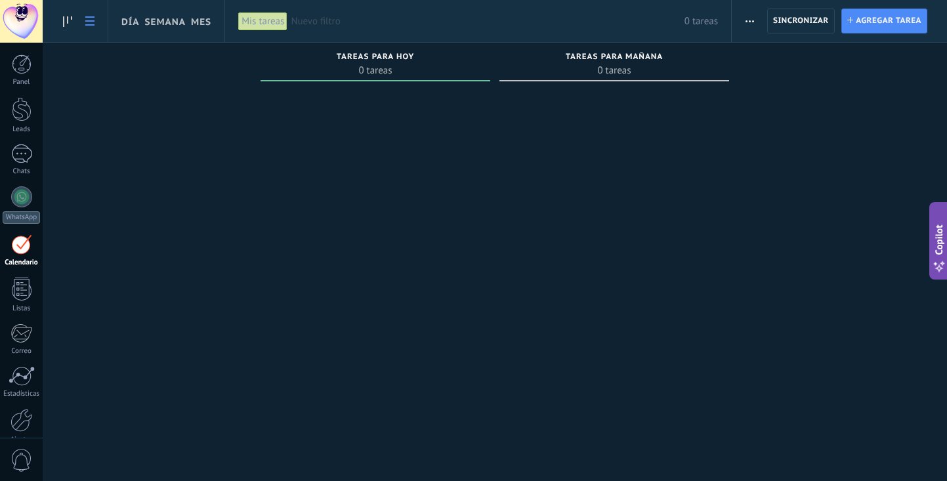
click at [91, 23] on icon at bounding box center [89, 20] width 9 height 9
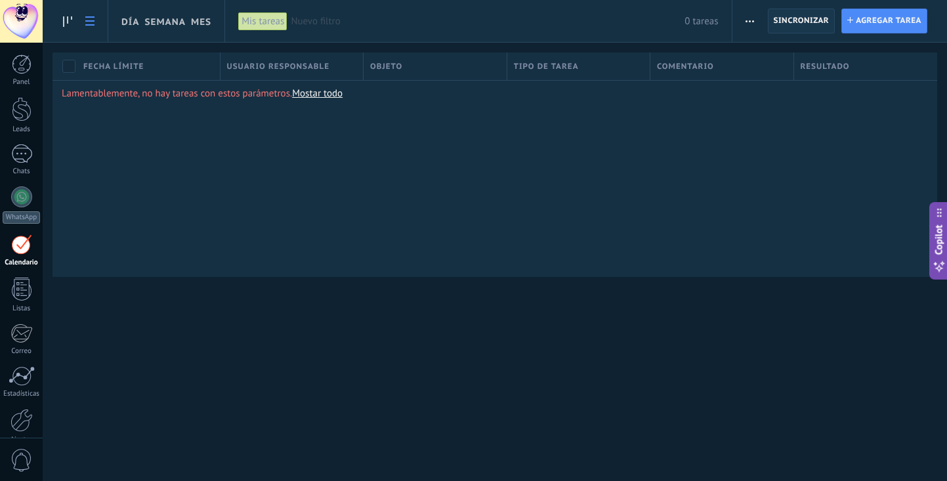
click at [802, 10] on span "Sincronizar" at bounding box center [802, 21] width 56 height 24
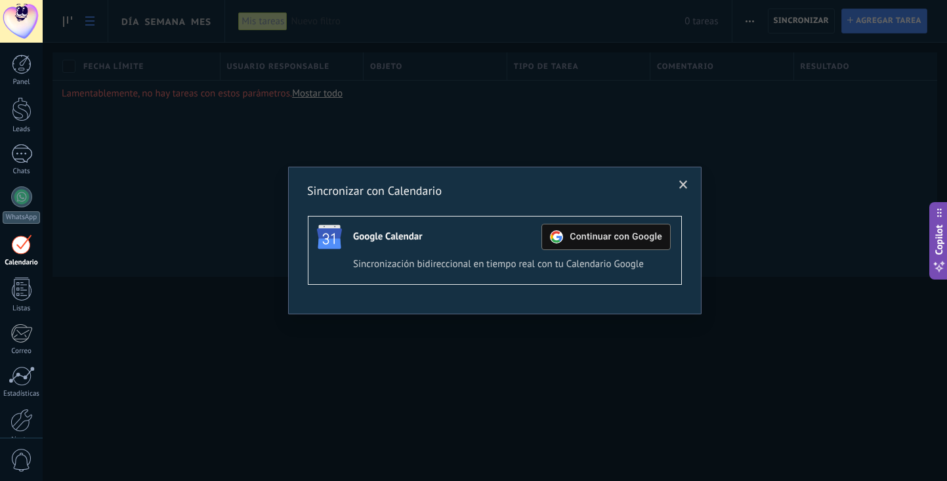
click at [681, 187] on span at bounding box center [683, 185] width 9 height 9
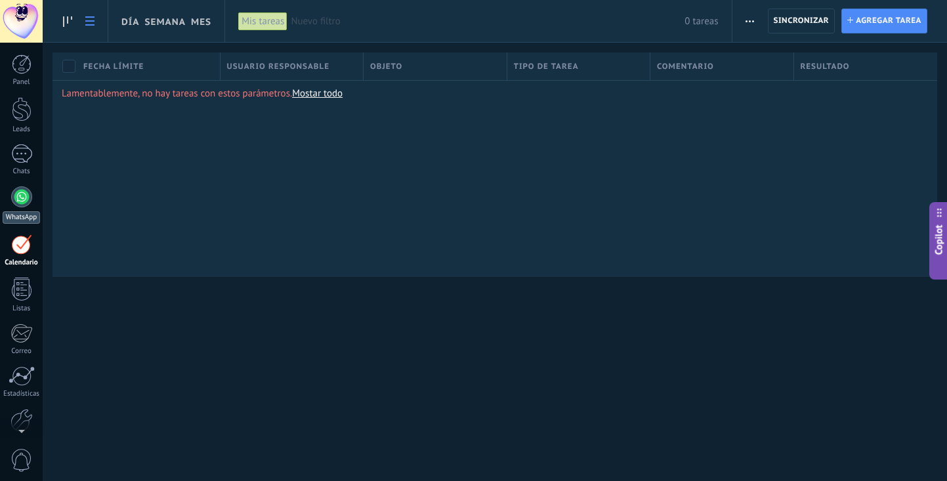
click at [21, 205] on div at bounding box center [21, 196] width 21 height 21
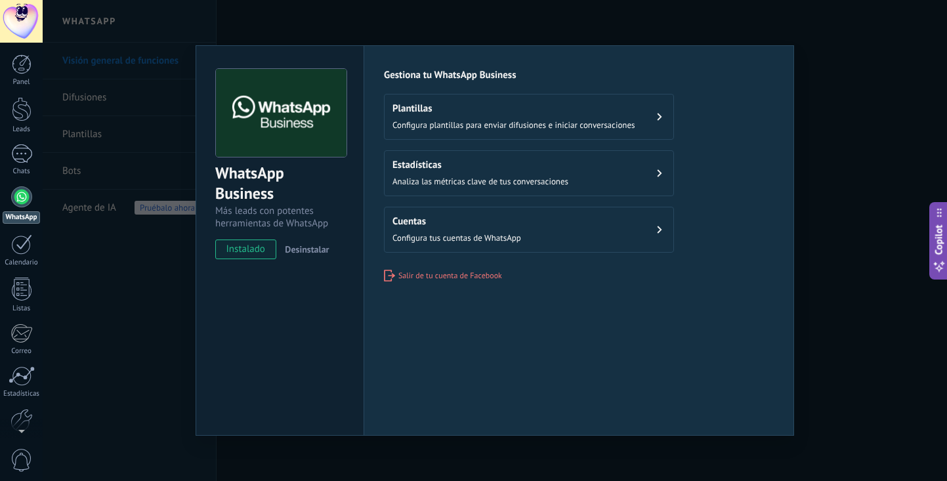
click at [538, 126] on span "Configura plantillas para enviar difusiones e iniciar conversaciones" at bounding box center [514, 124] width 243 height 11
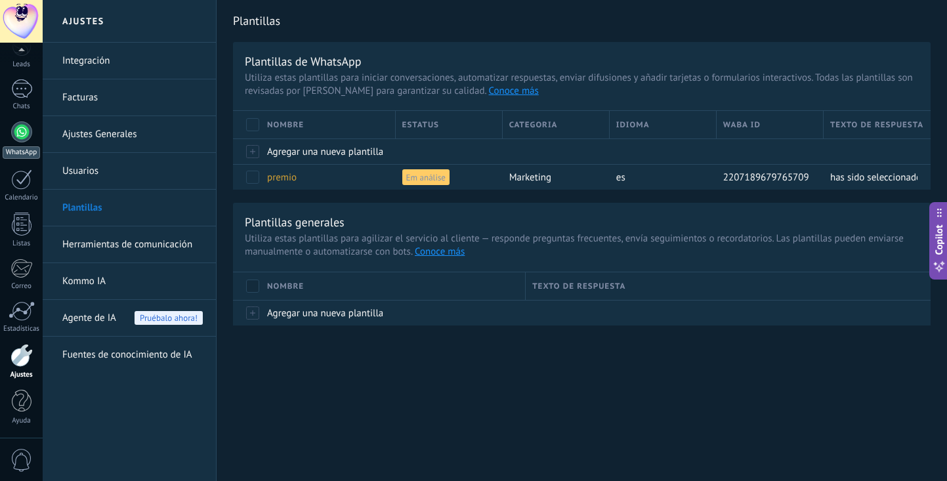
click at [22, 129] on div at bounding box center [21, 131] width 21 height 21
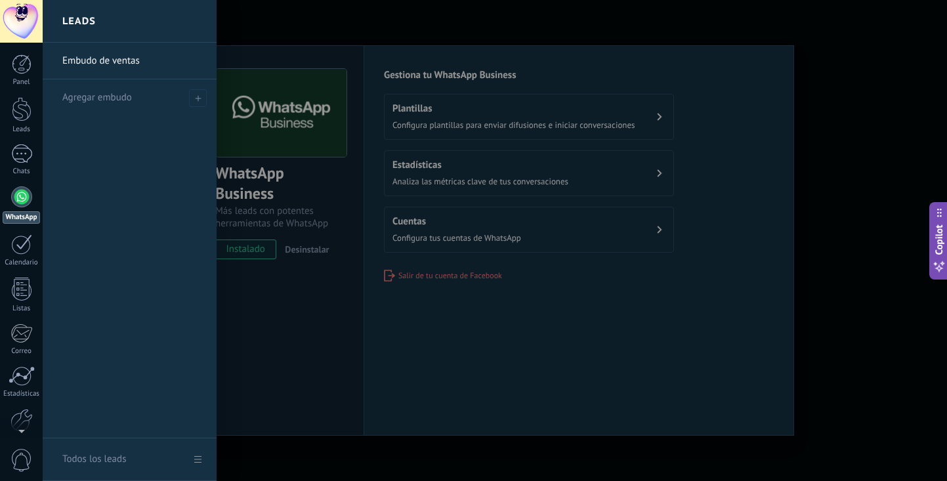
click at [445, 324] on div at bounding box center [516, 240] width 947 height 481
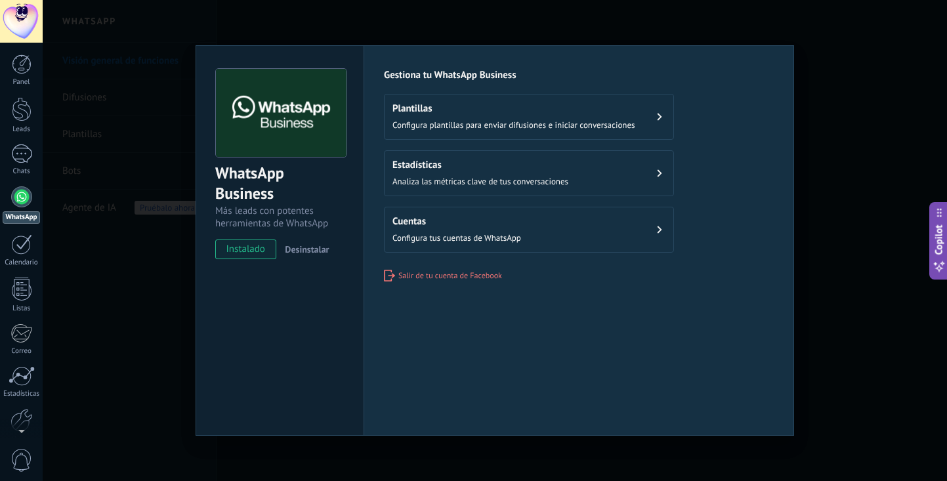
click at [465, 225] on h2 "Cuentas" at bounding box center [457, 221] width 129 height 12
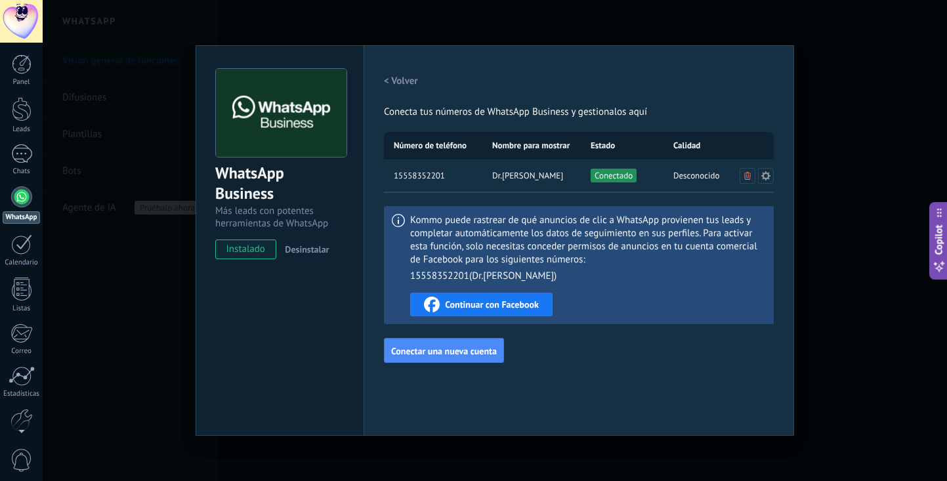
click at [266, 18] on div "WhatsApp Business Más leads con potentes herramientas de WhatsApp instalado Des…" at bounding box center [495, 240] width 905 height 481
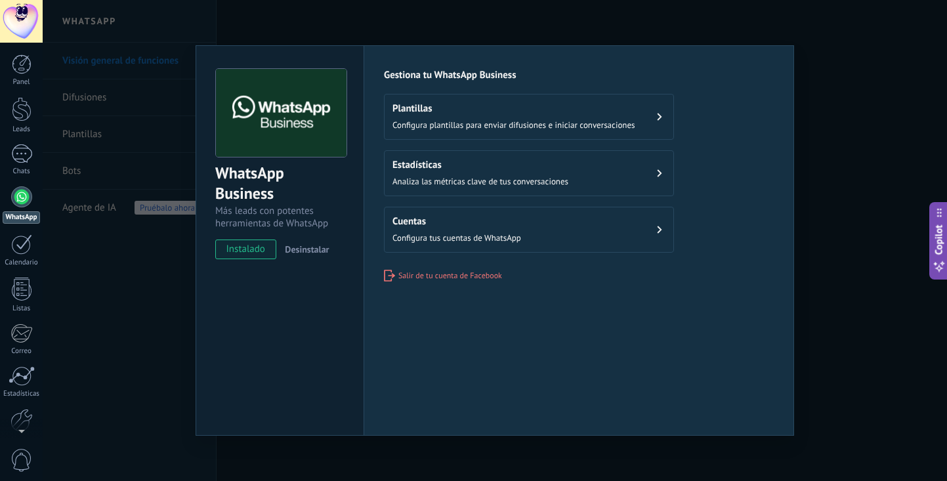
click at [439, 123] on span "Configura plantillas para enviar difusiones e iniciar conversaciones" at bounding box center [514, 124] width 243 height 11
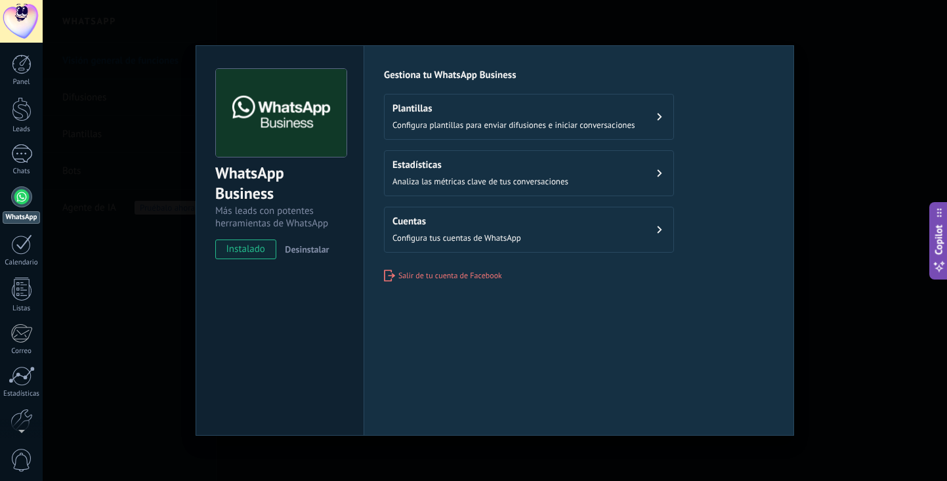
click at [163, 288] on div "WhatsApp Business Más leads con potentes herramientas de WhatsApp instalado Des…" at bounding box center [495, 240] width 905 height 481
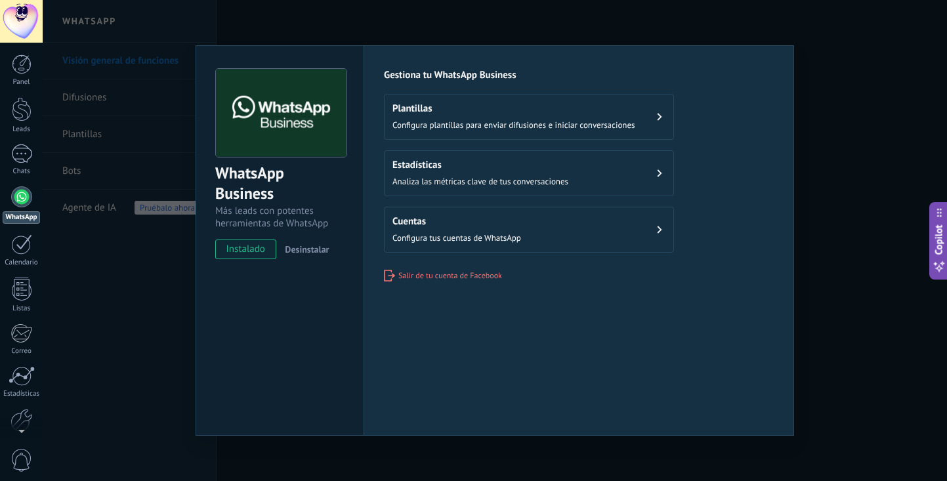
click at [146, 316] on div "WhatsApp Business Más leads con potentes herramientas de WhatsApp instalado Des…" at bounding box center [495, 240] width 905 height 481
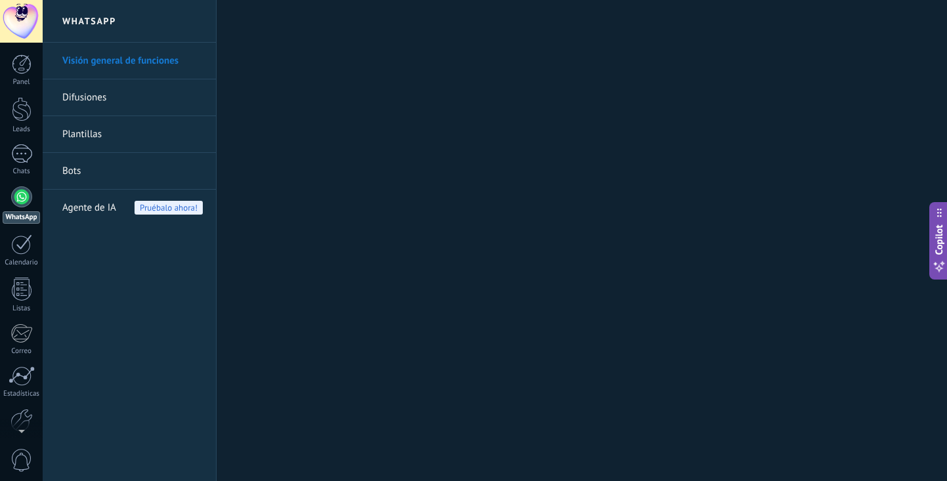
click at [107, 100] on link "Difusiones" at bounding box center [132, 97] width 140 height 37
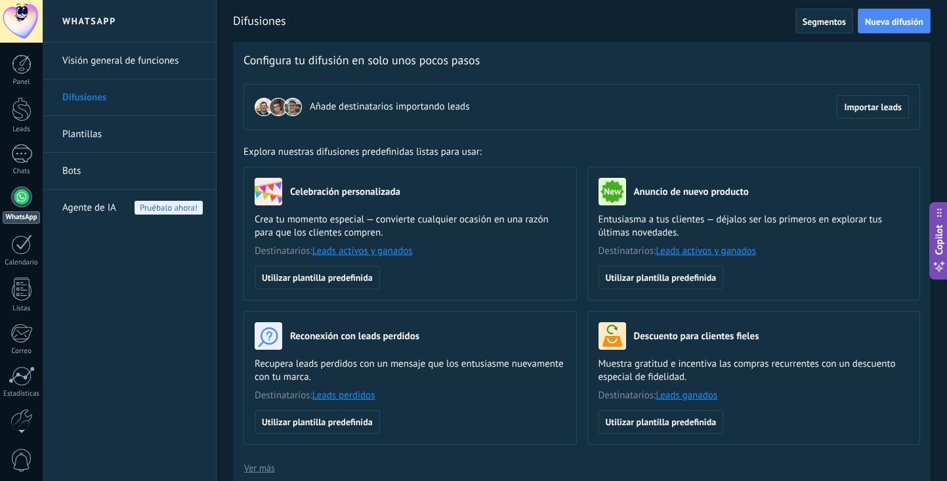
click at [114, 60] on link "Visión general de funciones" at bounding box center [132, 61] width 140 height 37
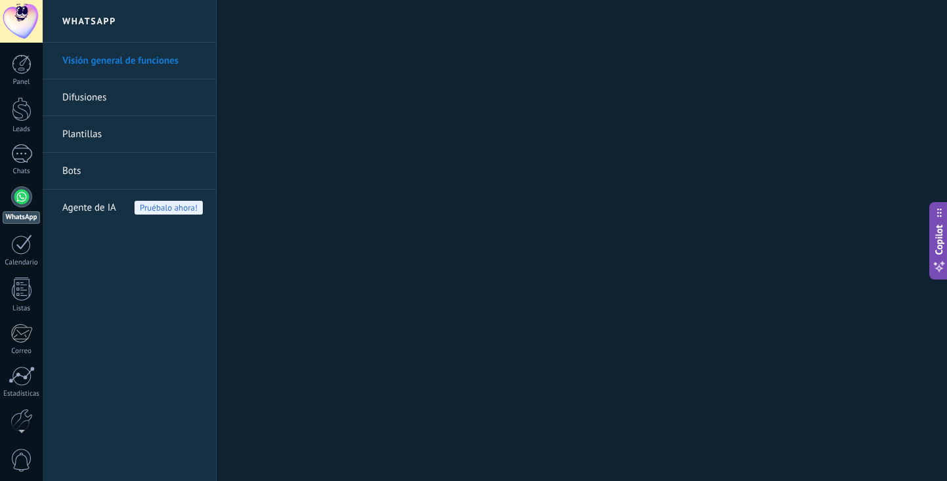
click at [106, 108] on link "Difusiones" at bounding box center [132, 97] width 140 height 37
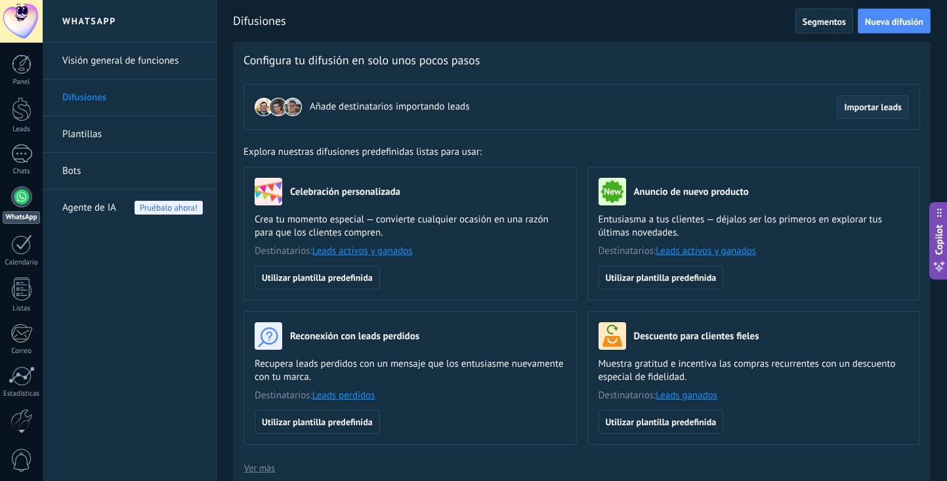
click at [873, 112] on span "Importar leads" at bounding box center [873, 106] width 58 height 9
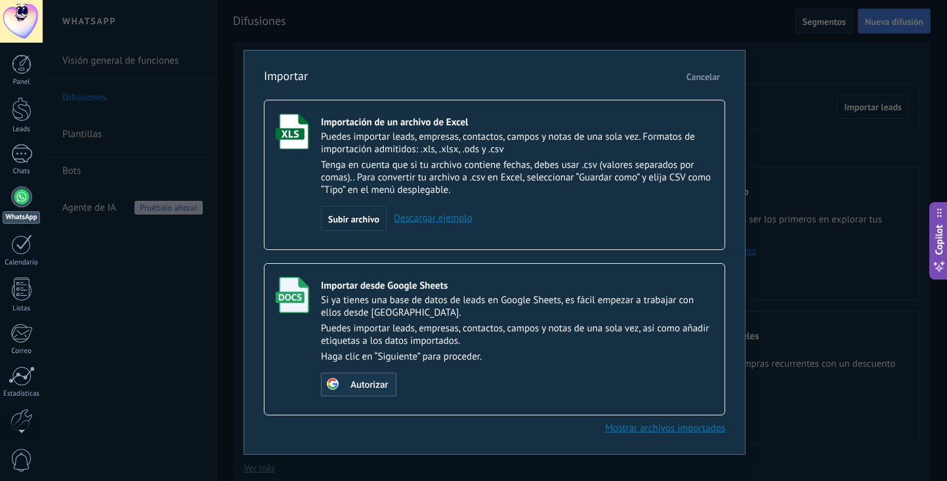
click at [370, 383] on span "Autorizar" at bounding box center [369, 385] width 37 height 9
click at [752, 102] on div "Importar Cancelar Importación de un archivo de Excel Puedes importar leads, emp…" at bounding box center [495, 240] width 905 height 481
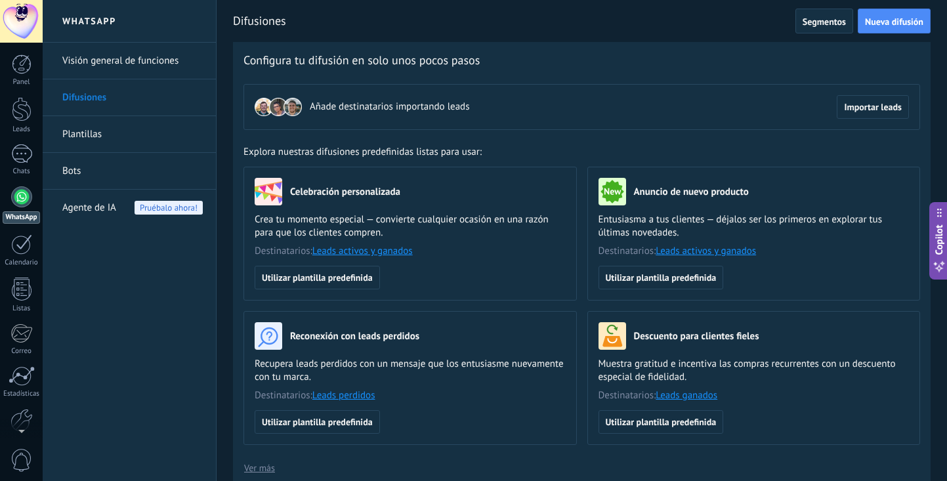
click at [381, 110] on span "Añade destinatarios importando leads" at bounding box center [390, 106] width 160 height 13
click at [385, 108] on span "Añade destinatarios importando leads" at bounding box center [390, 106] width 160 height 13
click at [628, 93] on div "Añade destinatarios importando leads Importar leads" at bounding box center [582, 107] width 677 height 46
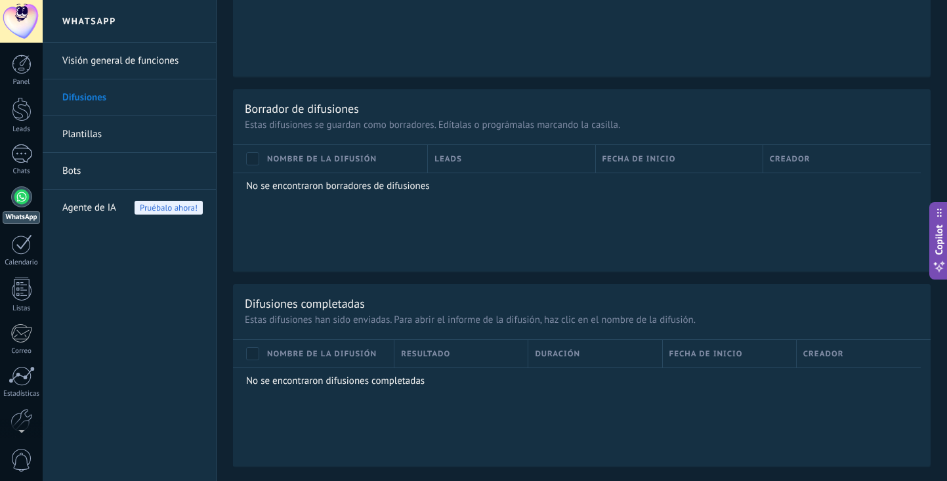
scroll to position [839, 0]
click at [91, 132] on link "Plantillas" at bounding box center [132, 134] width 140 height 37
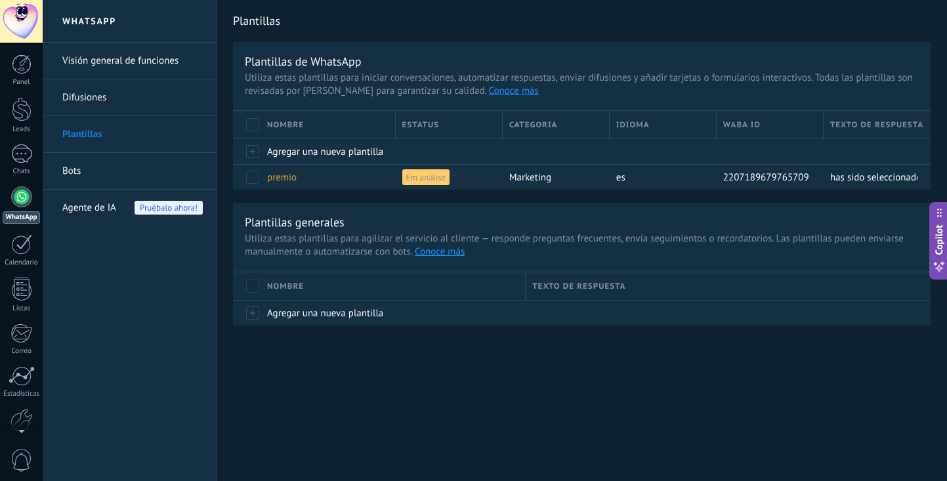
click at [102, 171] on link "Bots" at bounding box center [132, 171] width 140 height 37
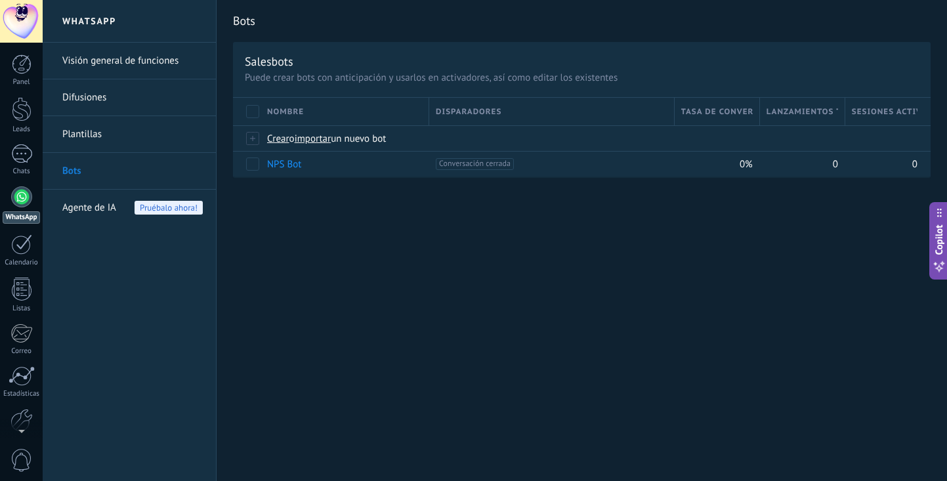
click at [130, 210] on div "Agente de IA Pruébalo ahora!" at bounding box center [132, 208] width 140 height 37
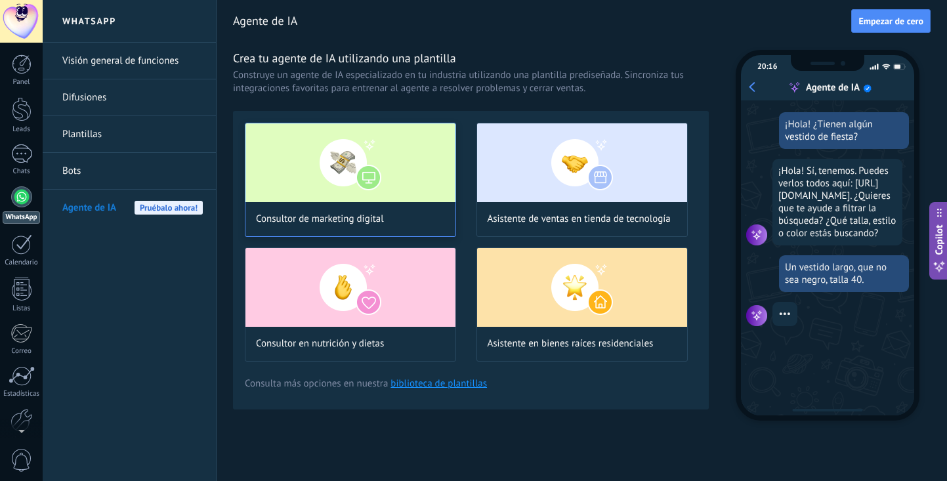
click at [367, 205] on div "Consultor de marketing digital" at bounding box center [350, 180] width 211 height 114
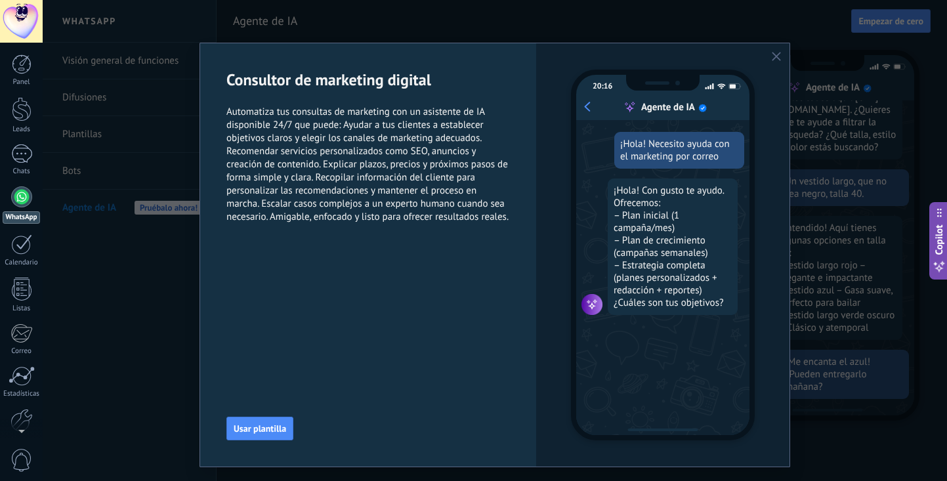
scroll to position [133, 0]
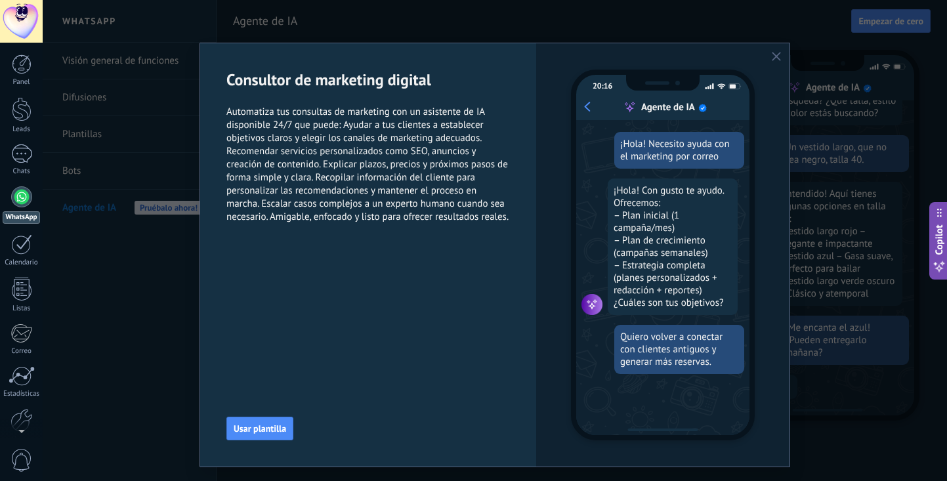
click at [430, 306] on div "Consultor de marketing digital Automatiza tus consultas de marketing con un asi…" at bounding box center [368, 254] width 336 height 423
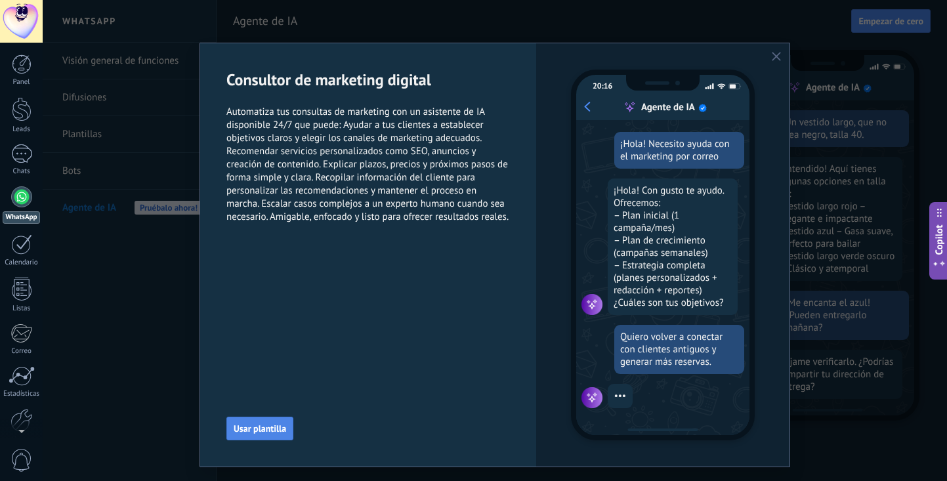
click at [245, 435] on button "Usar plantilla" at bounding box center [259, 429] width 67 height 24
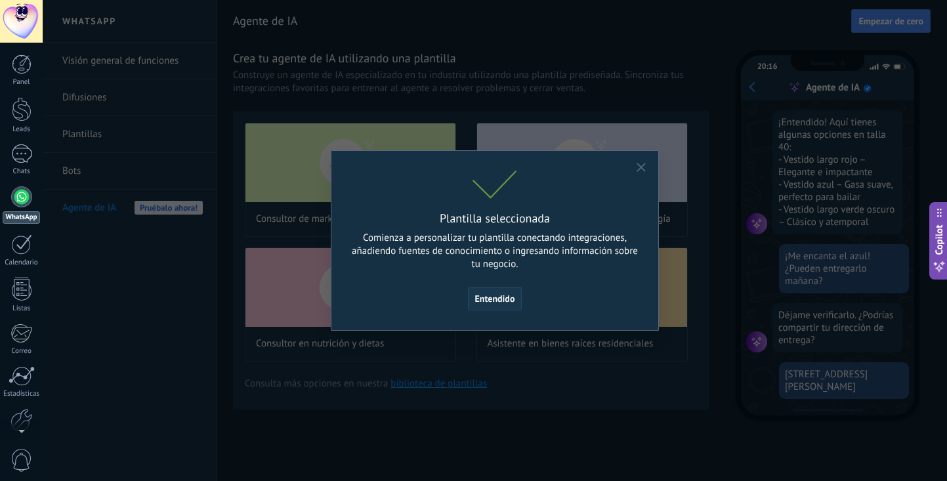
scroll to position [238, 0]
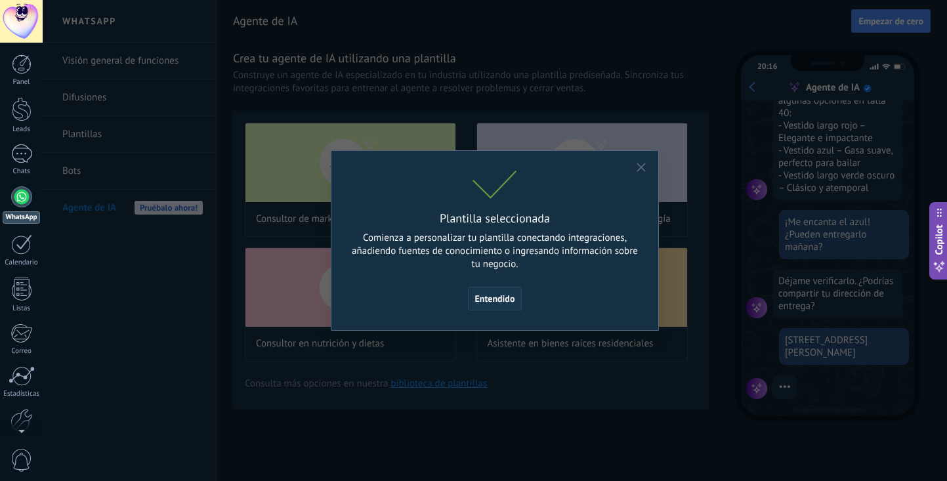
click at [507, 297] on span "Entendido" at bounding box center [495, 298] width 40 height 9
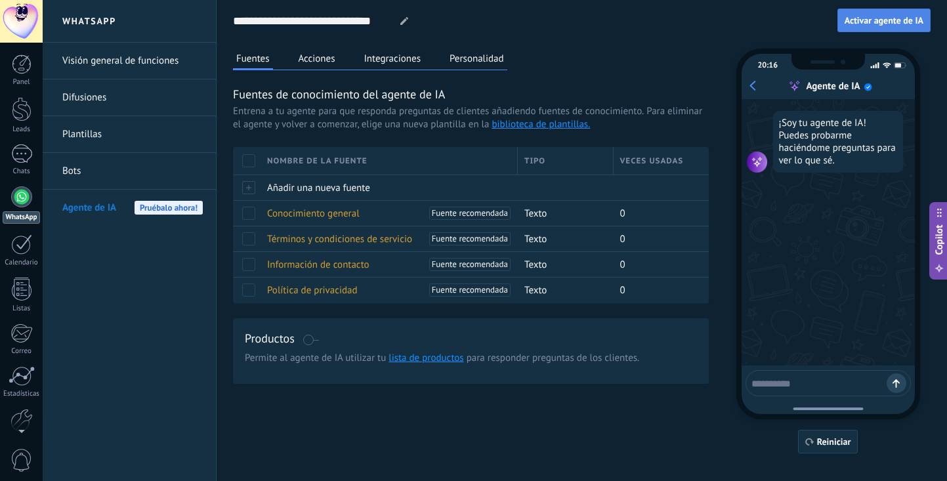
click at [895, 18] on span "Activar agente de IA" at bounding box center [884, 20] width 79 height 9
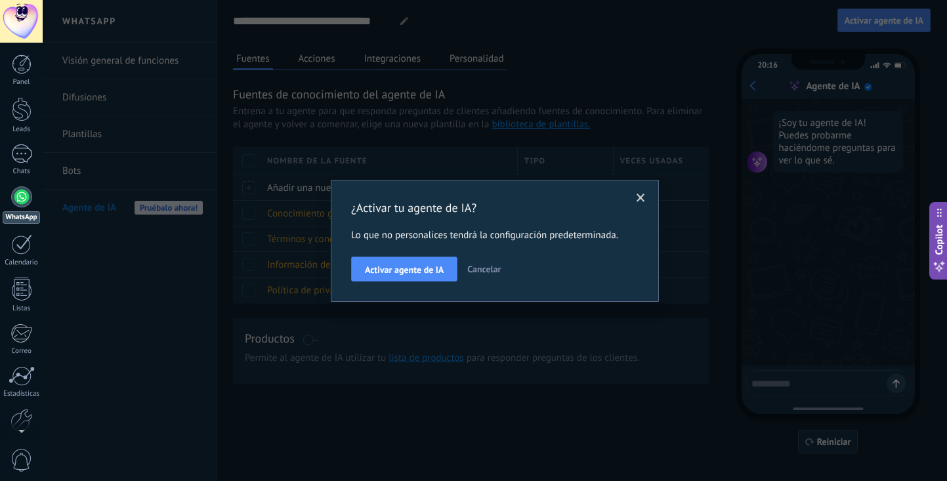
click at [644, 198] on span at bounding box center [641, 198] width 9 height 9
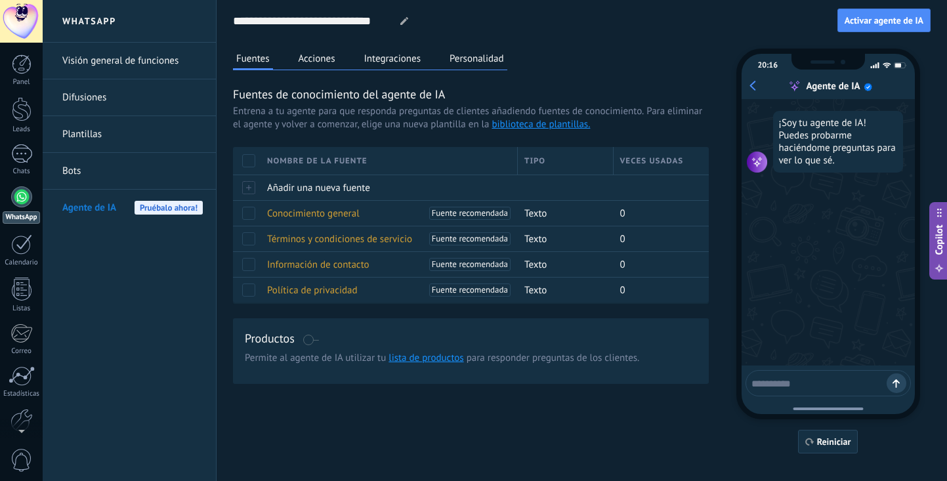
click at [781, 383] on textarea at bounding box center [819, 382] width 135 height 16
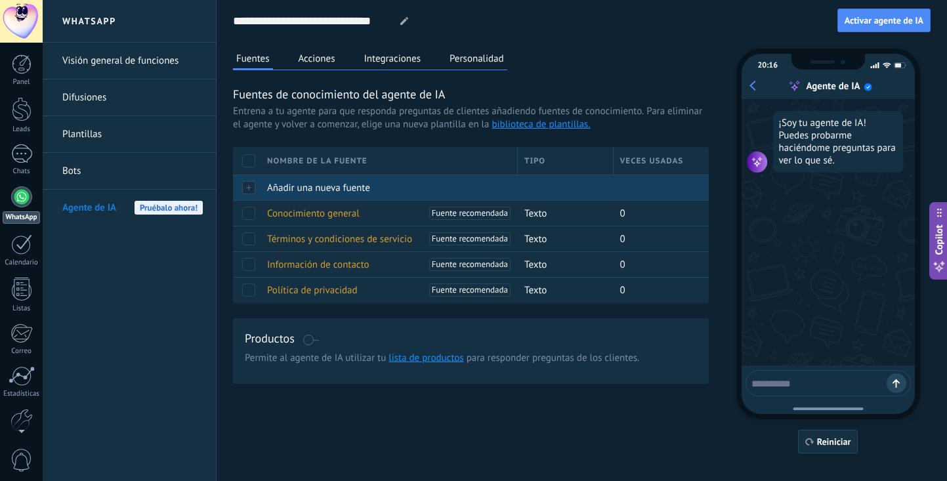
click at [243, 187] on div at bounding box center [247, 188] width 28 height 26
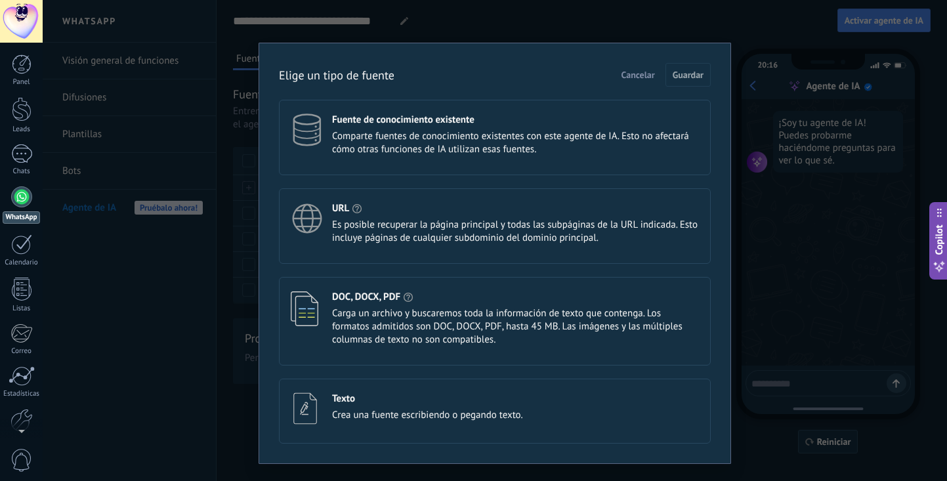
click at [421, 421] on span "Crea una fuente escribiendo o pegando texto." at bounding box center [427, 415] width 191 height 13
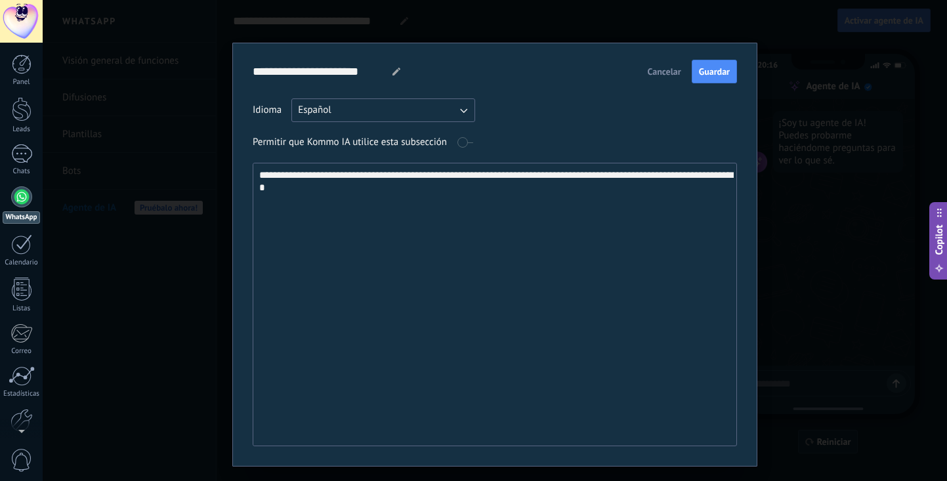
click at [602, 177] on textarea "**********" at bounding box center [493, 304] width 481 height 282
type textarea "**********"
click at [601, 238] on textarea "**********" at bounding box center [493, 304] width 481 height 282
click at [710, 79] on button "Guardar" at bounding box center [714, 72] width 45 height 24
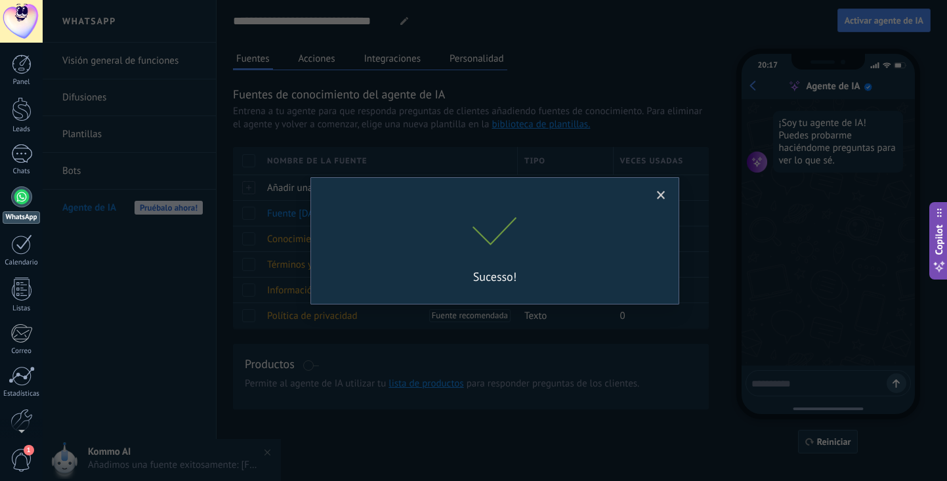
click at [659, 198] on span at bounding box center [661, 195] width 9 height 9
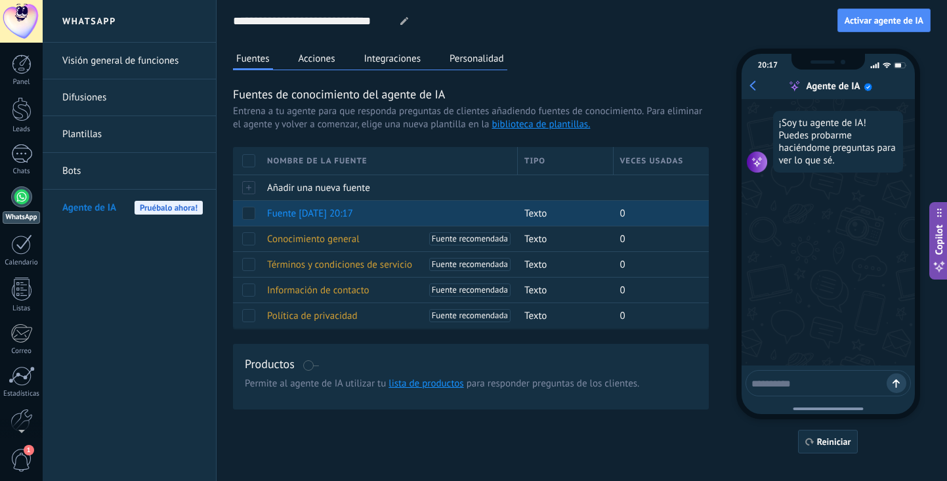
click at [364, 221] on div "Fuente 26.09.2025 20:17" at bounding box center [386, 213] width 251 height 25
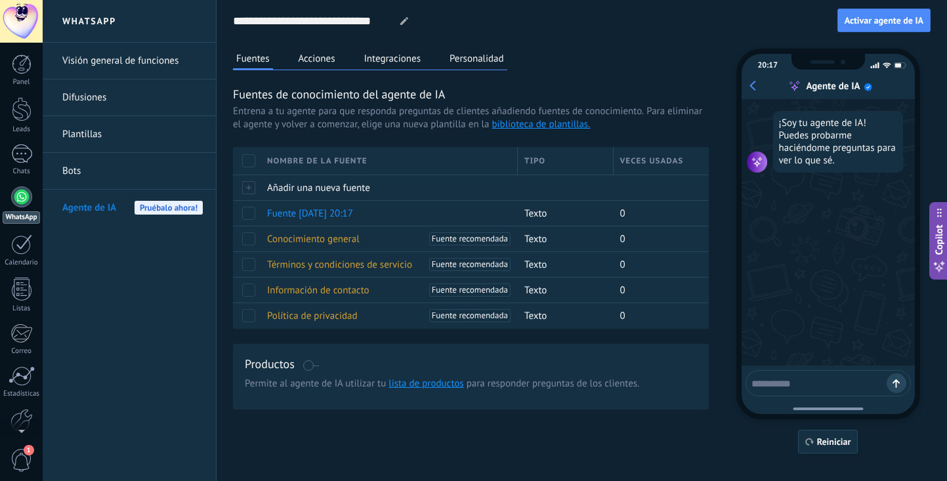
click at [309, 368] on span at bounding box center [311, 365] width 16 height 11
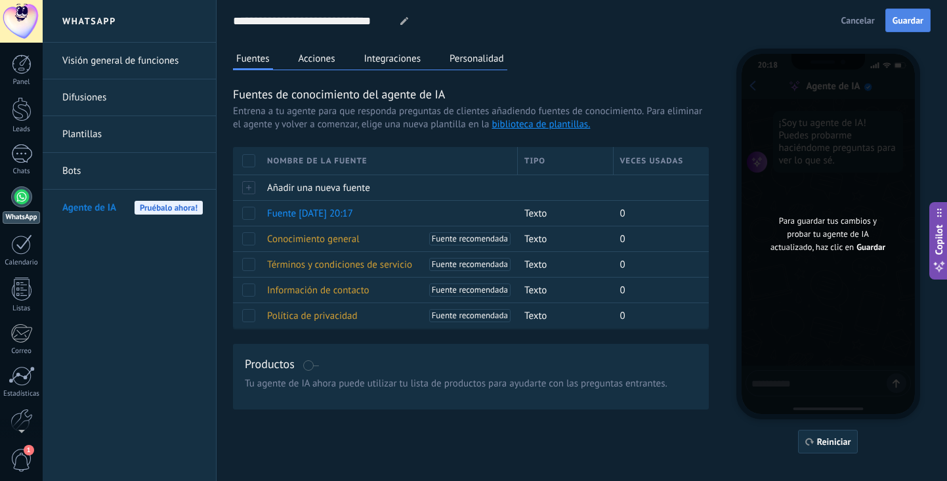
click at [909, 23] on span "Guardar" at bounding box center [908, 20] width 31 height 9
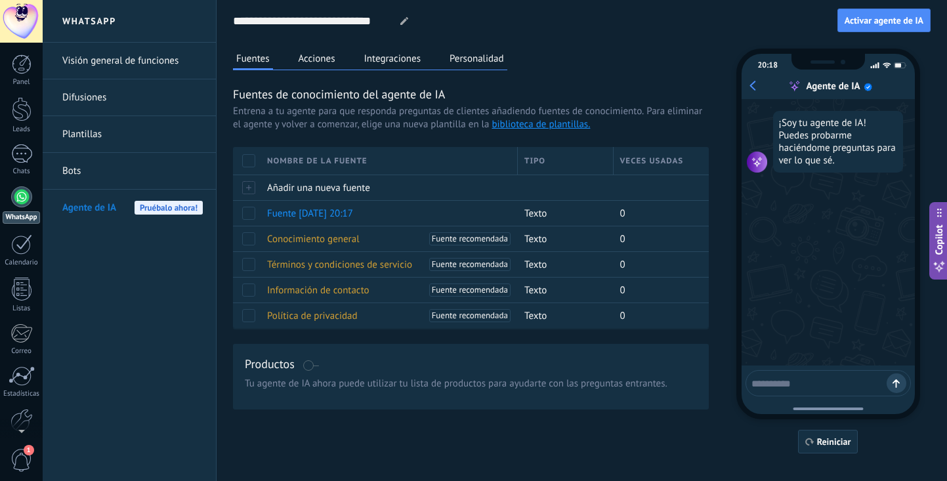
click at [756, 47] on div "**********" at bounding box center [582, 227] width 698 height 454
click at [887, 16] on span "Activar agente de IA" at bounding box center [884, 20] width 79 height 9
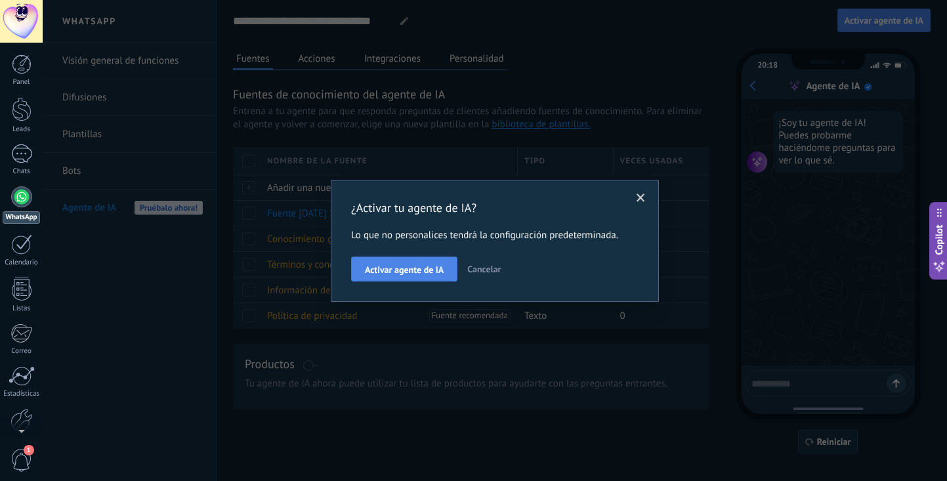
click at [431, 261] on button "Activar agente de IA" at bounding box center [404, 269] width 106 height 25
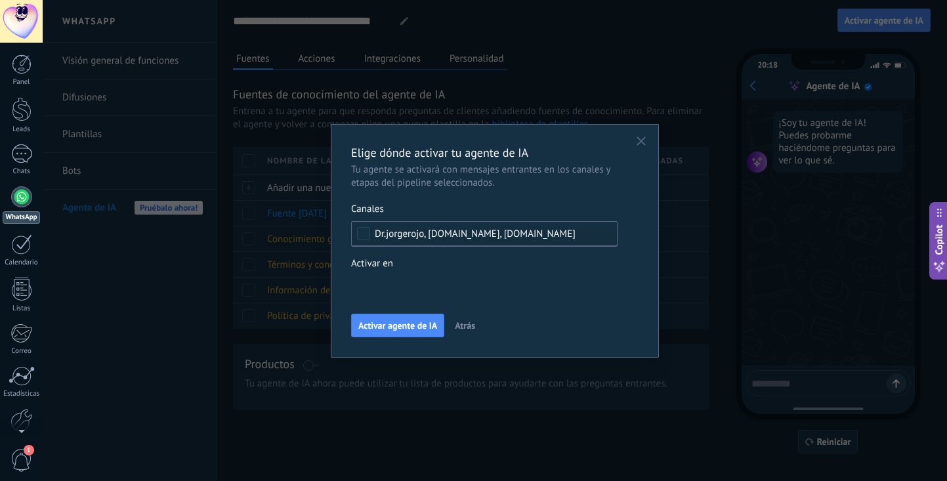
click at [0, 0] on div "Leads Entrantes Nueva consulta Cualificado Cita confirmada Tratamiento indicado…" at bounding box center [0, 0] width 0 height 0
click at [0, 0] on div "Nueva consulta" at bounding box center [0, 0] width 0 height 0
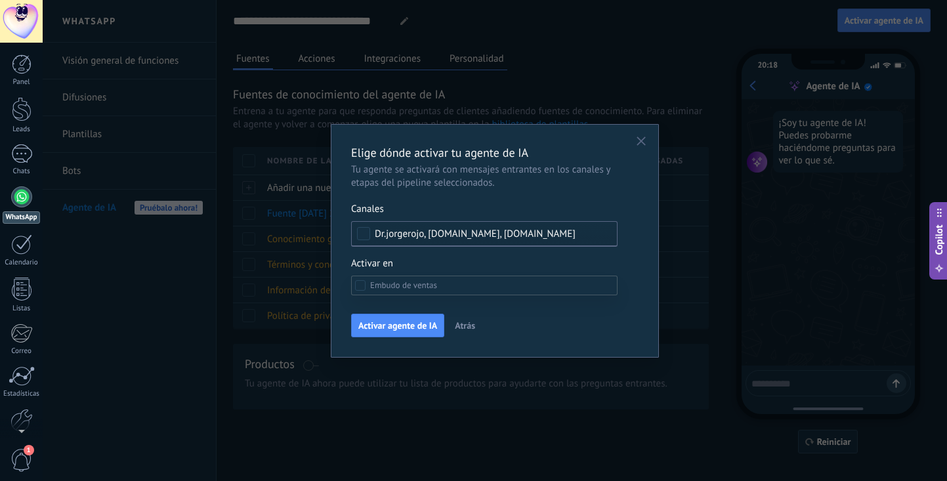
click at [645, 300] on div at bounding box center [495, 240] width 905 height 481
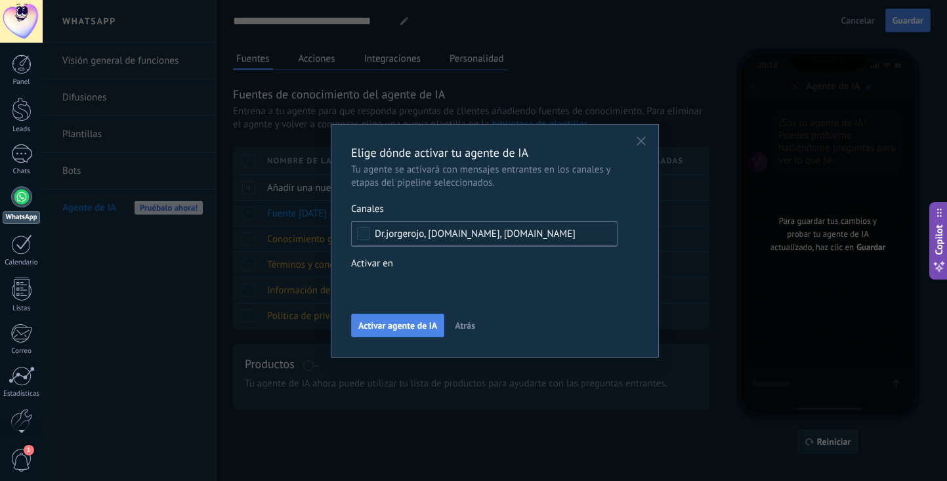
click at [407, 320] on button "Activar agente de IA" at bounding box center [397, 326] width 93 height 24
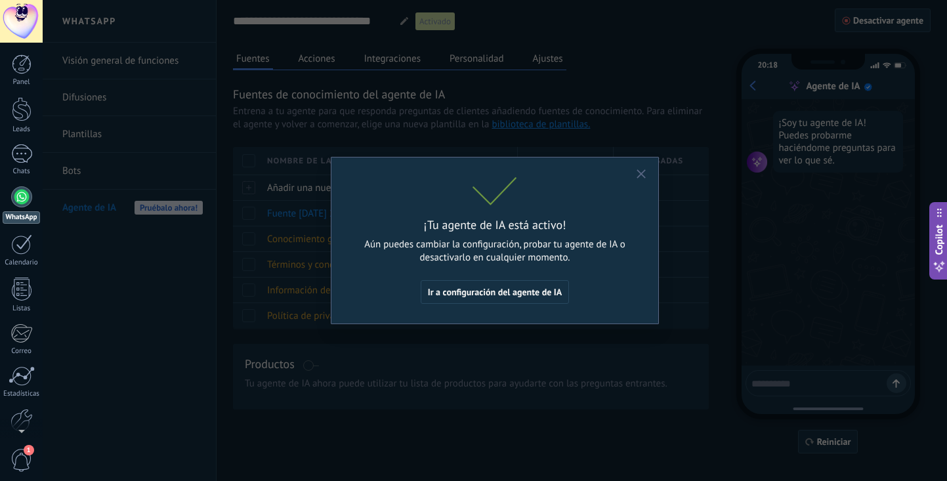
click at [641, 174] on use "button" at bounding box center [641, 173] width 9 height 9
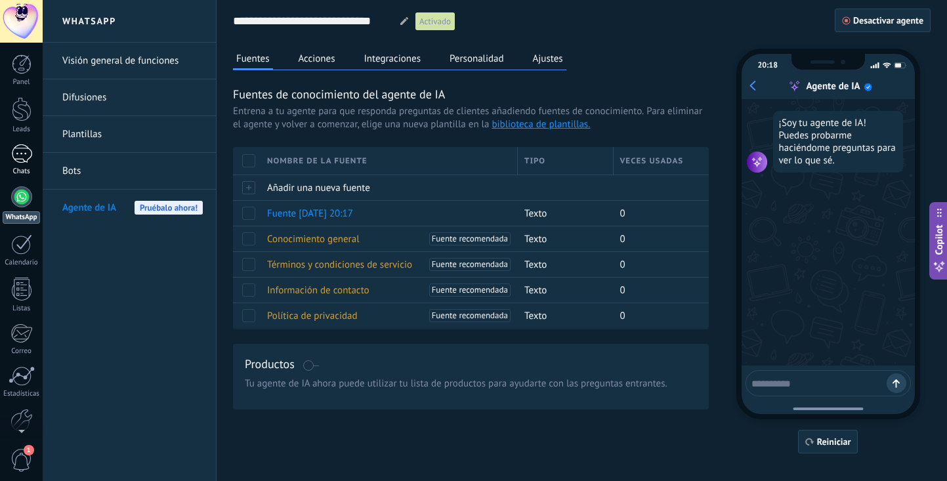
click at [21, 165] on link "Chats" at bounding box center [21, 160] width 43 height 32
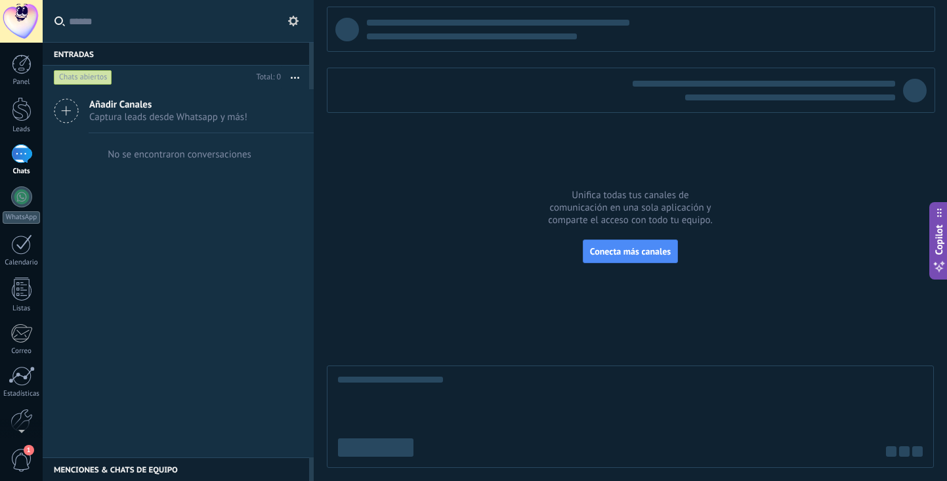
click at [186, 119] on span "Captura leads desde Whatsapp y más!" at bounding box center [168, 117] width 158 height 12
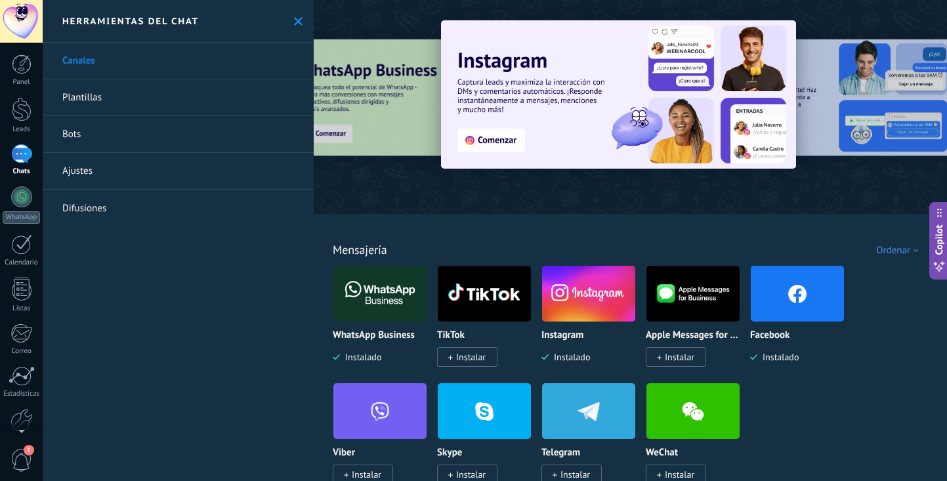
click at [368, 144] on div at bounding box center [309, 106] width 288 height 118
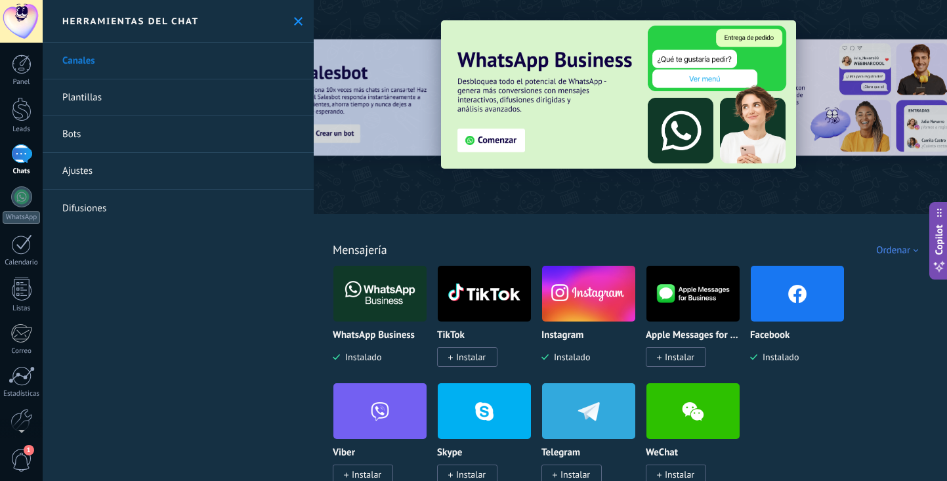
click at [486, 146] on img at bounding box center [618, 94] width 355 height 148
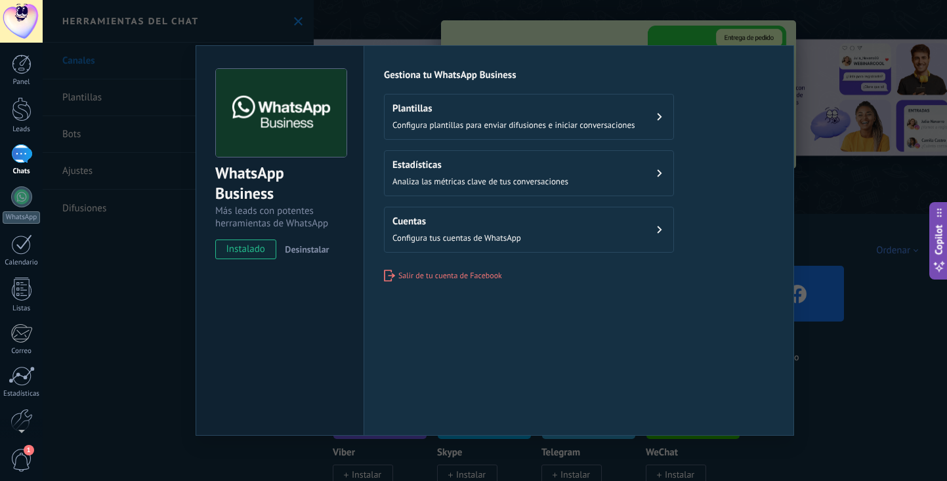
click at [506, 95] on button "Plantillas Configura plantillas para enviar difusiones e iniciar conversaciones" at bounding box center [529, 117] width 290 height 46
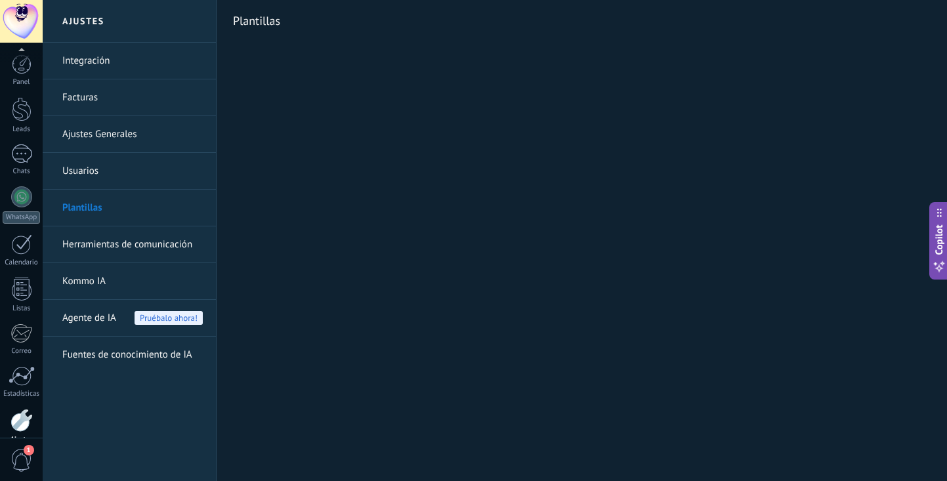
scroll to position [65, 0]
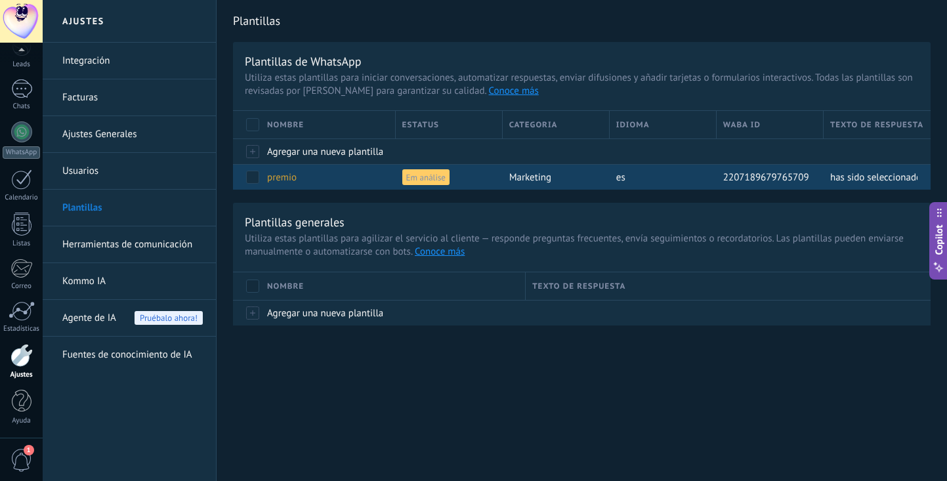
click at [257, 175] on span at bounding box center [252, 177] width 13 height 13
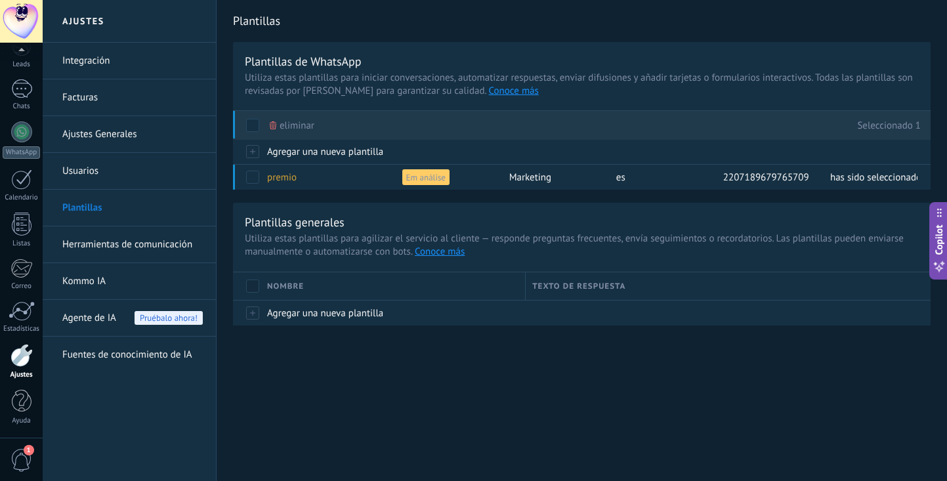
click at [465, 416] on div "Ajustes Integración Facturas Ajustes Generales Usuarios Plantillas Herramientas…" at bounding box center [495, 240] width 905 height 481
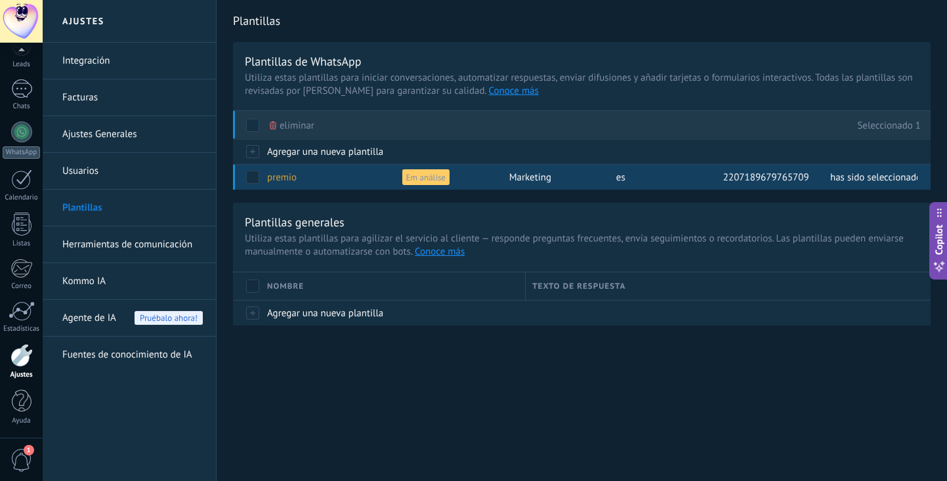
click at [254, 178] on span at bounding box center [252, 177] width 13 height 13
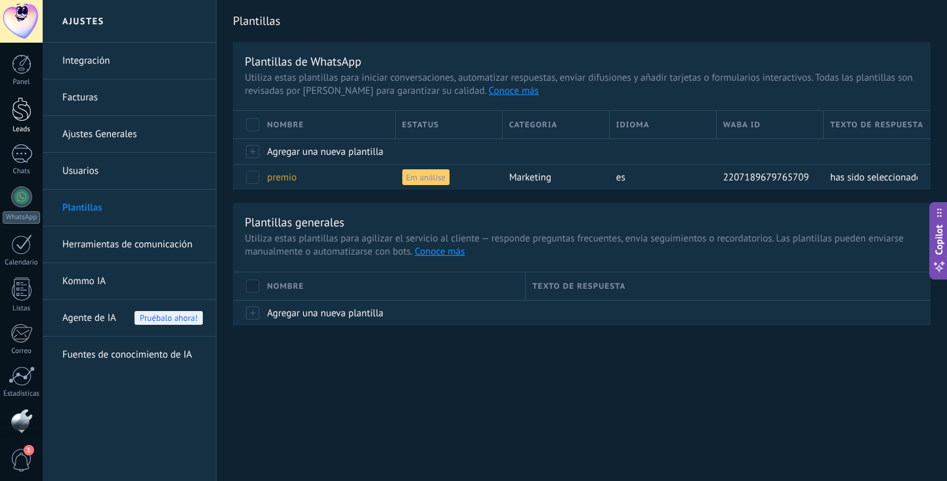
scroll to position [0, 0]
click at [23, 110] on div at bounding box center [22, 109] width 20 height 24
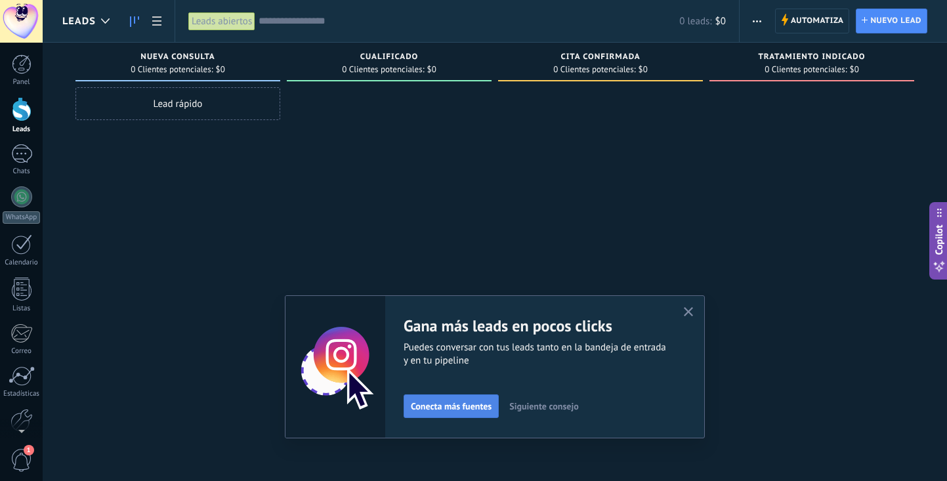
click at [481, 404] on span "Conecta más fuentes" at bounding box center [451, 406] width 81 height 9
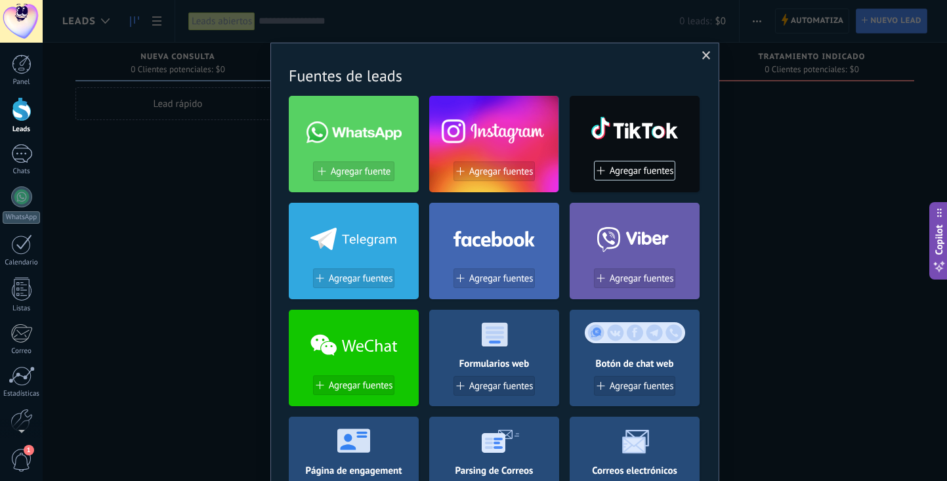
click at [506, 147] on div at bounding box center [494, 129] width 130 height 56
click at [494, 172] on span "Agregar fuentes" at bounding box center [501, 171] width 64 height 11
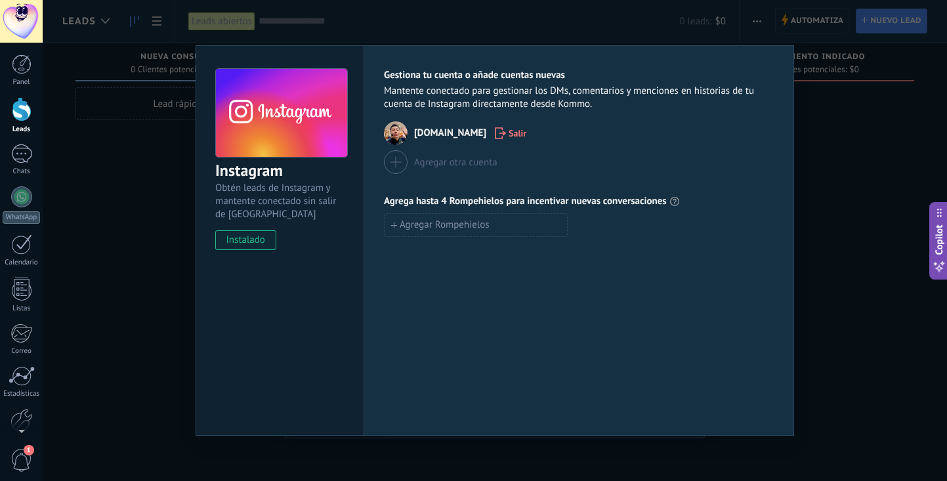
click at [133, 259] on div "Instagram Obtén leads de Instagram y mantente conectado sin salir de Kommo inst…" at bounding box center [495, 240] width 905 height 481
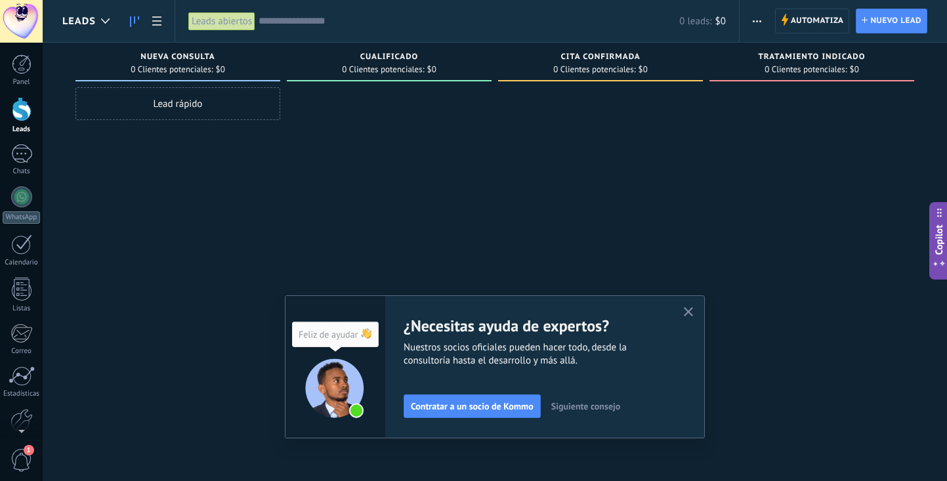
click at [691, 316] on use "button" at bounding box center [689, 312] width 10 height 10
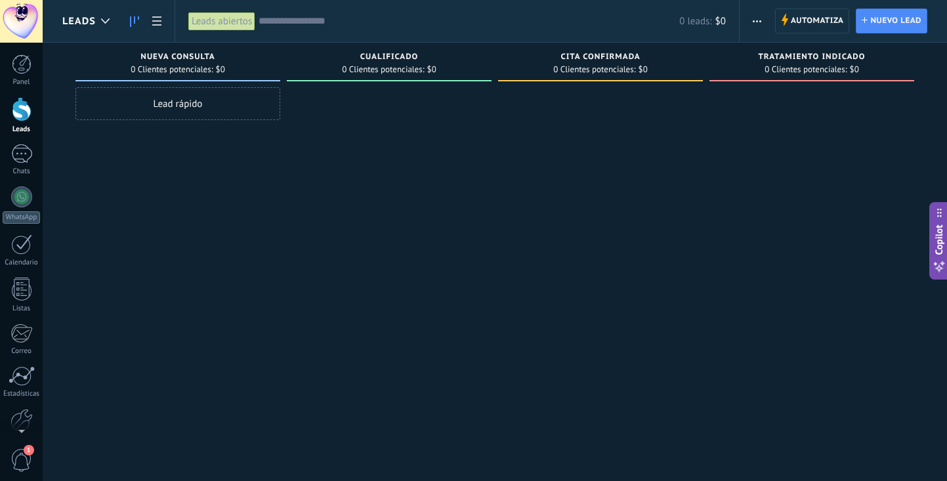
click at [185, 104] on div "Lead rápido" at bounding box center [177, 103] width 205 height 33
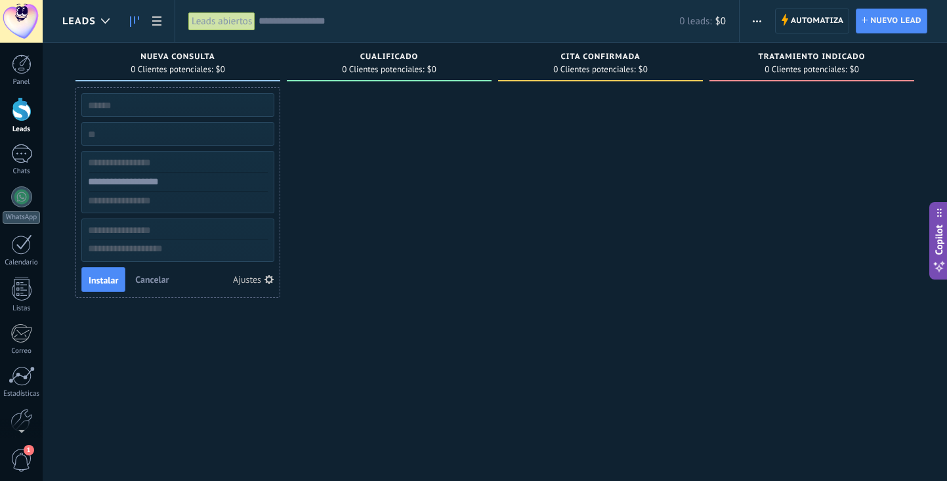
click at [372, 230] on div at bounding box center [389, 242] width 205 height 310
click at [371, 228] on div at bounding box center [389, 242] width 205 height 310
click at [233, 342] on div "Lead rápido Instalar Cancelar Ajustes" at bounding box center [177, 242] width 205 height 310
click at [158, 107] on input "text" at bounding box center [177, 105] width 192 height 18
type input "********"
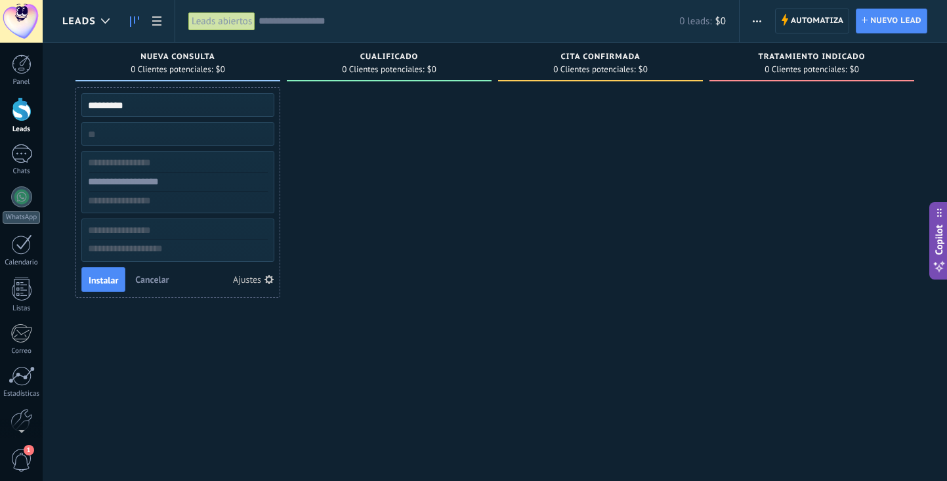
click at [358, 225] on div at bounding box center [389, 242] width 205 height 310
click at [148, 116] on div "********" at bounding box center [177, 105] width 193 height 24
click at [144, 108] on input "********" at bounding box center [177, 105] width 192 height 18
click at [160, 142] on input "numeric" at bounding box center [177, 134] width 192 height 18
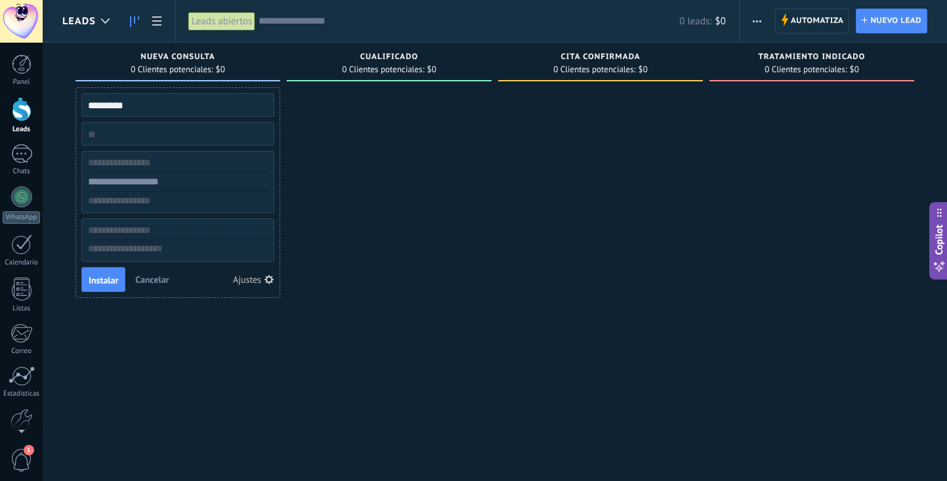
click at [154, 161] on input "text" at bounding box center [177, 163] width 192 height 19
click at [179, 184] on input "text" at bounding box center [177, 182] width 192 height 19
click at [183, 162] on input "text" at bounding box center [177, 163] width 192 height 19
type input "********"
click at [183, 185] on input "text" at bounding box center [177, 182] width 192 height 19
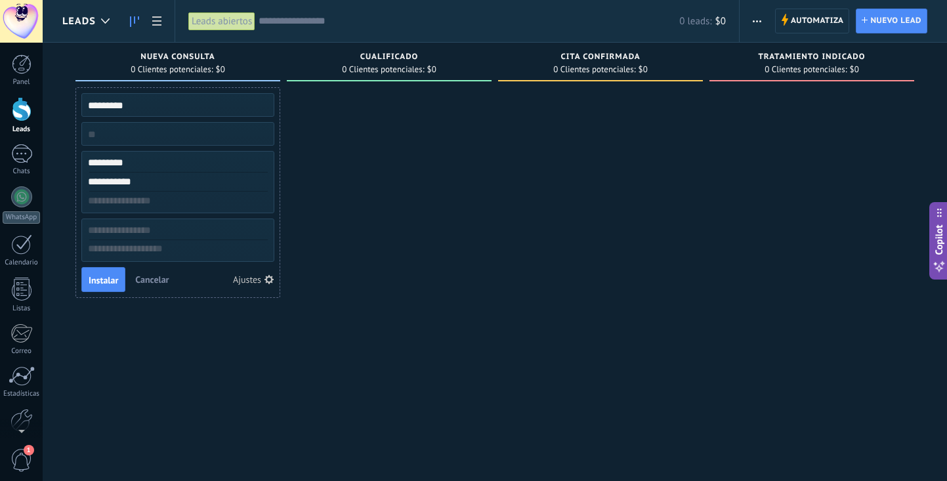
type input "**********"
click at [361, 297] on div at bounding box center [389, 242] width 205 height 310
click at [109, 284] on span "Instalar" at bounding box center [104, 280] width 30 height 9
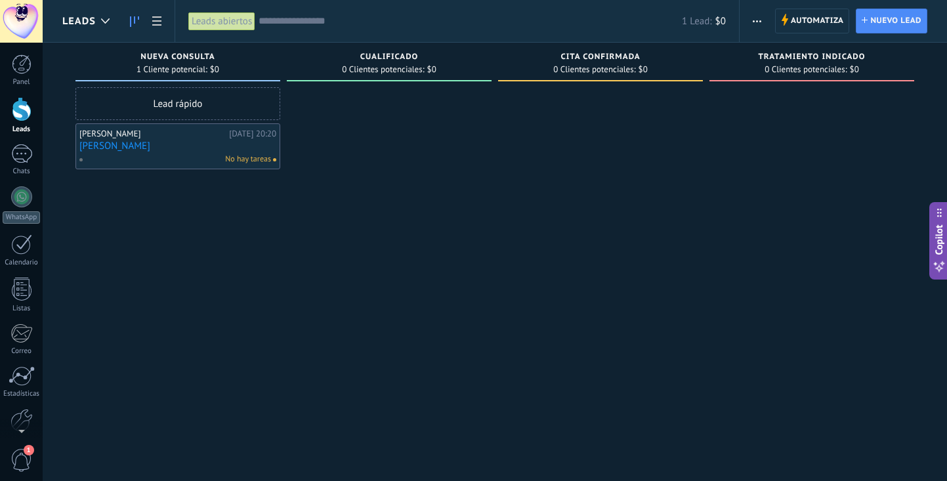
click at [253, 162] on span "No hay tareas" at bounding box center [248, 160] width 46 height 12
click at [223, 223] on div "Lead rápido patricia Hoy 20:20 patricia No hay tareas" at bounding box center [177, 242] width 205 height 310
click at [204, 122] on div "Lead rápido patricia Hoy 20:20 patricia No hay tareas" at bounding box center [177, 242] width 205 height 310
click at [200, 104] on div "Lead rápido" at bounding box center [177, 103] width 205 height 33
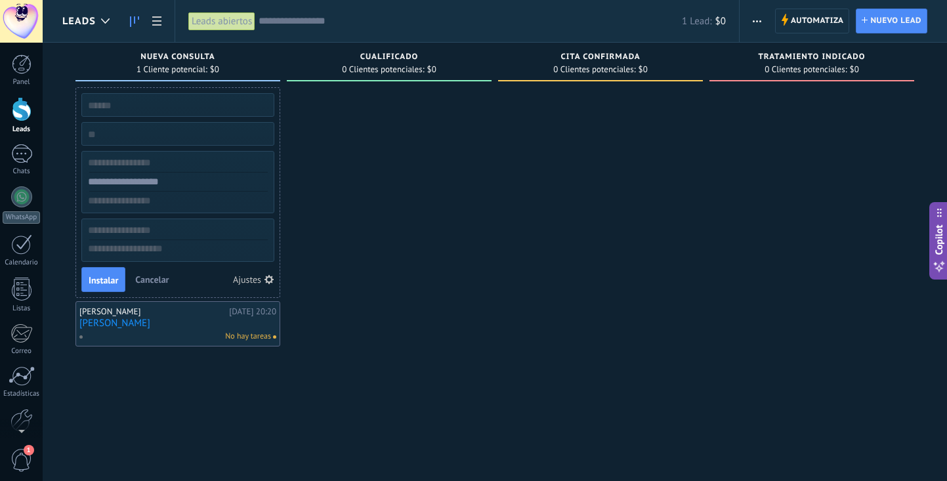
click at [265, 281] on icon "button" at bounding box center [269, 279] width 9 height 9
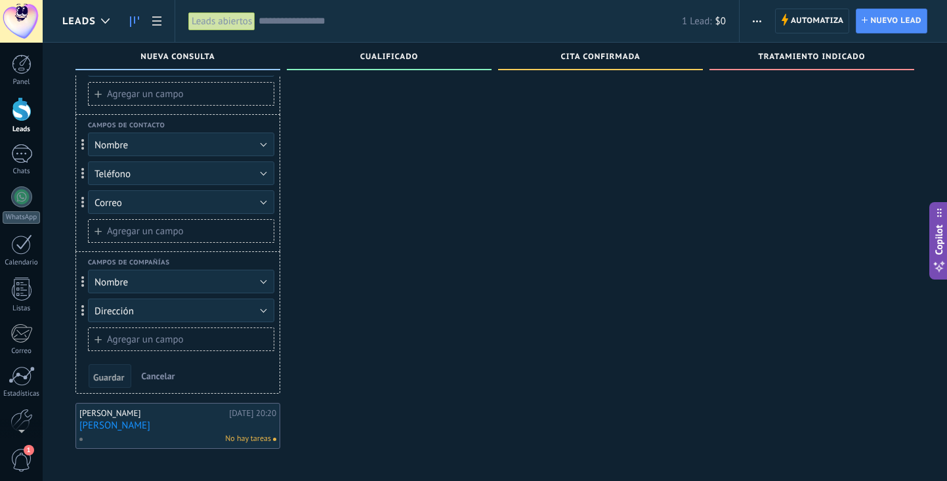
scroll to position [91, 0]
click at [320, 297] on div at bounding box center [389, 227] width 205 height 443
click at [247, 433] on span "No hay tareas" at bounding box center [248, 439] width 46 height 12
click at [263, 433] on span "No hay tareas" at bounding box center [248, 439] width 46 height 12
click at [273, 438] on span at bounding box center [274, 439] width 3 height 3
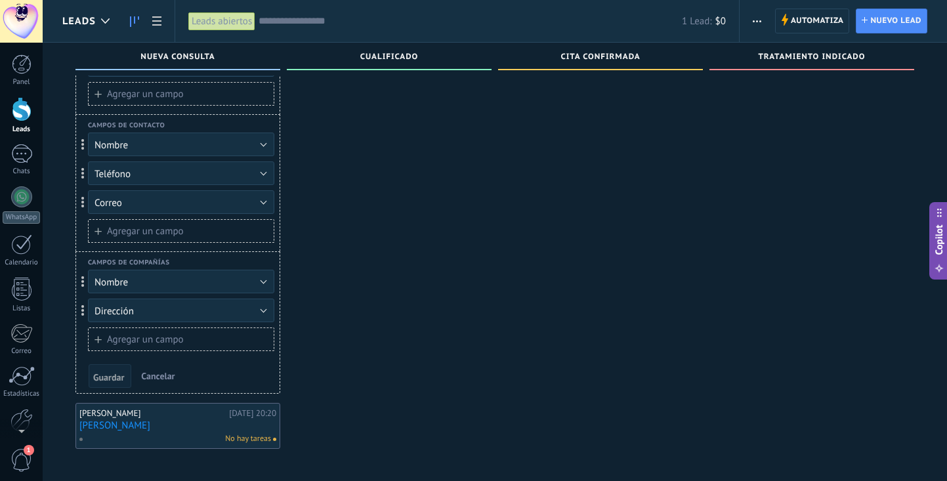
click at [273, 438] on span at bounding box center [274, 439] width 3 height 3
click at [344, 397] on div at bounding box center [389, 227] width 205 height 443
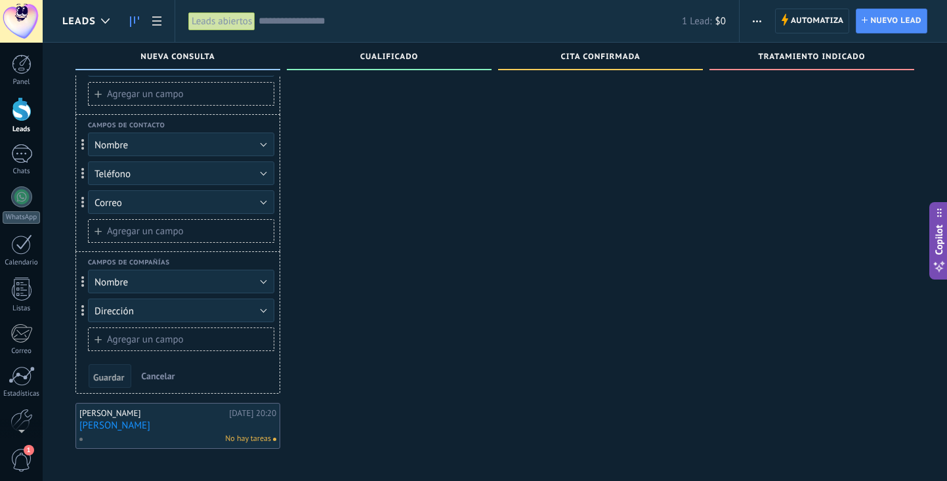
click at [353, 364] on div at bounding box center [389, 227] width 205 height 443
click at [348, 261] on div at bounding box center [389, 227] width 205 height 443
click at [328, 203] on div at bounding box center [389, 227] width 205 height 443
click at [52, 98] on div "Leads Entrantes Solicitudes: 0 0 0 0 0 Nueva consulta 1 Cliente potencial: $0 L…" at bounding box center [495, 221] width 905 height 521
click at [410, 234] on div at bounding box center [389, 227] width 205 height 443
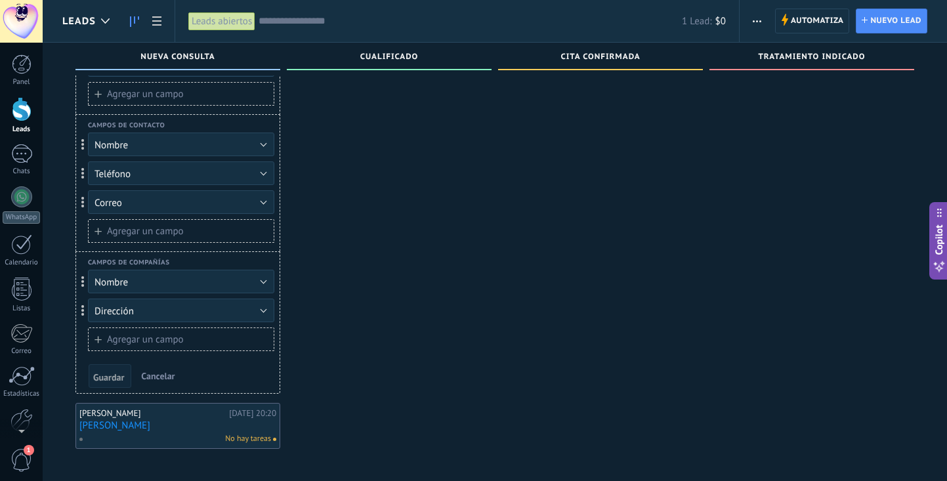
click at [410, 234] on div at bounding box center [389, 227] width 205 height 443
click at [360, 59] on span "Cualificado" at bounding box center [389, 57] width 58 height 9
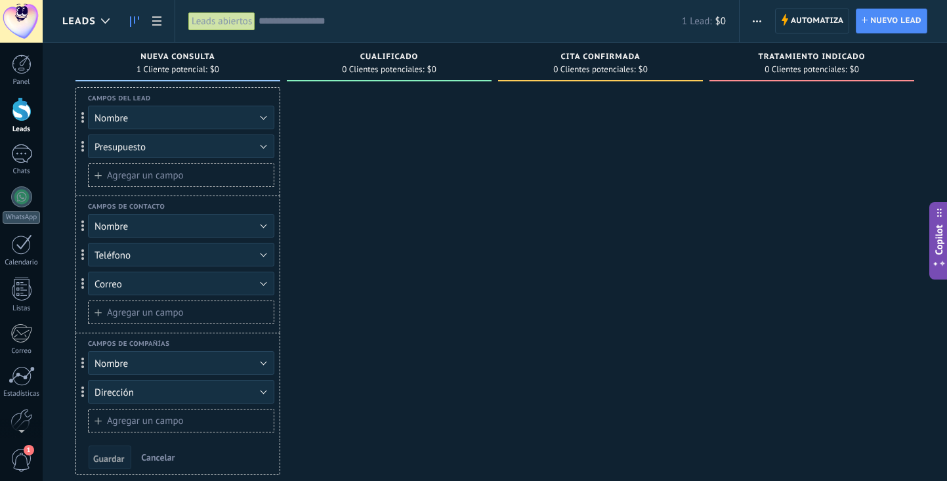
click at [195, 62] on div "Nueva consulta" at bounding box center [178, 58] width 192 height 11
click at [272, 116] on button "Nombre" at bounding box center [181, 118] width 186 height 24
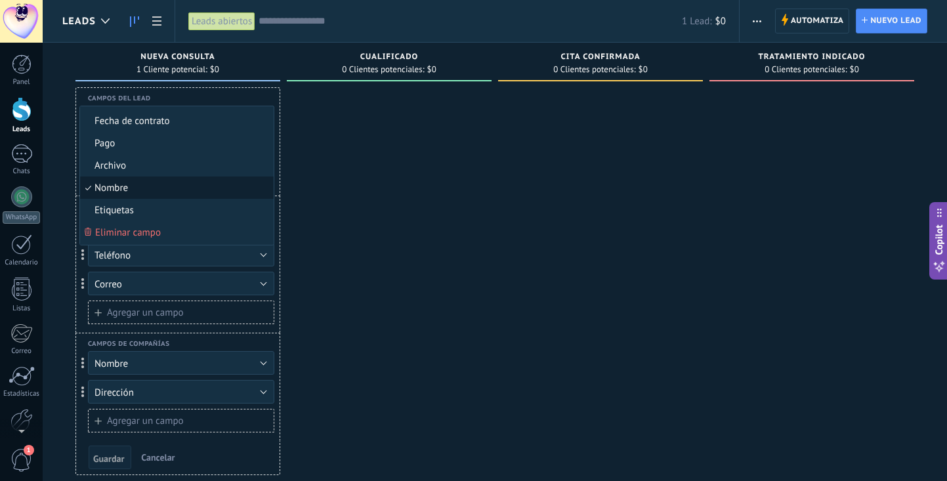
click at [312, 173] on div at bounding box center [389, 308] width 205 height 443
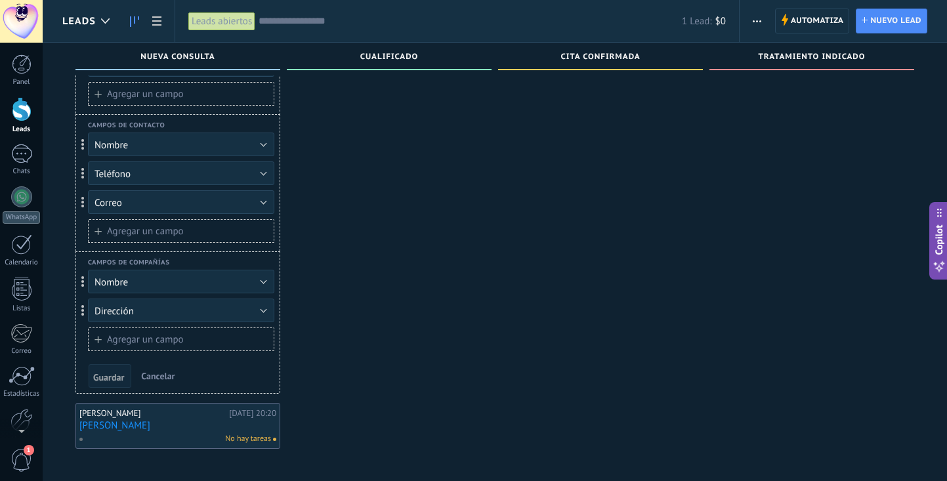
scroll to position [91, 0]
click at [140, 408] on div "patricia" at bounding box center [152, 413] width 146 height 11
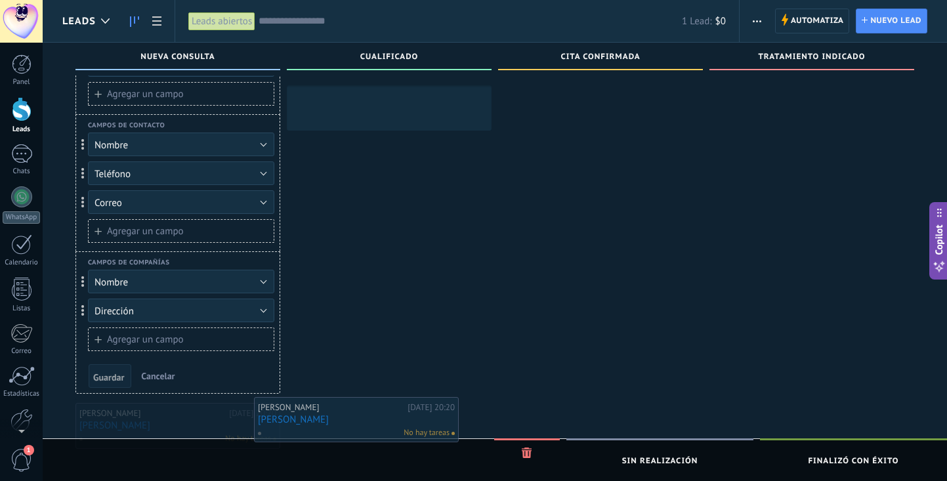
drag, startPoint x: 140, startPoint y: 408, endPoint x: 324, endPoint y: 399, distance: 184.1
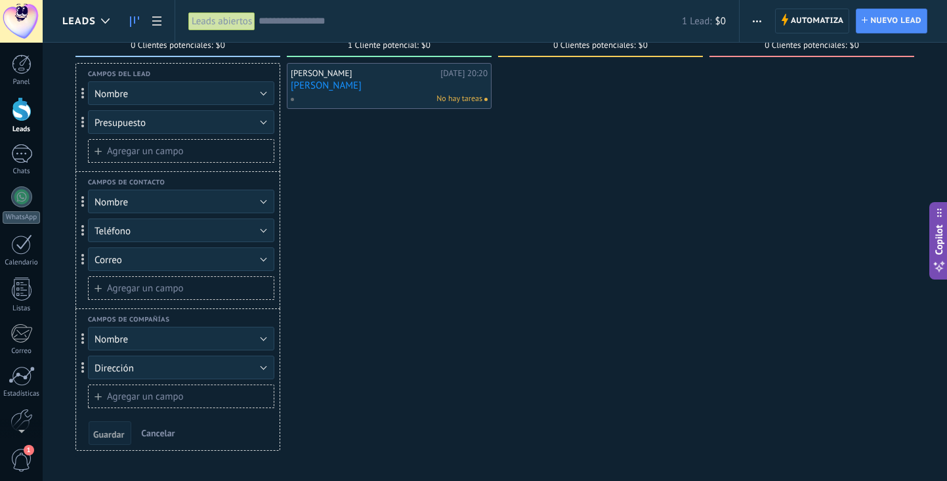
scroll to position [0, 0]
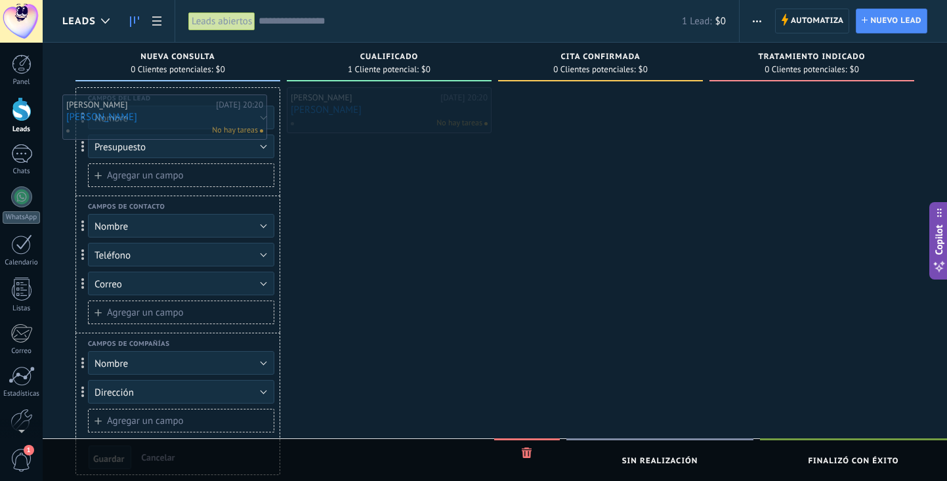
drag, startPoint x: 379, startPoint y: 116, endPoint x: 128, endPoint y: 121, distance: 250.8
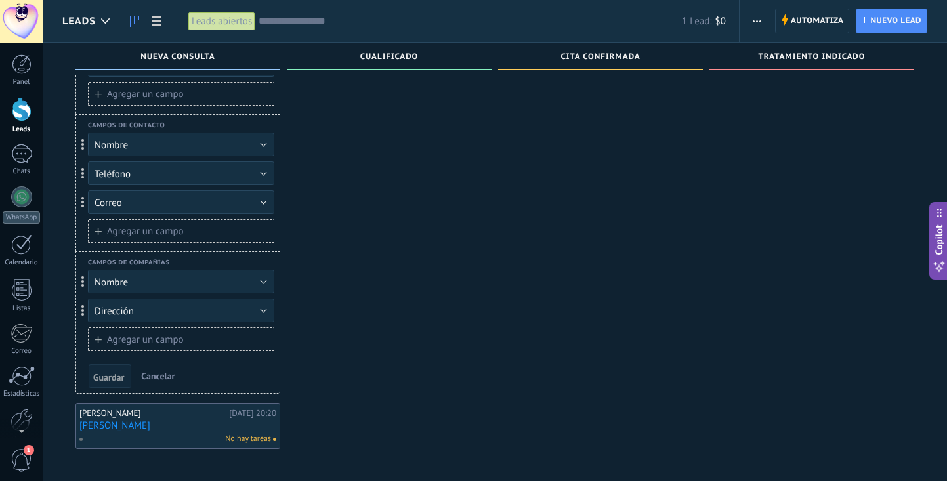
scroll to position [91, 0]
click at [119, 373] on span "Guardar" at bounding box center [108, 377] width 31 height 9
click at [106, 373] on span "Guardar" at bounding box center [108, 377] width 31 height 9
click at [225, 435] on div "patricia Hoy 20:20 patricia No hay tareas" at bounding box center [177, 426] width 205 height 46
click at [206, 433] on div "No hay tareas" at bounding box center [175, 439] width 192 height 12
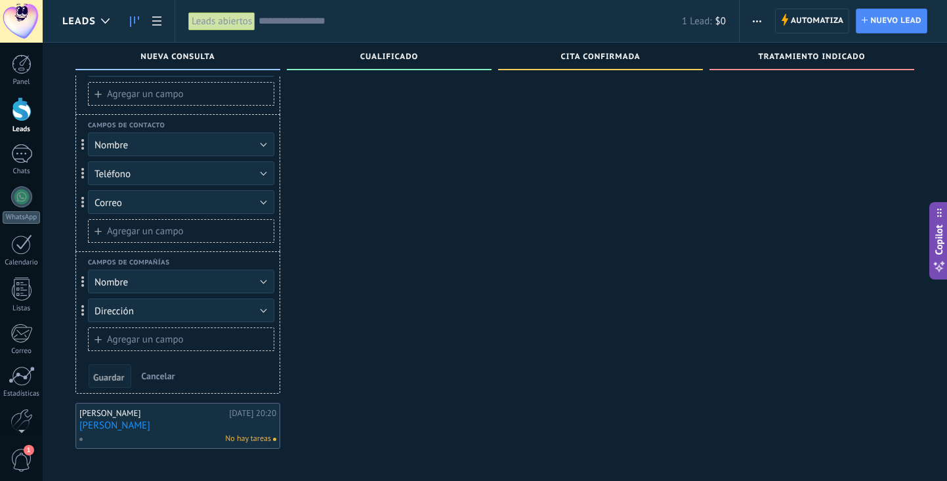
click at [206, 421] on div "patricia Hoy 20:20 patricia No hay tareas" at bounding box center [177, 426] width 197 height 38
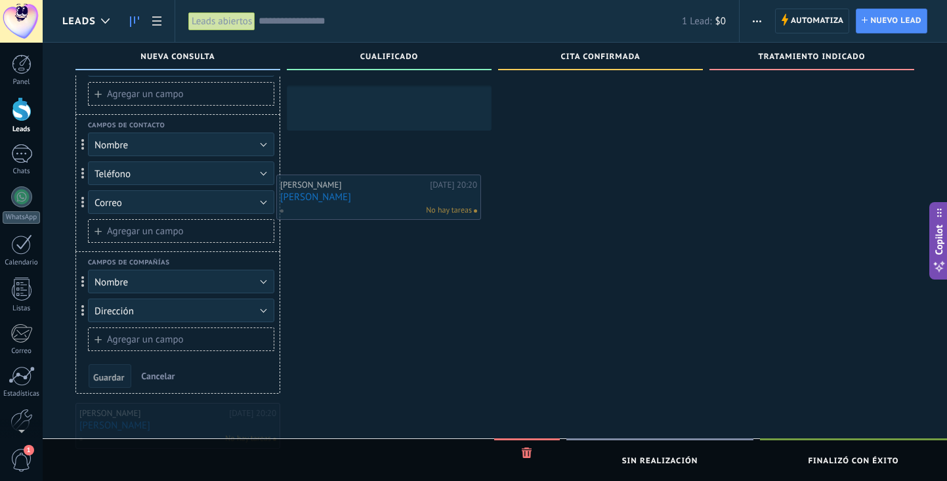
drag, startPoint x: 206, startPoint y: 421, endPoint x: 407, endPoint y: 188, distance: 307.7
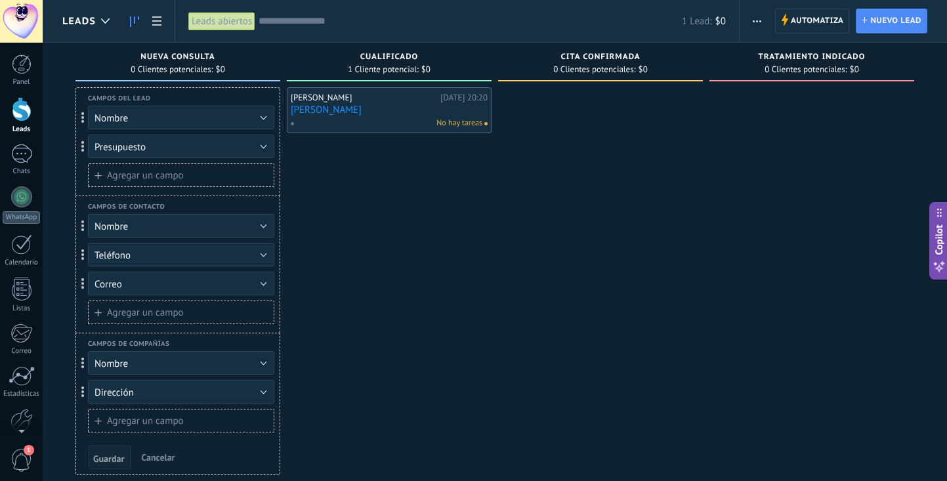
scroll to position [-1, 0]
click at [405, 121] on div "No hay tareas" at bounding box center [386, 124] width 192 height 12
click at [370, 108] on link "patricia" at bounding box center [389, 109] width 197 height 11
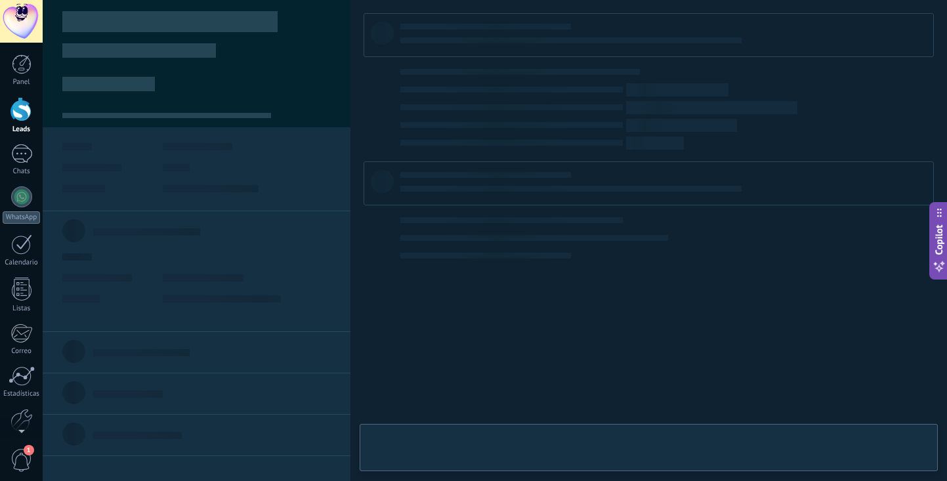
click at [318, 108] on body ".abccls-1,.abccls-2{fill-rule:evenodd}.abccls-2{fill:#fff} .abfcls-1{fill:none}…" at bounding box center [473, 240] width 947 height 481
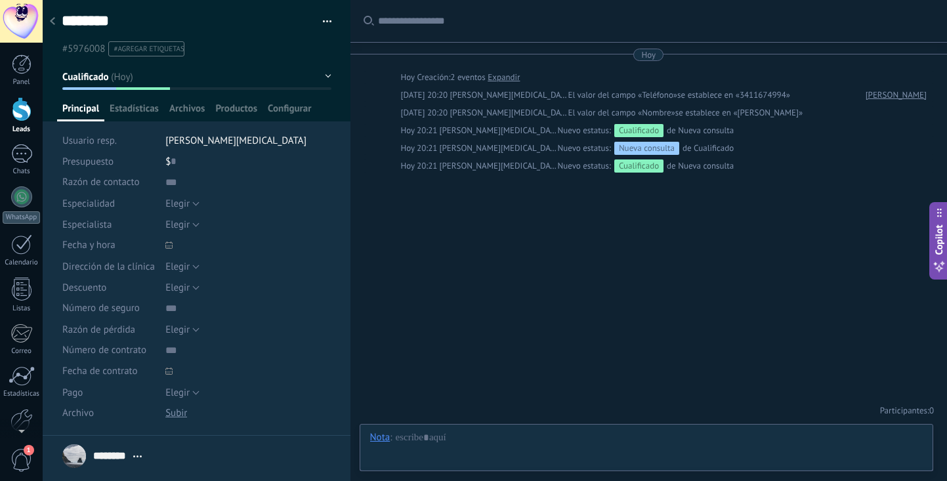
scroll to position [20, 0]
click at [51, 20] on icon at bounding box center [52, 21] width 5 height 8
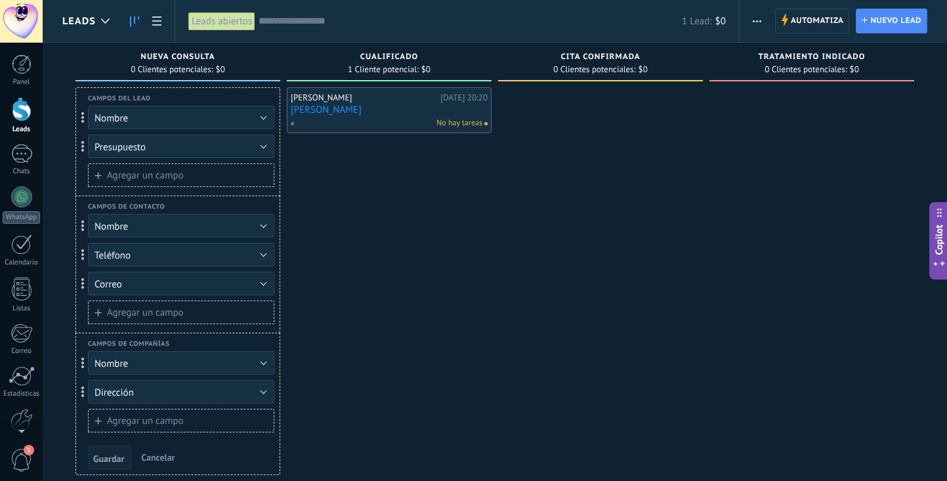
click at [318, 107] on link "patricia" at bounding box center [389, 109] width 197 height 11
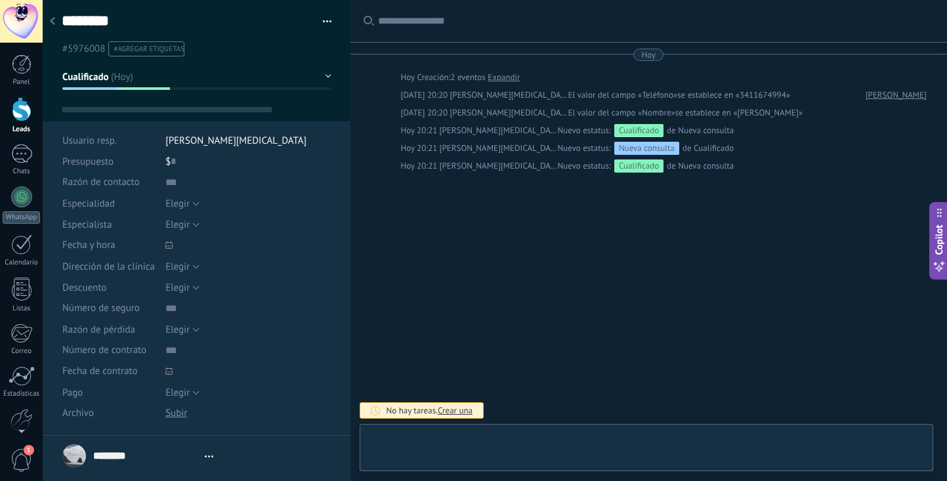
type textarea "********"
click at [458, 411] on span "Crear una" at bounding box center [455, 410] width 35 height 11
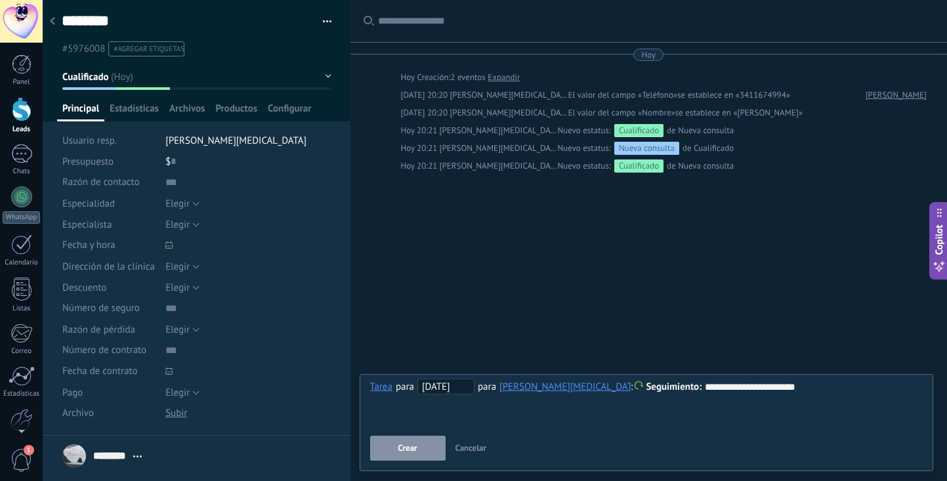
click at [418, 442] on button "Crear" at bounding box center [407, 448] width 75 height 25
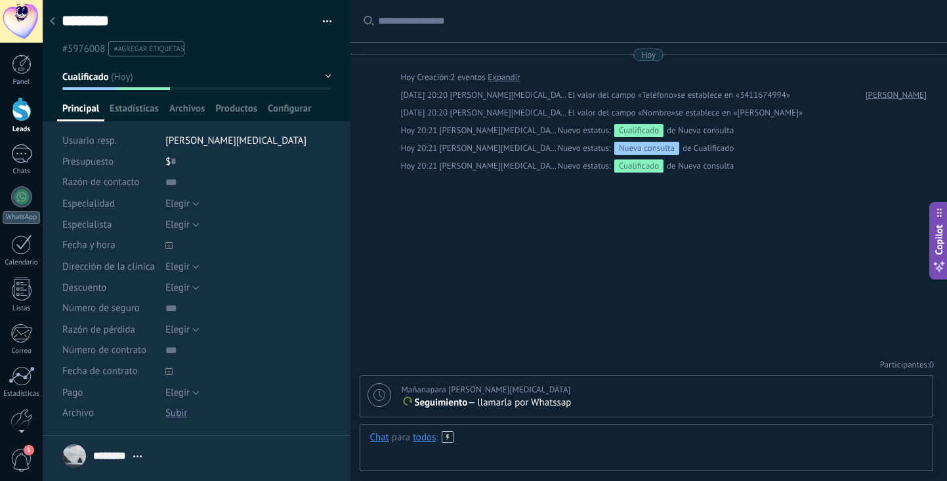
click at [576, 441] on div at bounding box center [646, 450] width 553 height 39
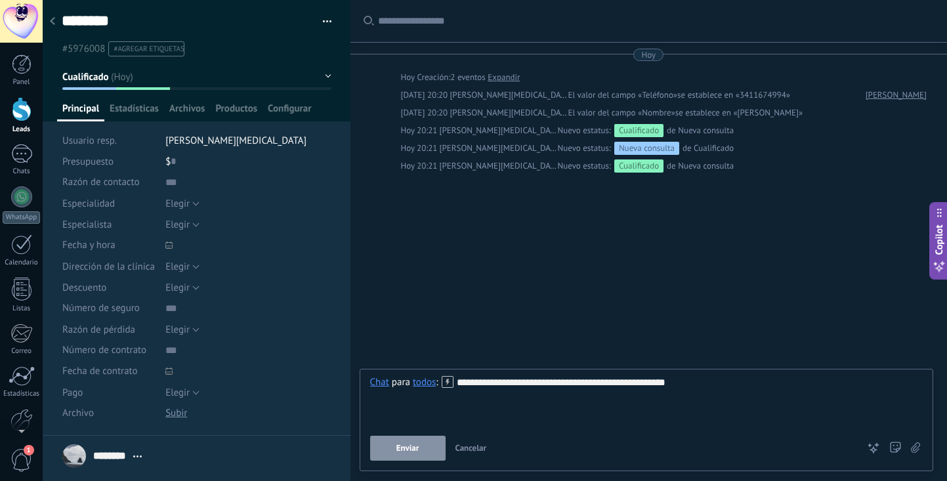
click at [662, 343] on div "Buscar Carga más Hoy Hoy Creación: 2 eventos Expandir Hoy 20:20 jorge carillas …" at bounding box center [649, 240] width 597 height 481
click at [427, 447] on button "Enviar" at bounding box center [407, 448] width 75 height 25
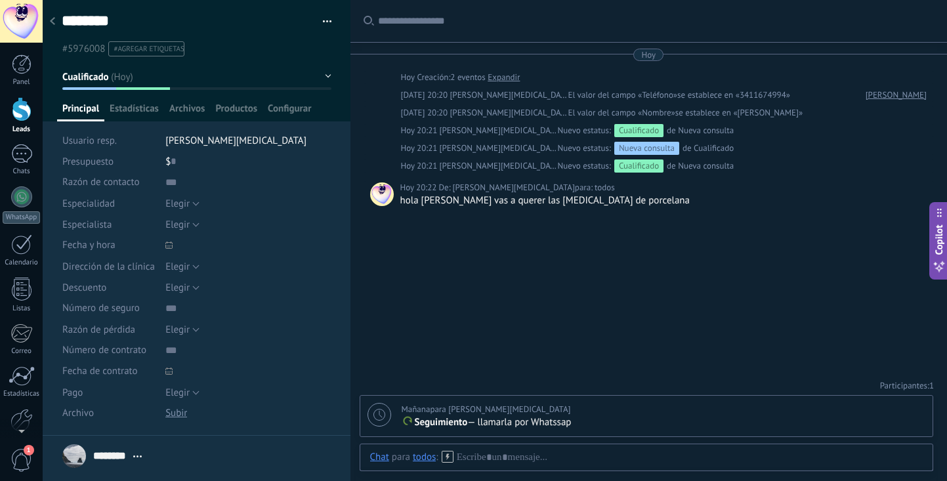
scroll to position [0, 0]
click at [494, 457] on div at bounding box center [646, 470] width 553 height 39
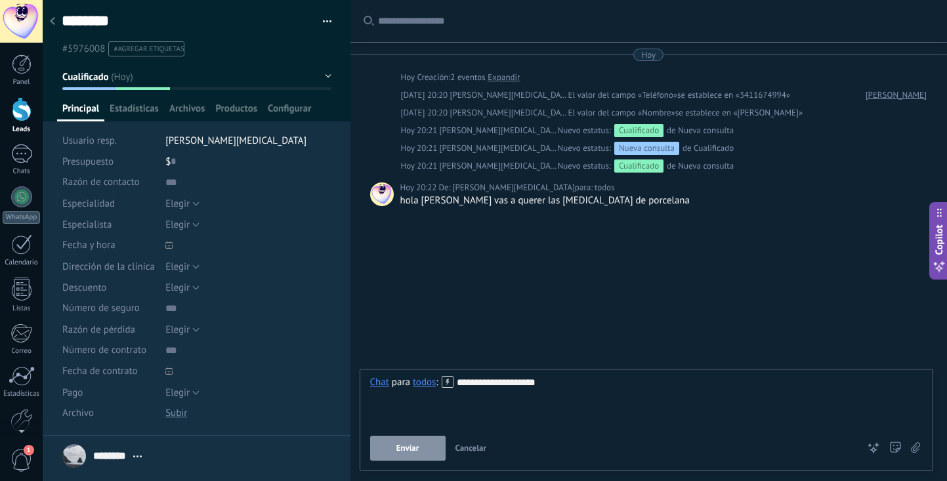
click at [425, 445] on button "Enviar" at bounding box center [407, 448] width 75 height 25
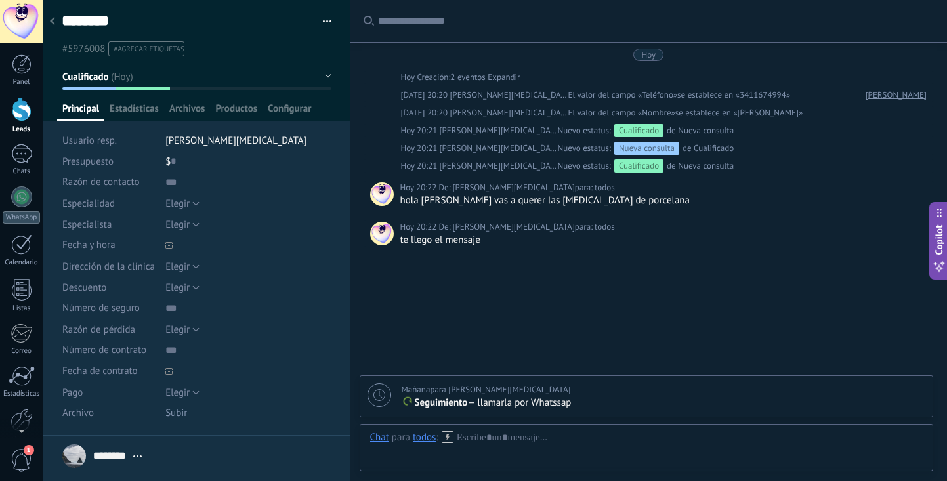
scroll to position [1, 0]
click at [902, 96] on link "patricia" at bounding box center [896, 93] width 61 height 13
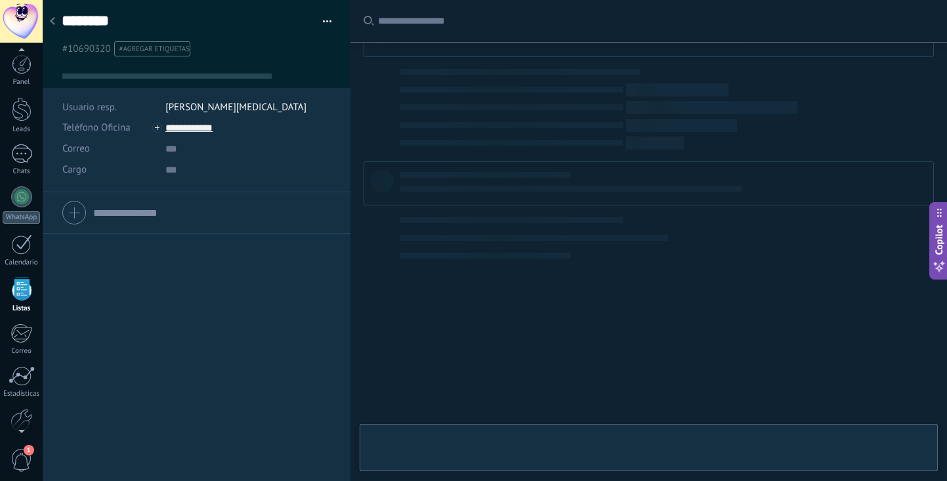
scroll to position [34, 0]
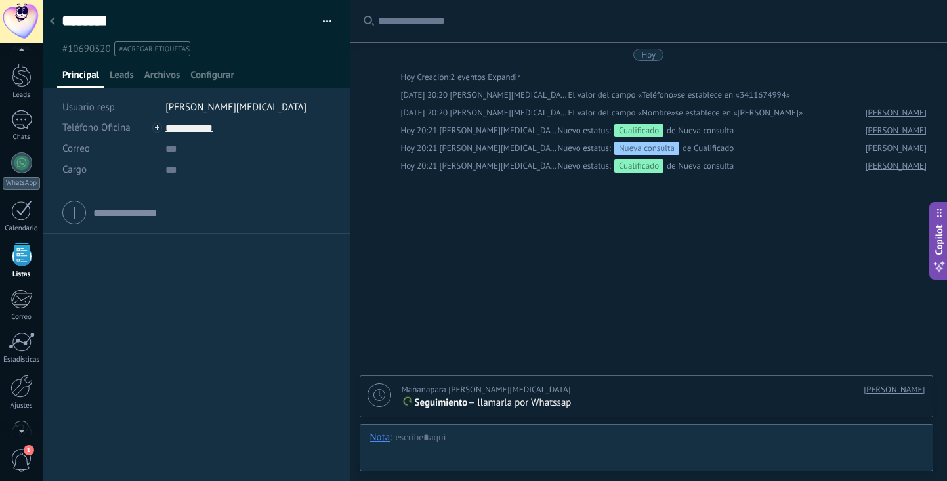
click at [581, 391] on div "patricia" at bounding box center [753, 389] width 345 height 13
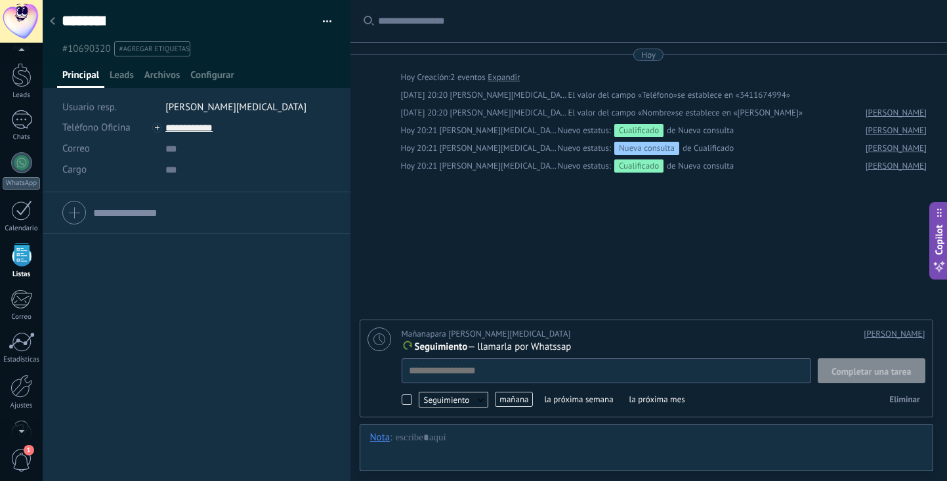
scroll to position [13, 0]
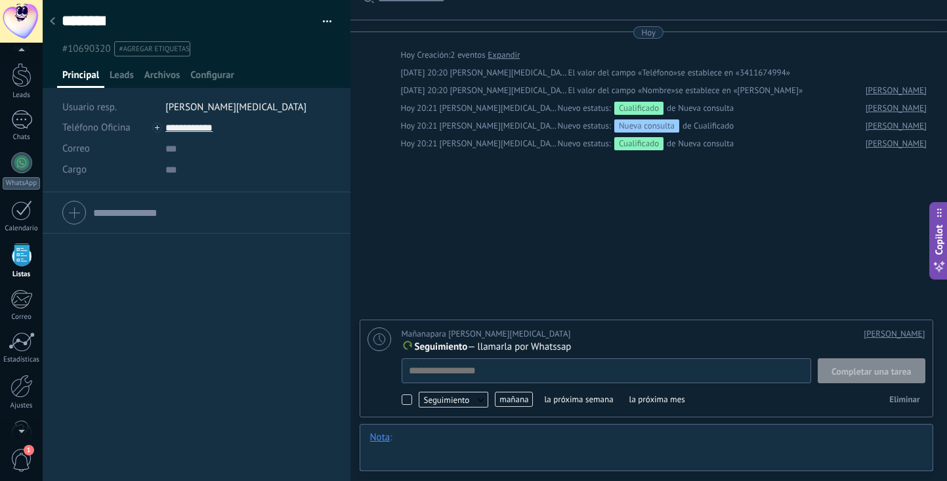
click at [499, 447] on div at bounding box center [646, 450] width 553 height 39
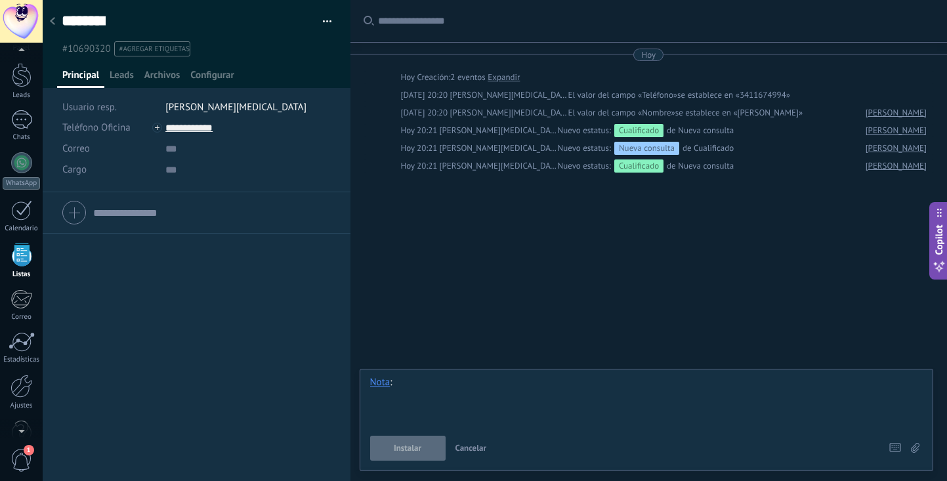
scroll to position [0, 0]
click at [934, 244] on span "Copilot" at bounding box center [939, 240] width 13 height 30
type textarea "**********"
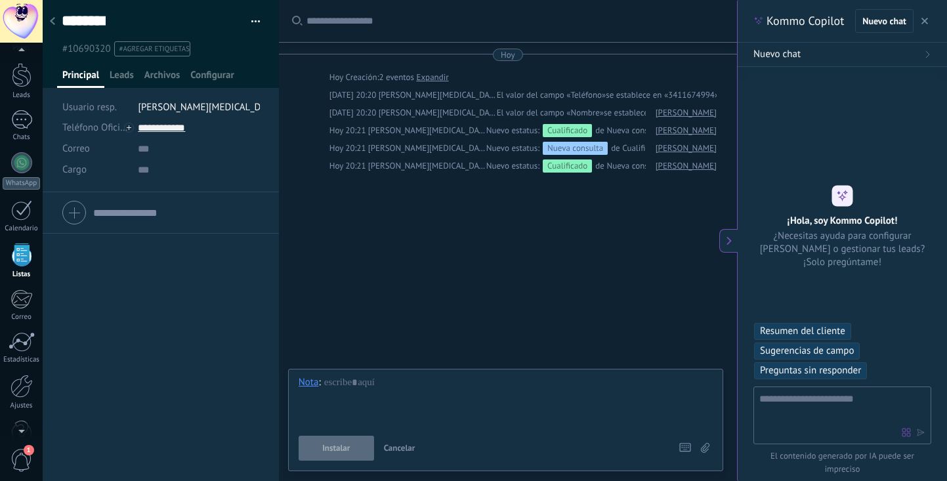
scroll to position [26, 0]
click at [634, 309] on div "Buscar Carga más Hoy Hoy Creación: 2 eventos Expandir Hoy 20:20 jorge carillas …" at bounding box center [508, 240] width 458 height 481
click at [922, 17] on span "button" at bounding box center [925, 20] width 7 height 9
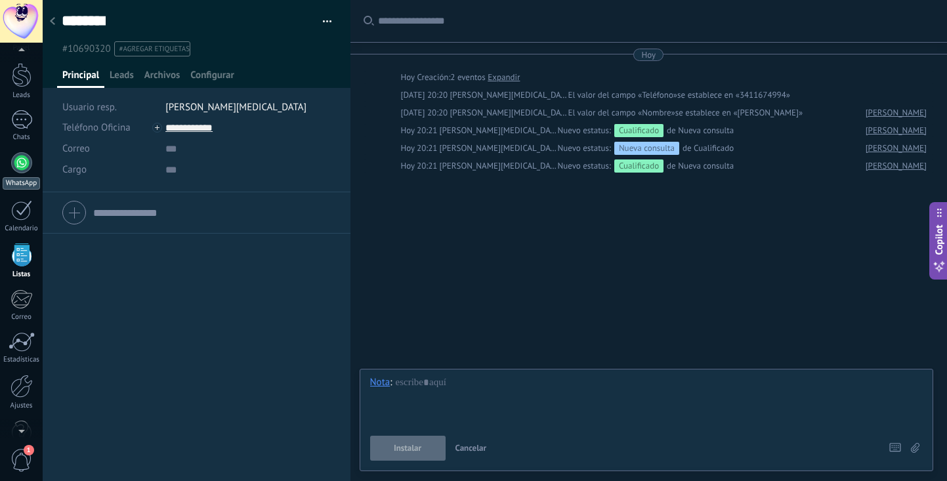
click at [19, 171] on div at bounding box center [21, 162] width 21 height 21
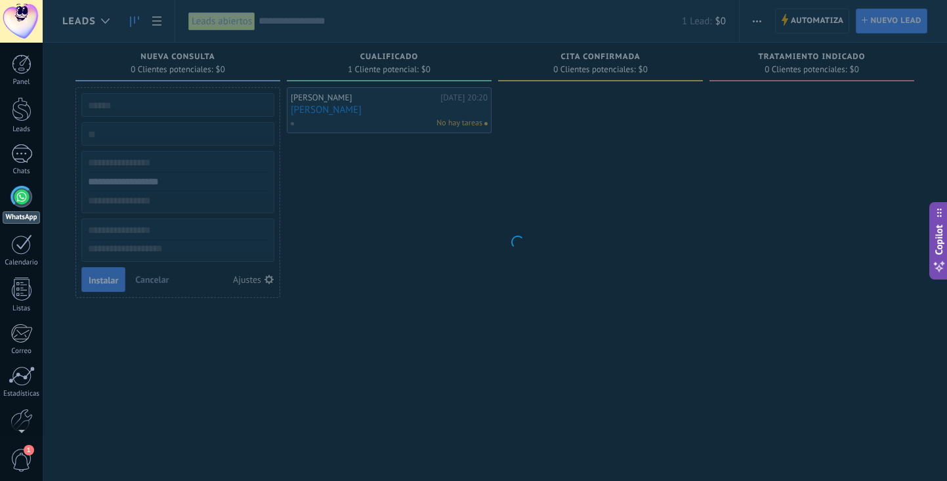
click at [194, 282] on body ".abccls-1,.abccls-2{fill-rule:evenodd}.abccls-2{fill:#fff} .abfcls-1{fill:none}…" at bounding box center [473, 240] width 947 height 481
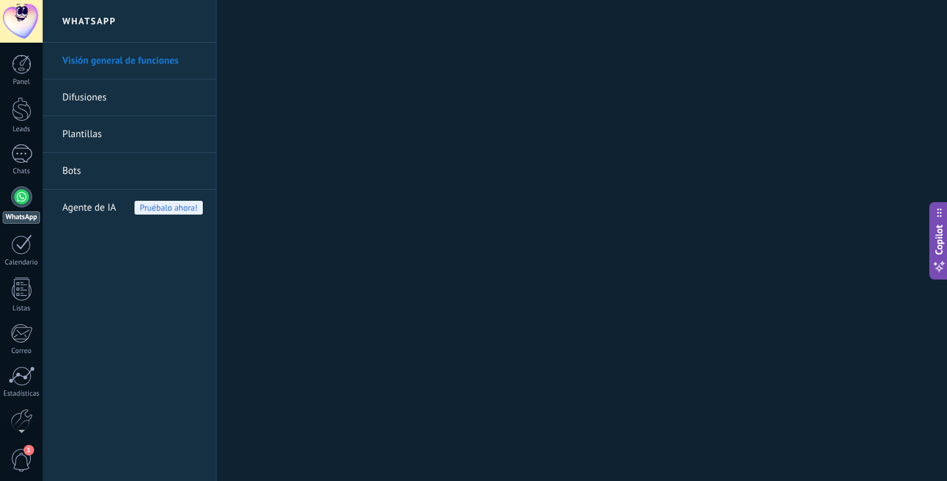
click at [20, 197] on div at bounding box center [21, 196] width 21 height 21
click at [108, 100] on link "Difusiones" at bounding box center [132, 97] width 140 height 37
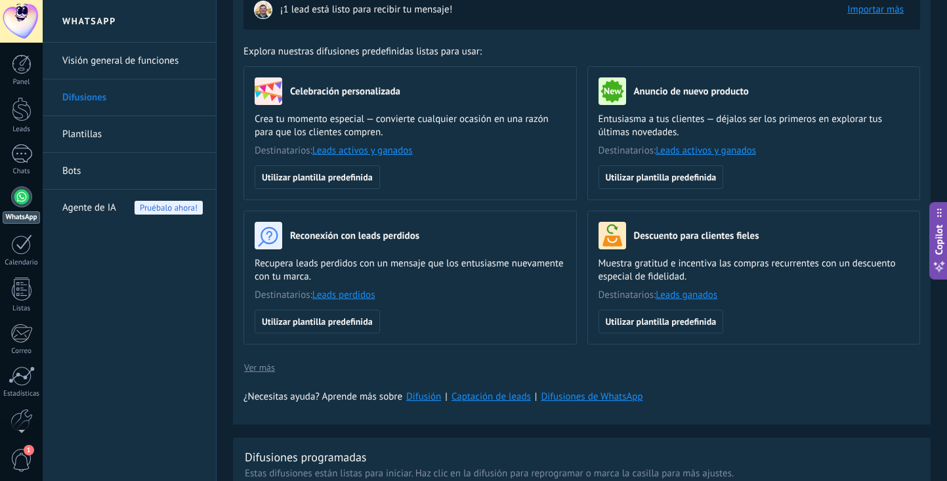
scroll to position [95, 0]
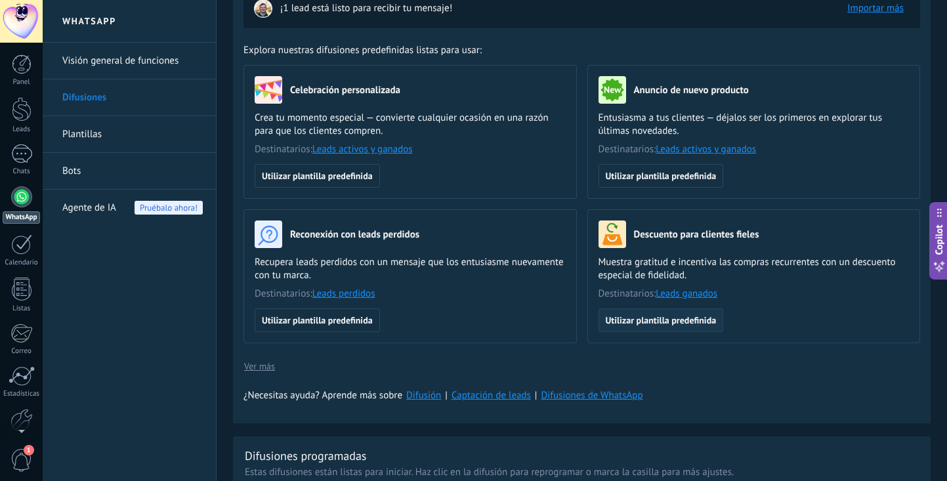
click at [690, 327] on button "Utilizar plantilla predefinida" at bounding box center [661, 321] width 125 height 24
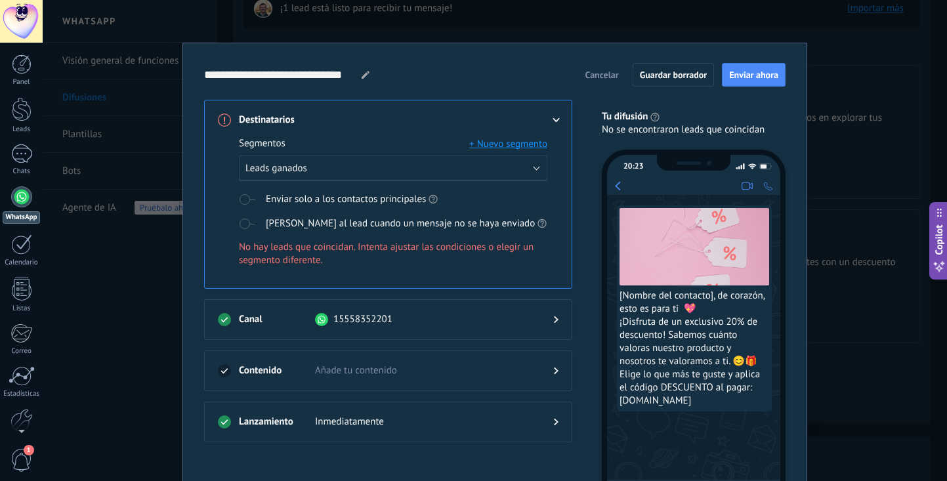
click at [533, 167] on button "Leads ganados" at bounding box center [393, 169] width 309 height 26
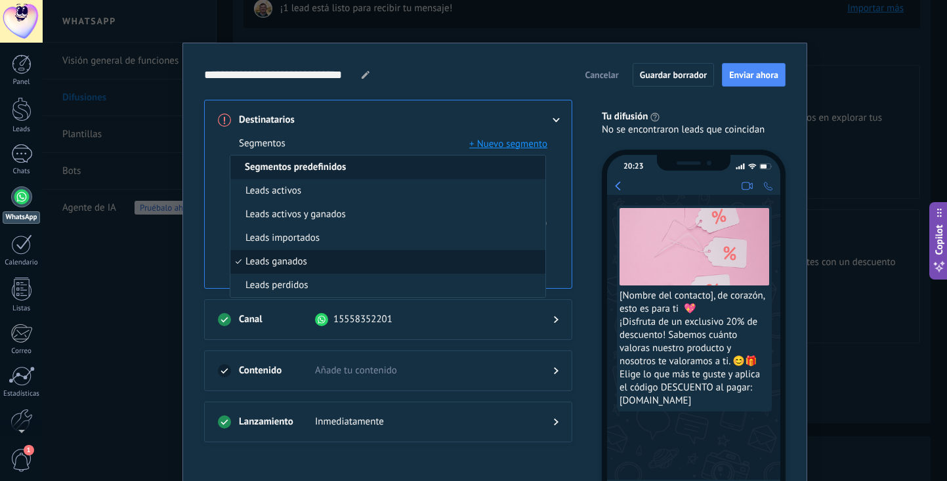
click at [533, 169] on li "Segmentos predefinidos" at bounding box center [387, 168] width 315 height 24
click at [410, 127] on div "Segmentos + Nuevo segmento Segmentos predefinidos Leads activos Leads activos y…" at bounding box center [388, 208] width 341 height 162
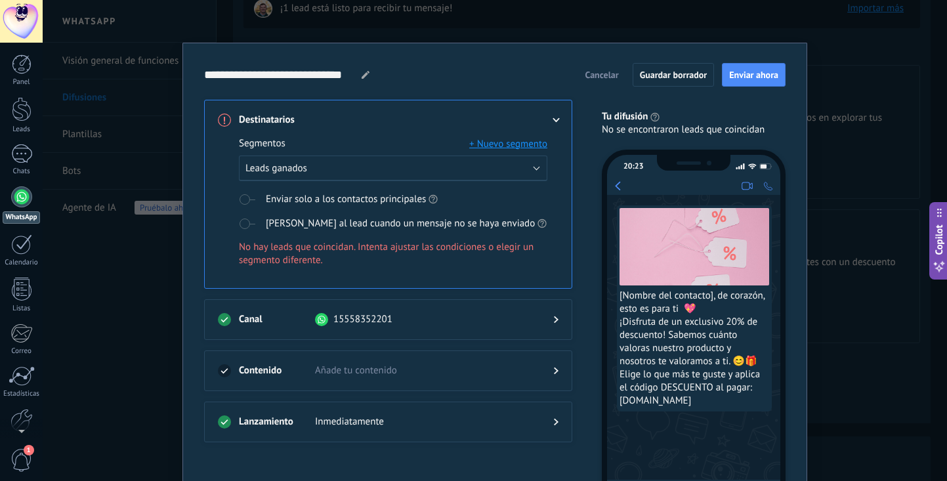
click at [244, 200] on span at bounding box center [247, 199] width 16 height 11
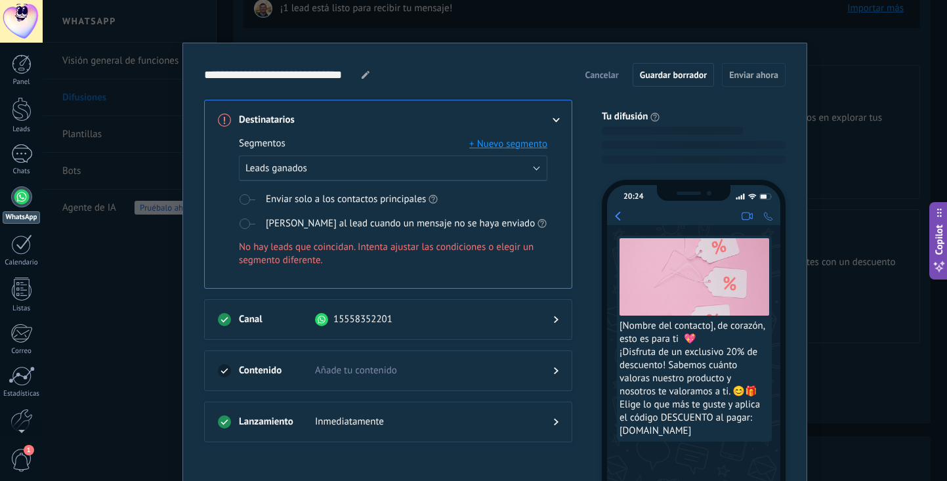
click at [246, 215] on div "Segmentos + Nuevo segmento Leads ganados Enviar solo a los contactos principale…" at bounding box center [393, 211] width 309 height 148
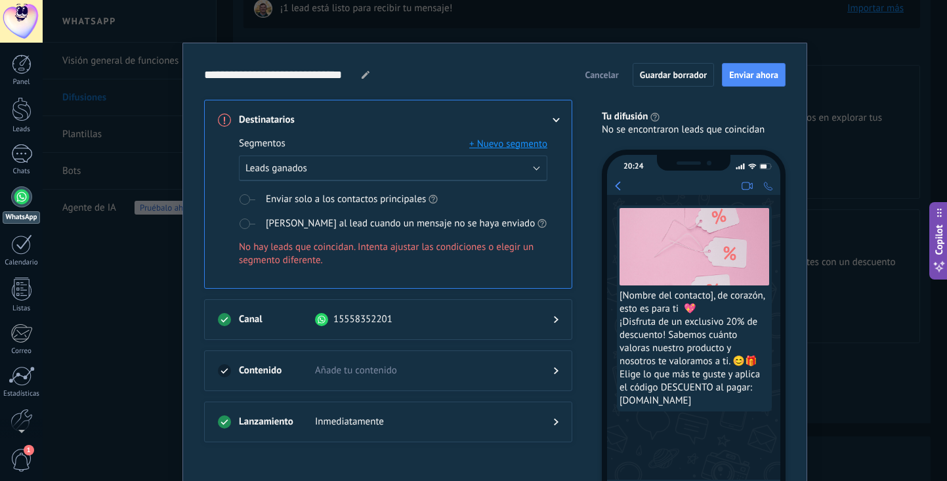
click at [244, 223] on span at bounding box center [247, 224] width 16 height 11
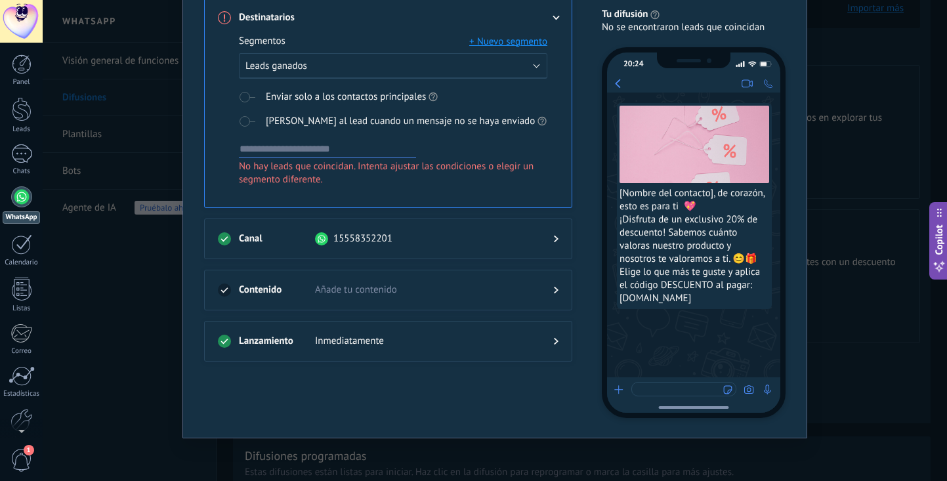
scroll to position [102, 0]
click at [384, 294] on span "Añade tu contenido" at bounding box center [423, 290] width 217 height 13
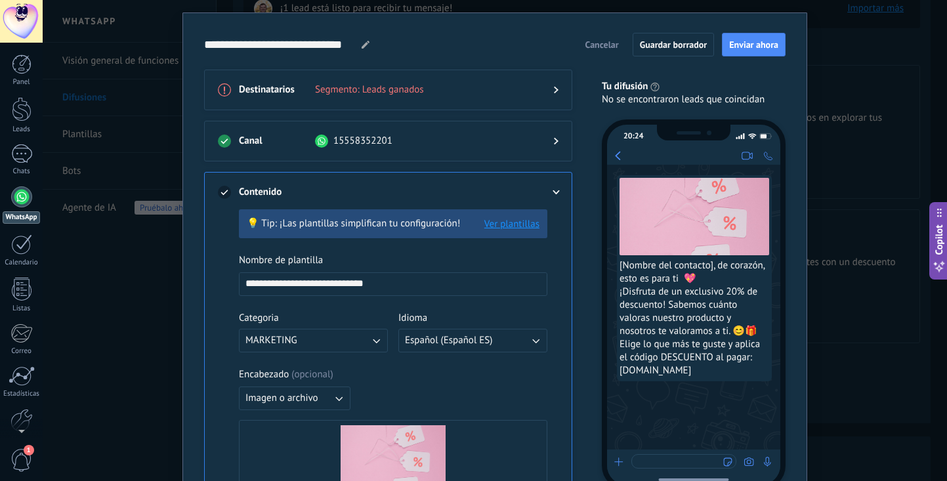
scroll to position [0, 0]
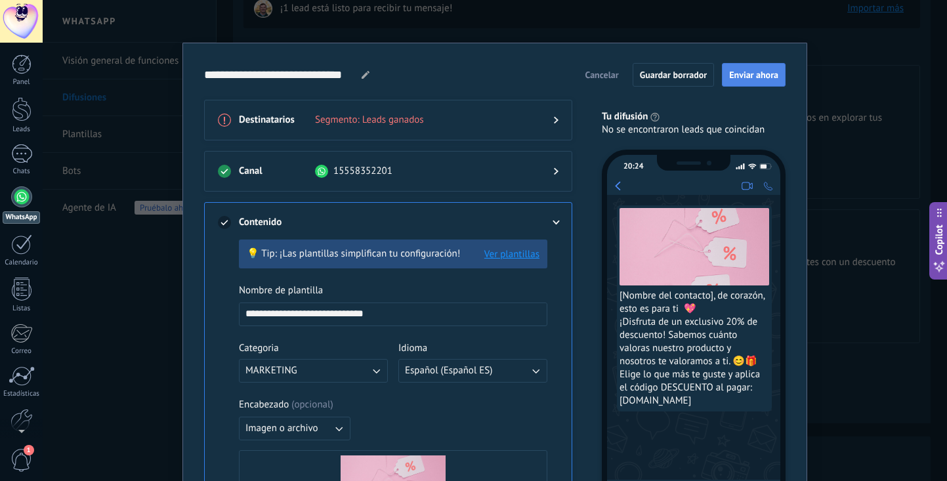
click at [739, 72] on span "Enviar ahora" at bounding box center [753, 74] width 49 height 9
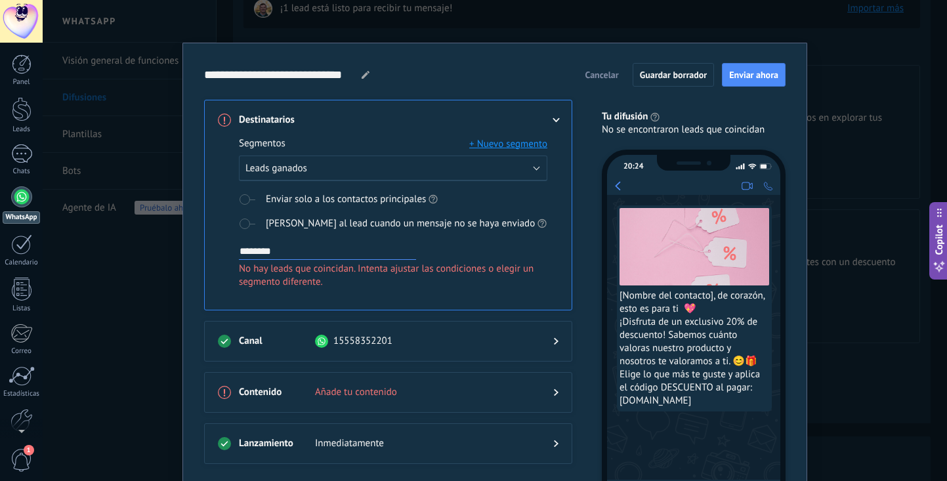
type input "*******"
click at [589, 305] on div "20:24 [Nombre del contacto], de corazón, esto es para ti 💖 ¡Disfruta de un excl…" at bounding box center [687, 329] width 198 height 381
click at [737, 77] on span "Enviar ahora" at bounding box center [753, 74] width 49 height 9
click at [26, 458] on span "1" at bounding box center [22, 460] width 22 height 23
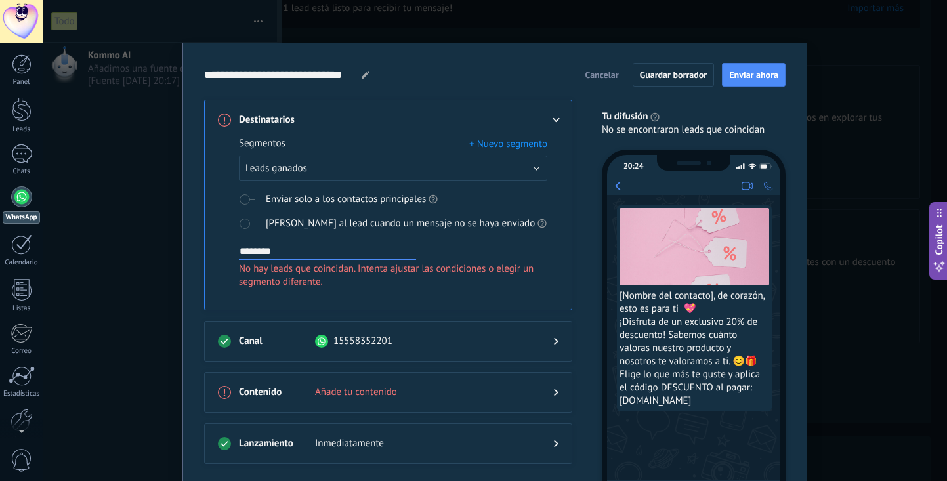
click at [101, 228] on div "**********" at bounding box center [495, 240] width 905 height 481
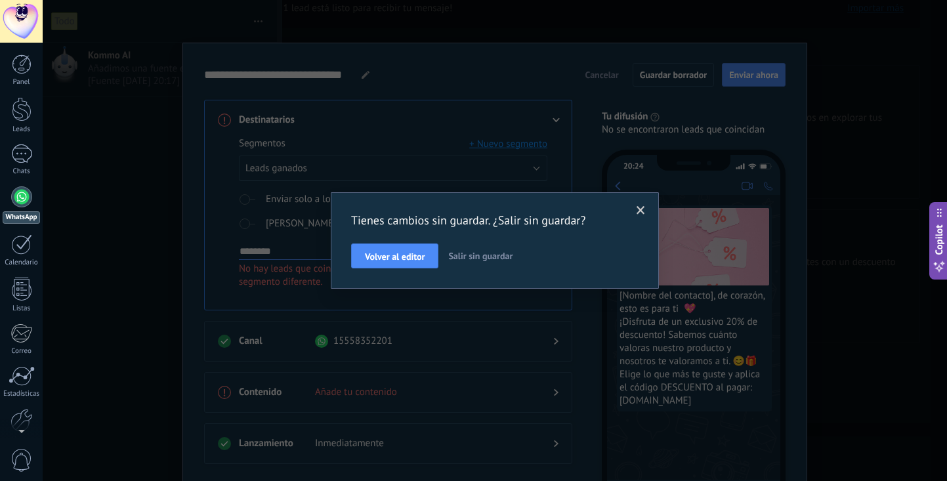
click at [454, 255] on span "Salir sin guardar" at bounding box center [480, 256] width 64 height 12
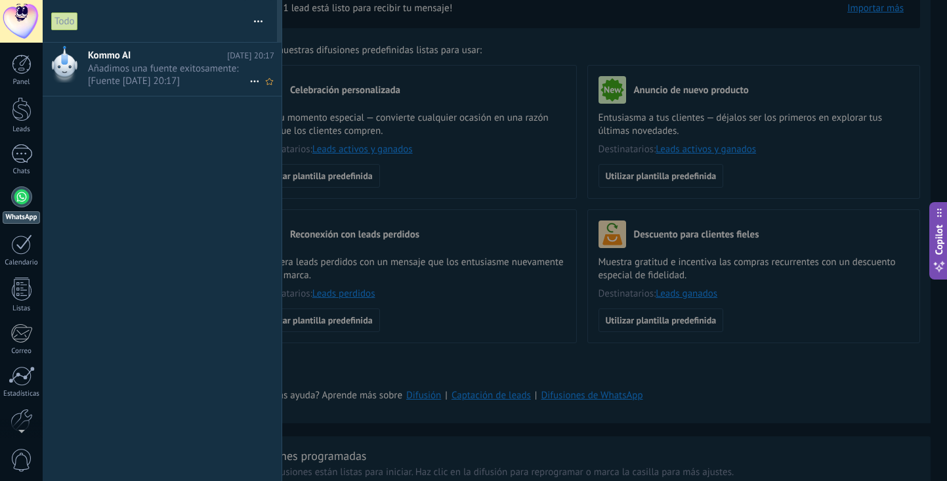
click at [160, 76] on span "Añadimos una fuente exitosamente: [Fuente 26.09.2025 20:17] •••" at bounding box center [169, 74] width 162 height 25
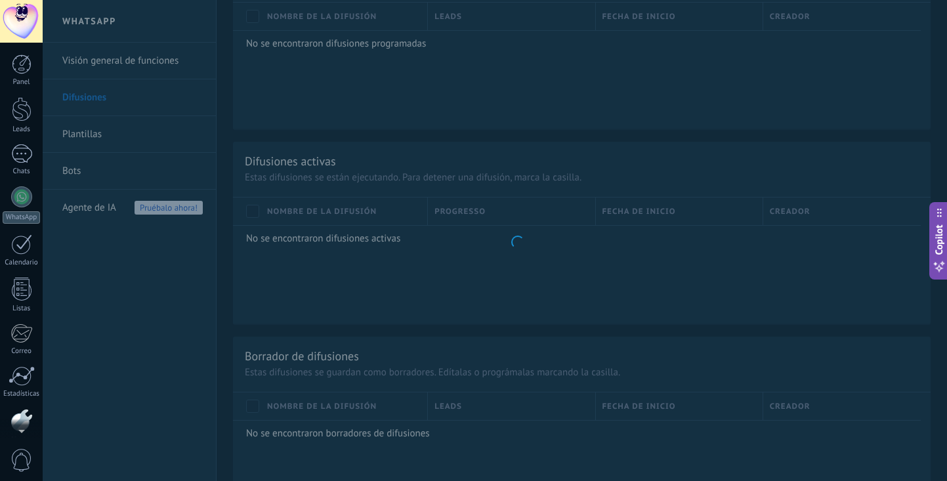
scroll to position [65, 0]
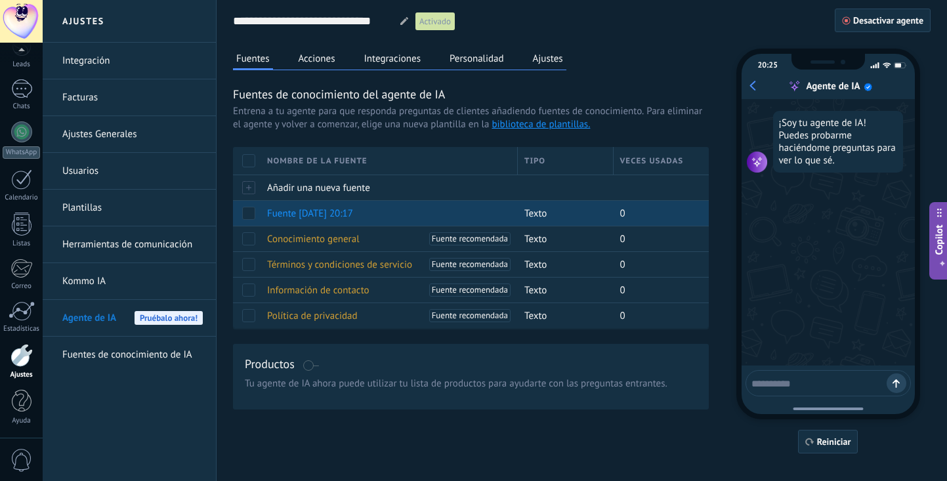
click at [326, 216] on span "Fuente 26.09.2025 20:17" at bounding box center [310, 213] width 86 height 12
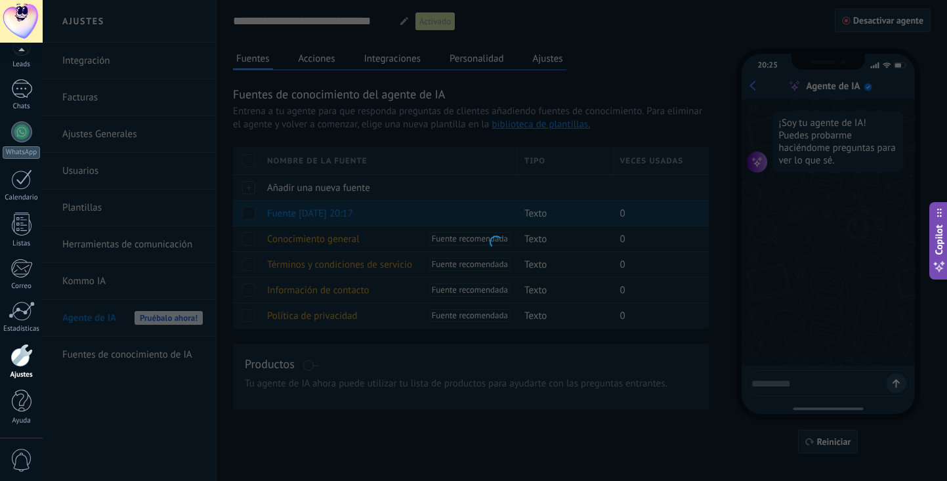
type input "**********"
type textarea "**********"
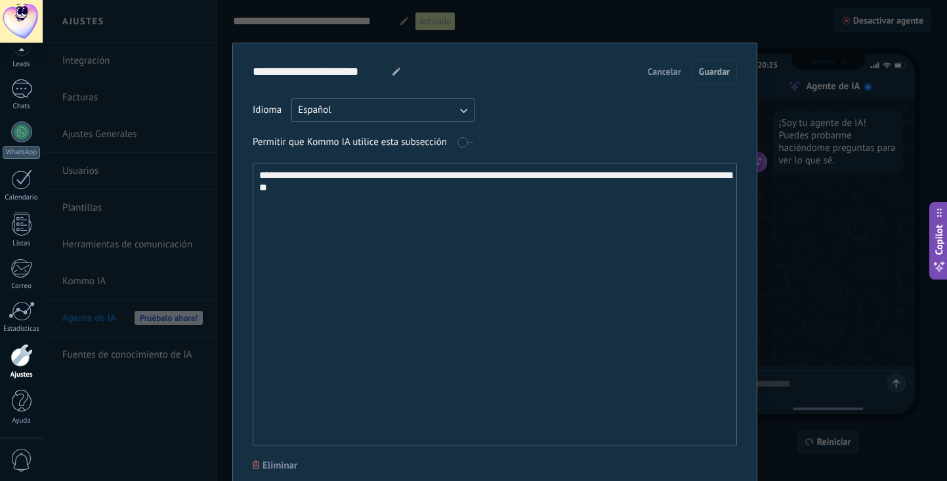
scroll to position [0, 0]
click at [225, 114] on div "**********" at bounding box center [495, 240] width 905 height 481
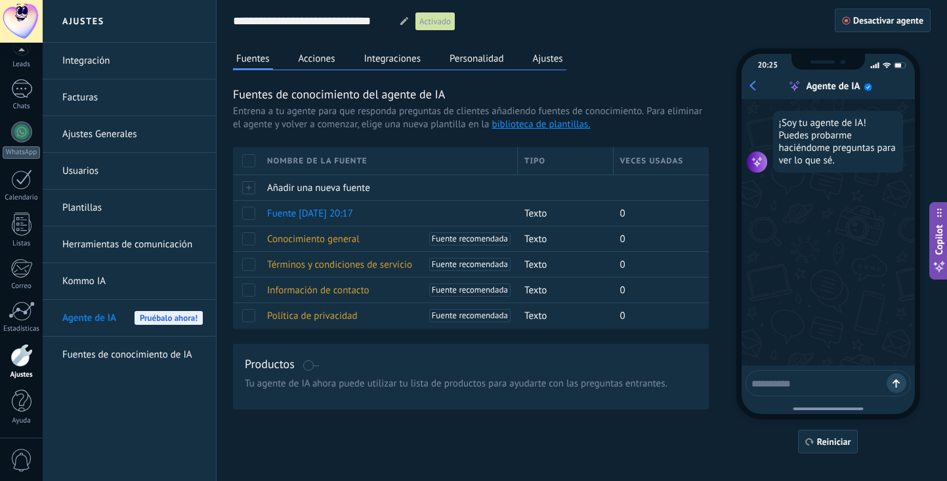
click at [113, 68] on link "Integración" at bounding box center [132, 61] width 140 height 37
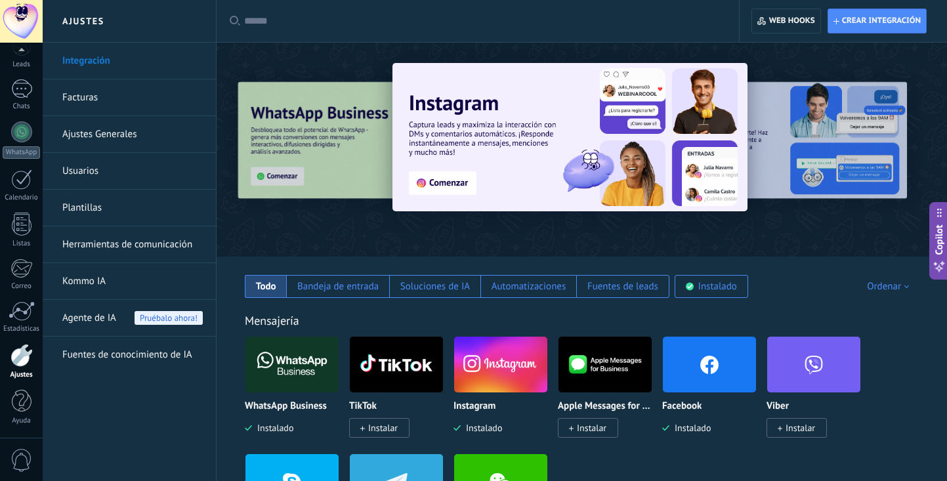
click at [104, 100] on link "Facturas" at bounding box center [132, 97] width 140 height 37
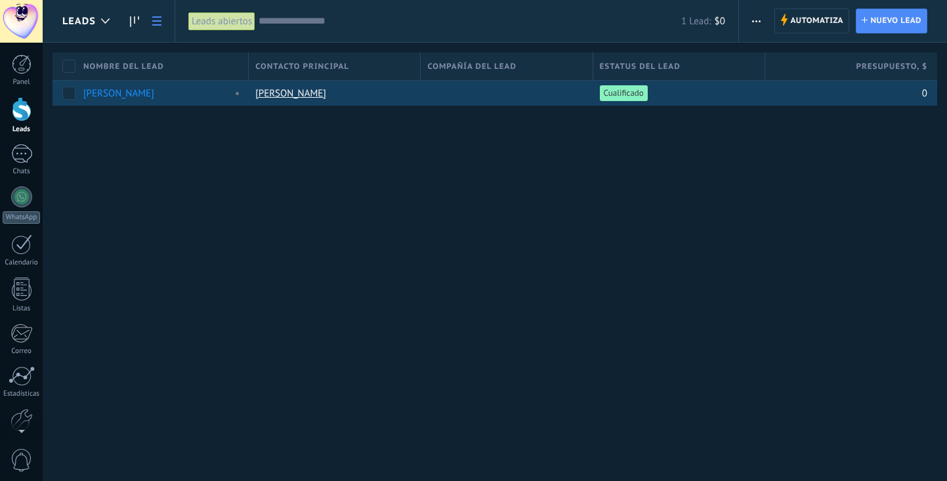
click at [518, 85] on div at bounding box center [503, 93] width 165 height 25
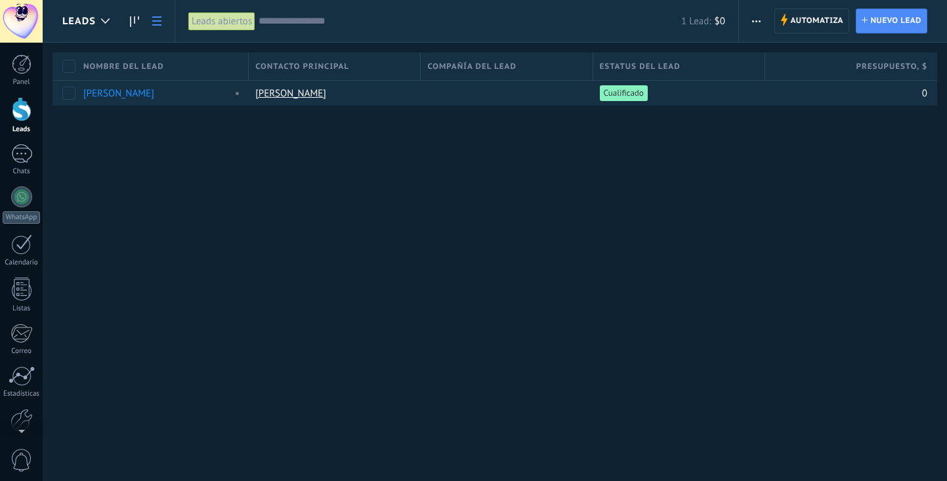
click at [576, 76] on div "Compañía del lead" at bounding box center [506, 67] width 171 height 28
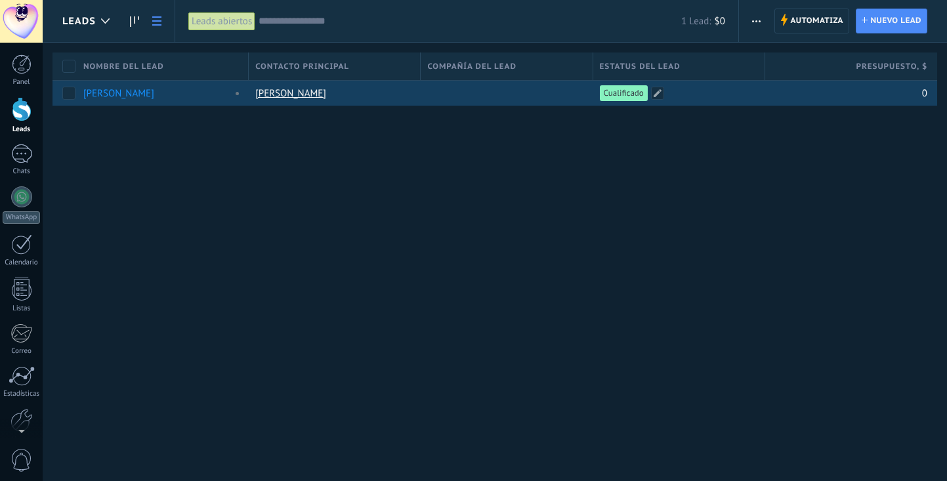
click at [614, 105] on div "Cualificado" at bounding box center [675, 93] width 165 height 25
click at [615, 95] on span "Cualificado" at bounding box center [624, 93] width 40 height 12
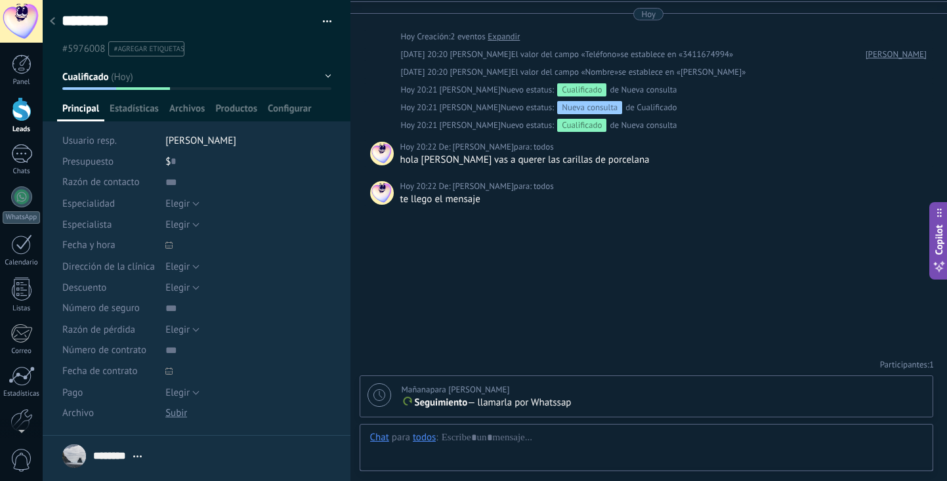
scroll to position [20, 0]
click at [532, 442] on div at bounding box center [646, 450] width 553 height 39
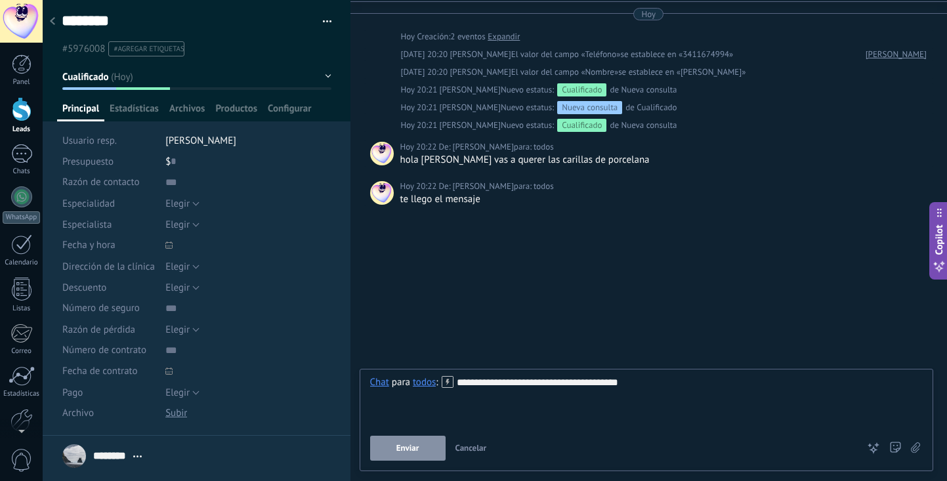
click at [426, 440] on button "Enviar" at bounding box center [407, 448] width 75 height 25
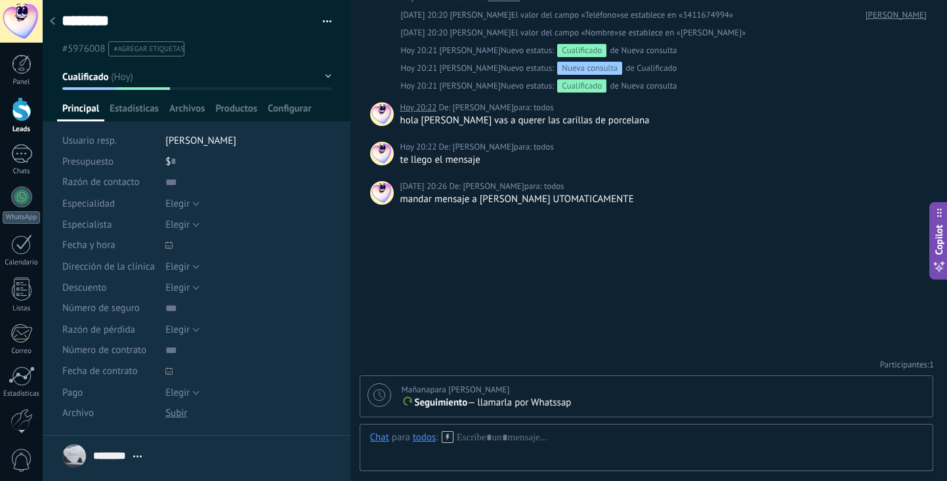
scroll to position [80, 0]
